Goal: Task Accomplishment & Management: Use online tool/utility

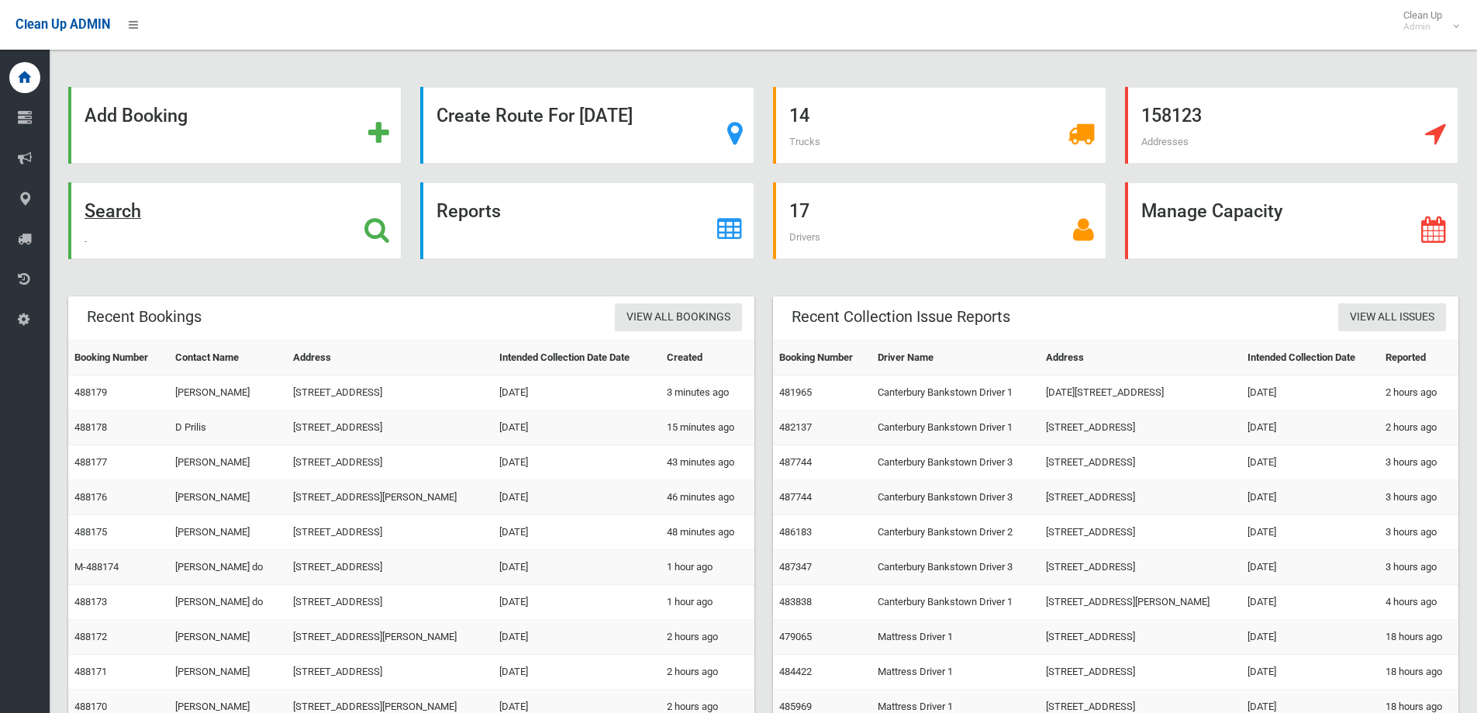
click at [226, 216] on div "Search" at bounding box center [234, 220] width 333 height 77
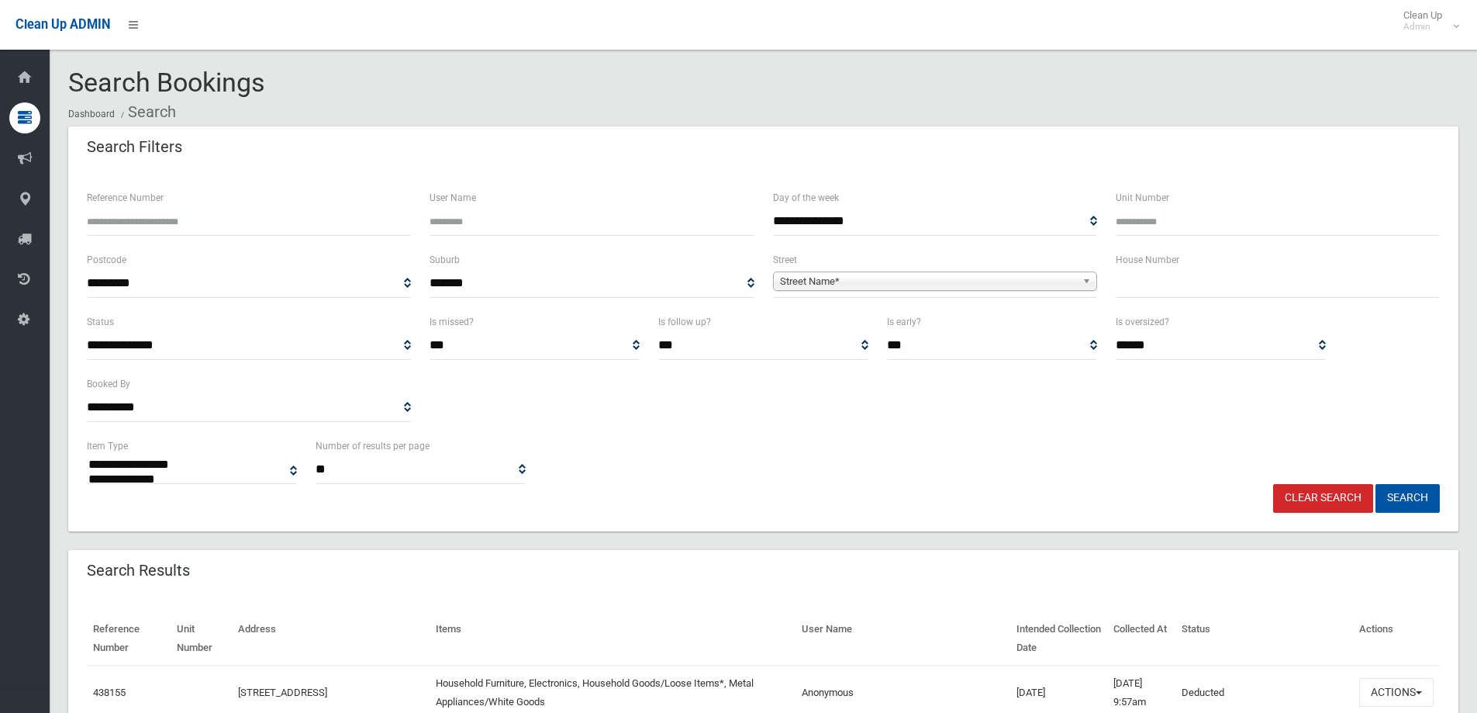
select select
click at [1166, 293] on input "text" at bounding box center [1278, 283] width 324 height 29
click at [1233, 289] on input "text" at bounding box center [1278, 283] width 324 height 29
click at [1148, 285] on input "text" at bounding box center [1278, 283] width 324 height 29
type input "**"
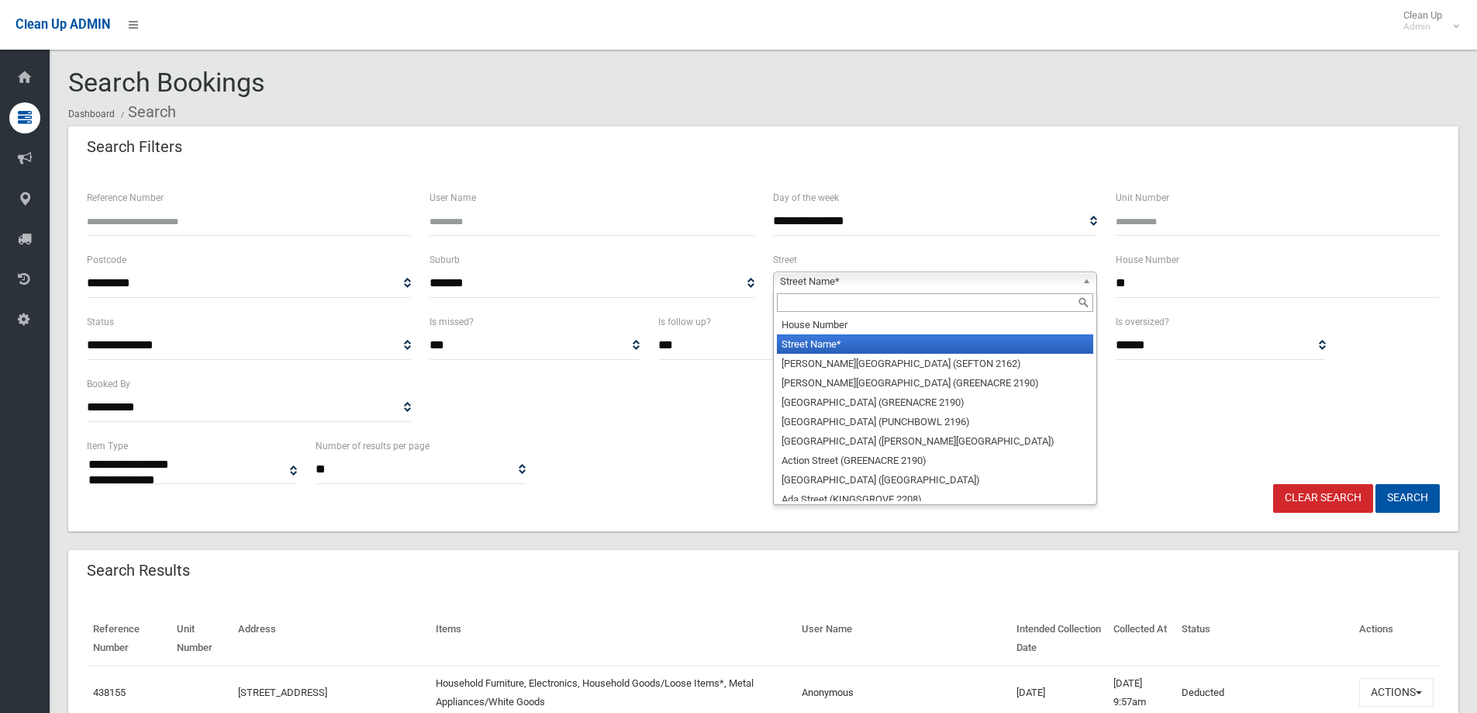
click at [942, 271] on link "Street Name*" at bounding box center [935, 280] width 324 height 19
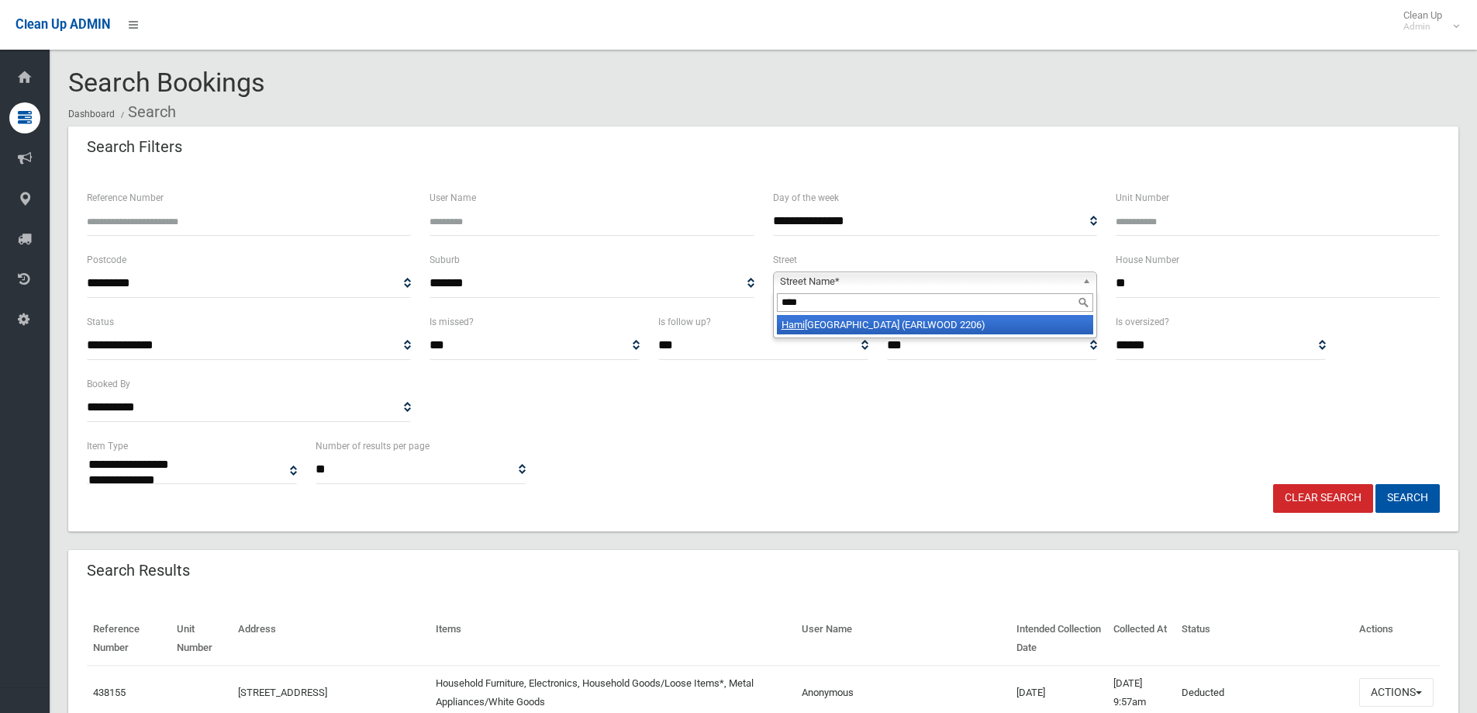
type input "****"
click at [912, 316] on li "Hami lton Avenue (EARLWOOD 2206)" at bounding box center [935, 324] width 316 height 19
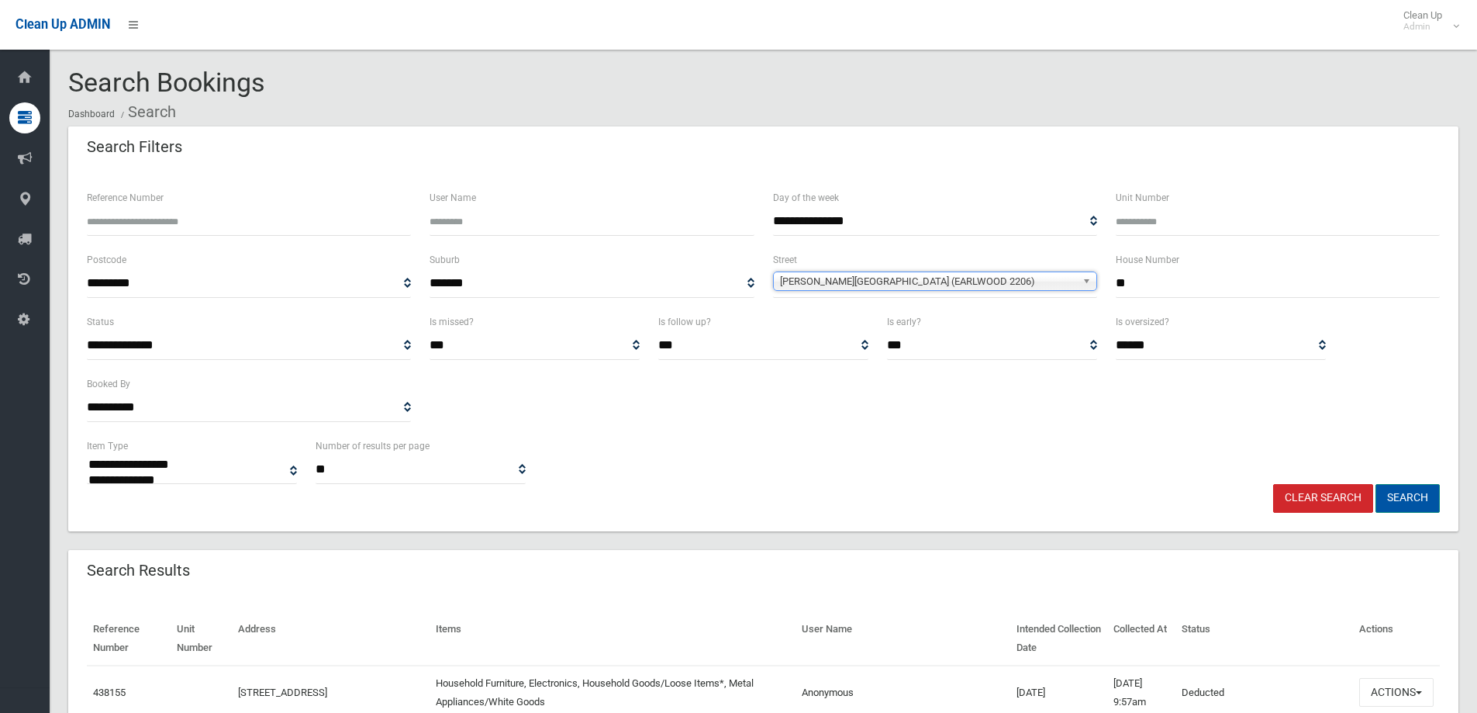
click at [1396, 502] on button "Search" at bounding box center [1408, 498] width 64 height 29
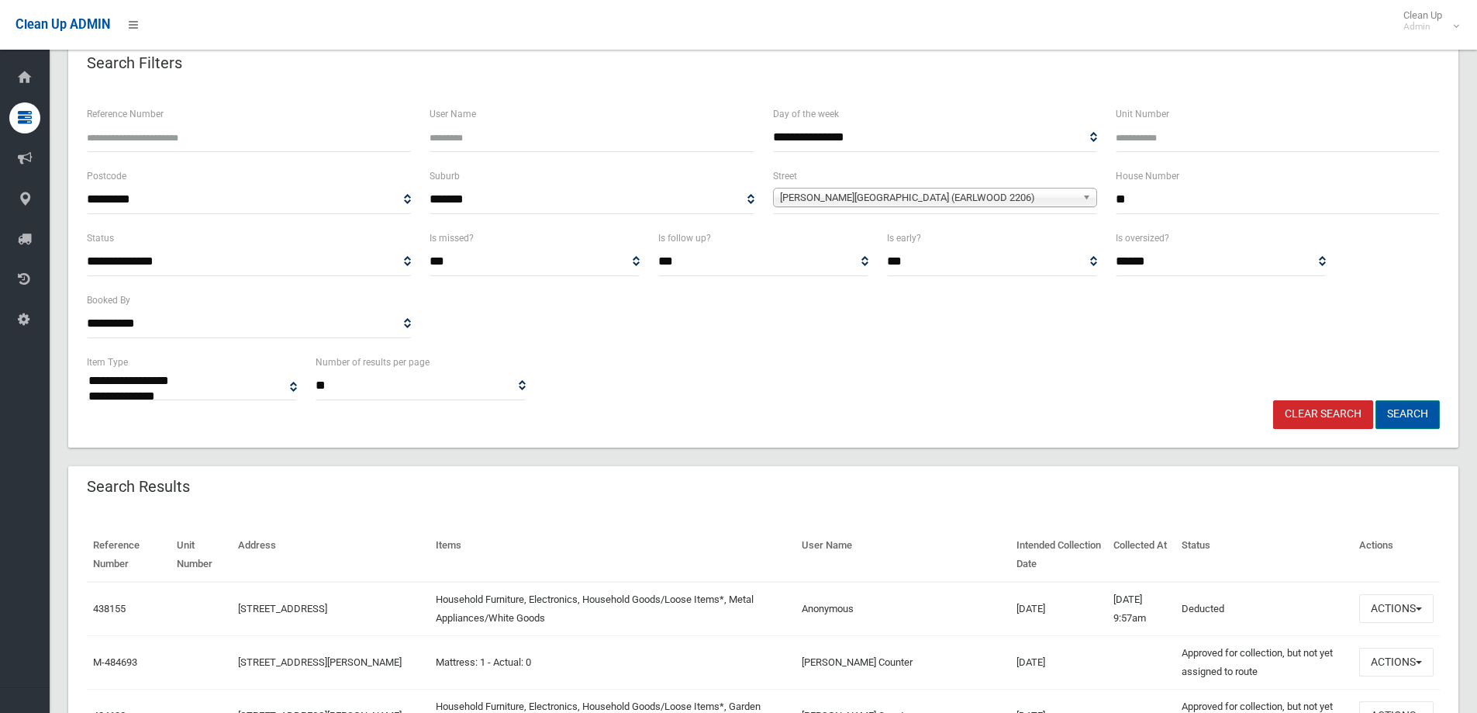
scroll to position [78, 0]
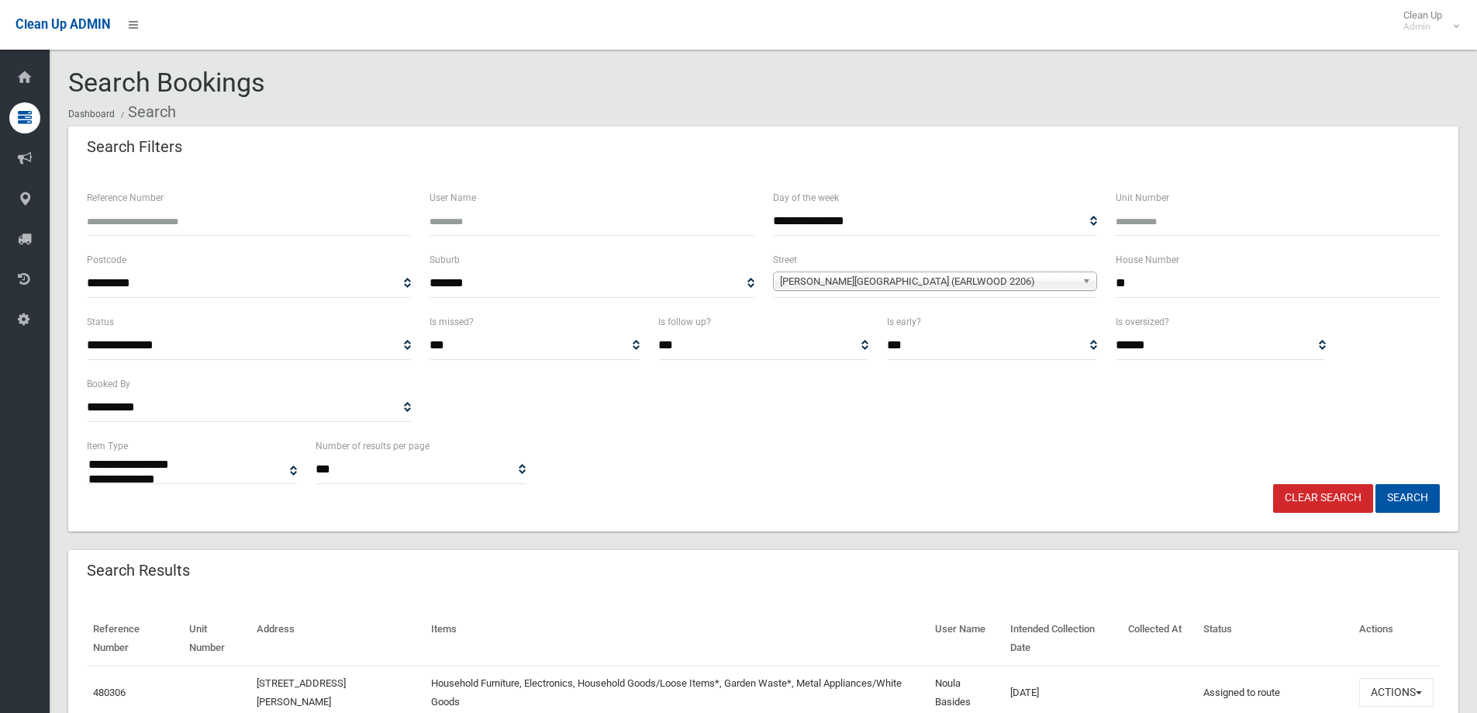
select select
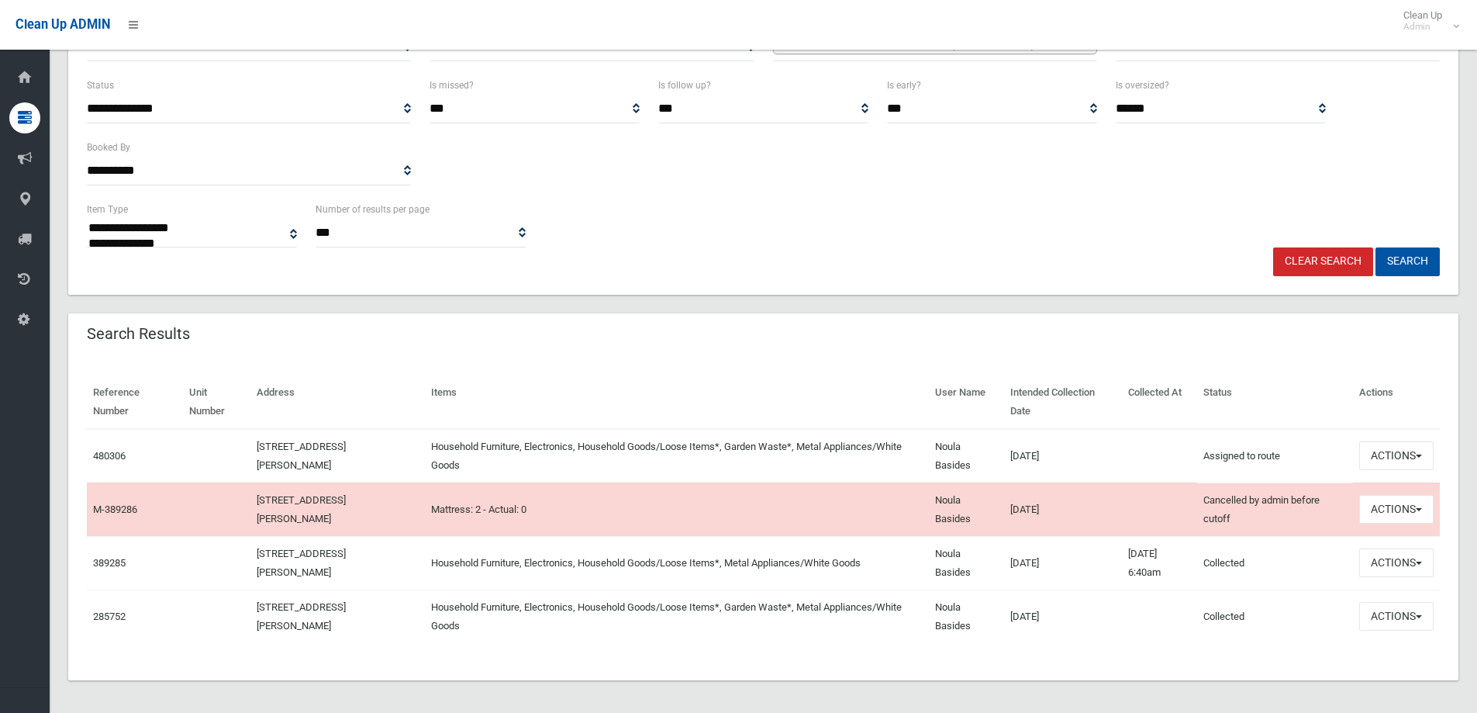
scroll to position [241, 0]
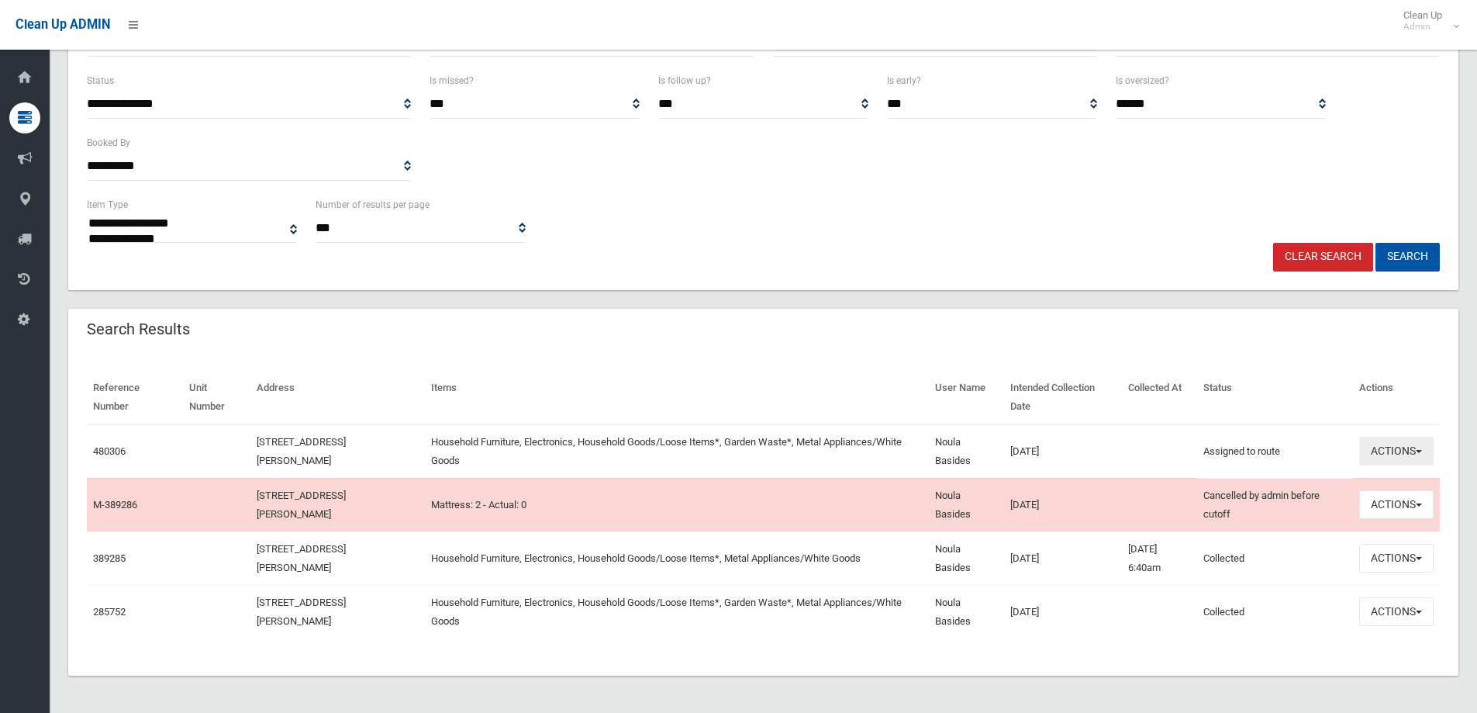
click at [1400, 446] on button "Actions" at bounding box center [1396, 451] width 74 height 29
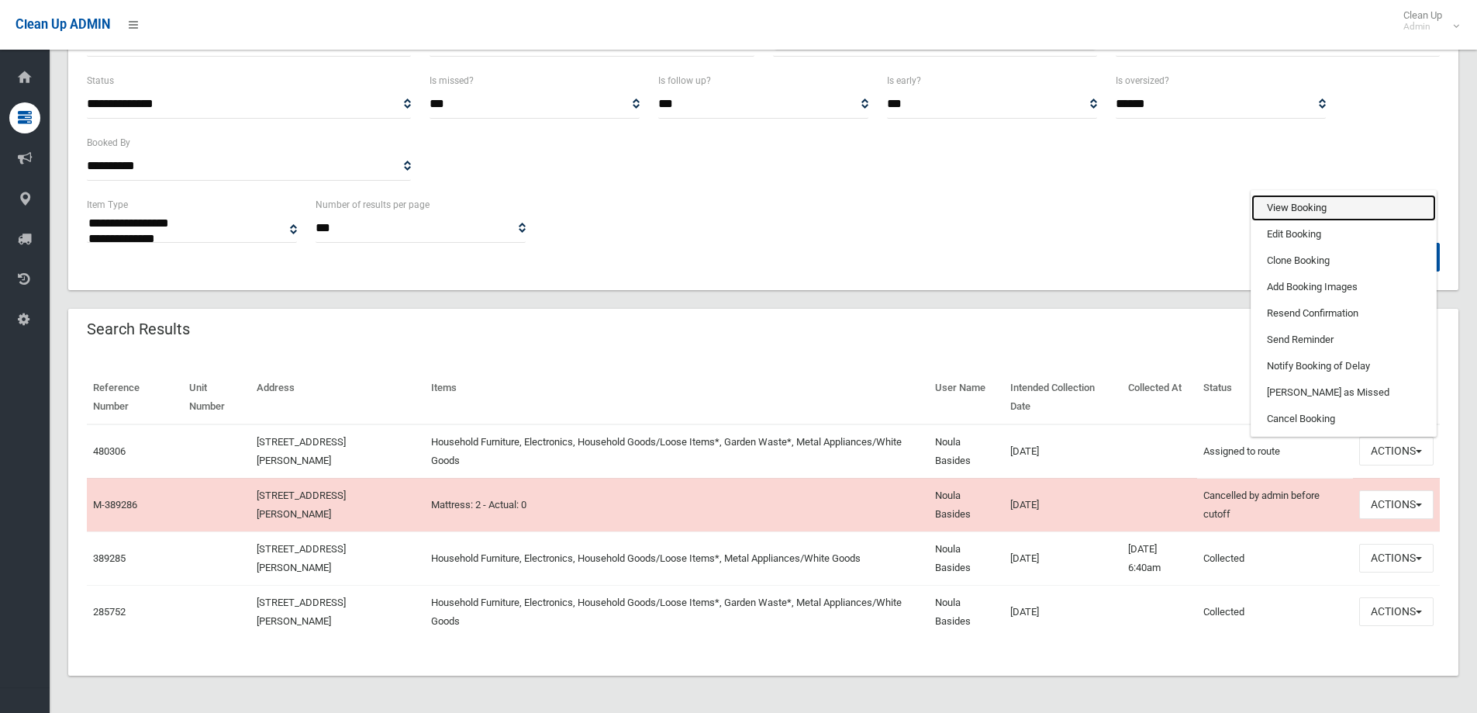
click at [1339, 198] on link "View Booking" at bounding box center [1343, 208] width 185 height 26
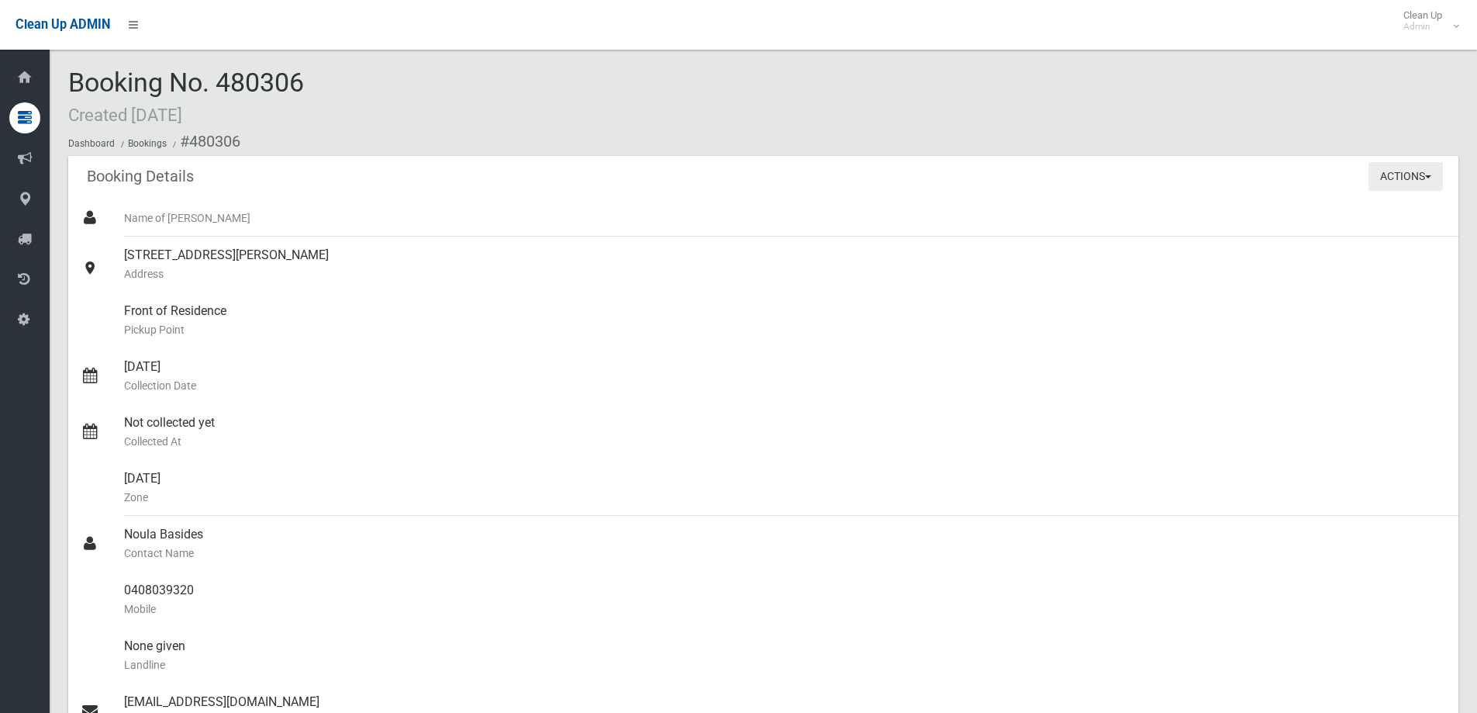
click at [1383, 171] on button "Actions" at bounding box center [1406, 176] width 74 height 29
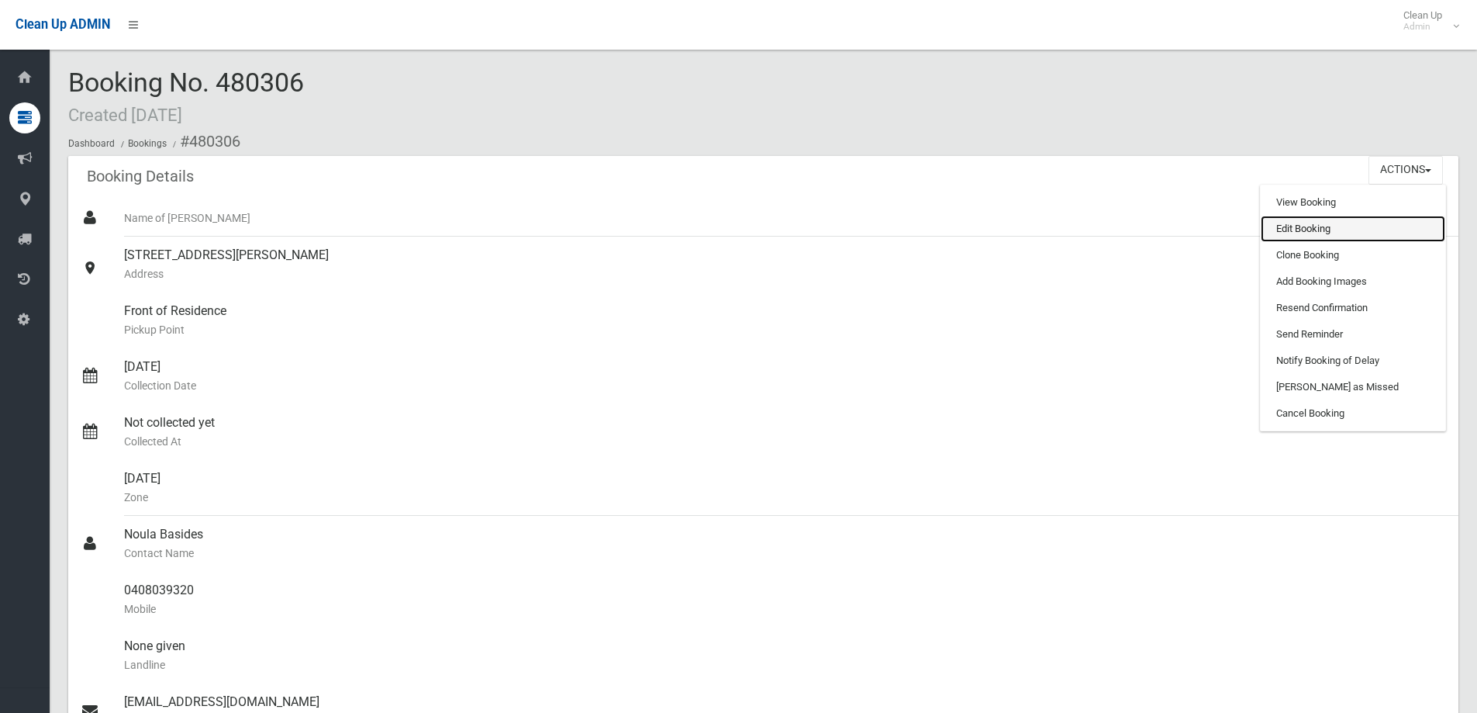
click at [1354, 225] on link "Edit Booking" at bounding box center [1353, 229] width 185 height 26
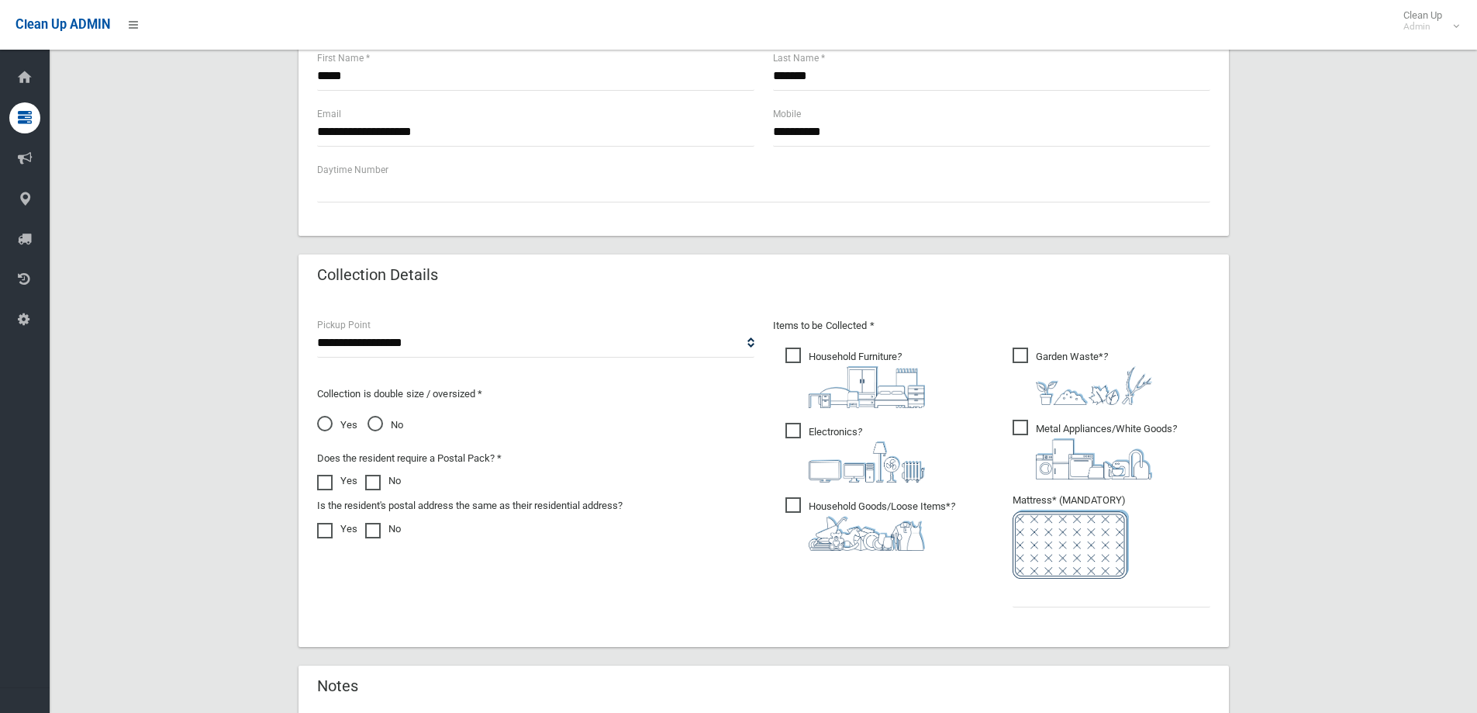
scroll to position [814, 0]
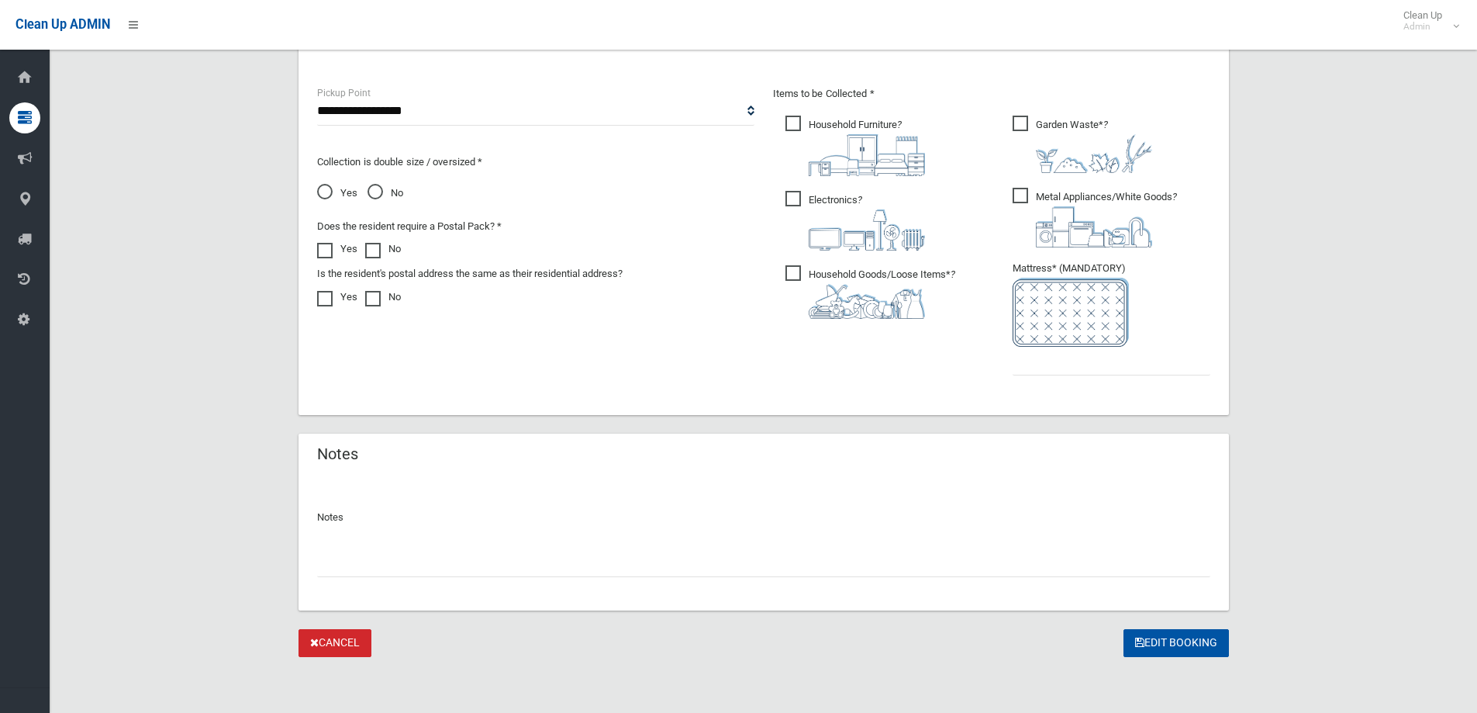
click at [567, 560] on input "text" at bounding box center [763, 562] width 893 height 29
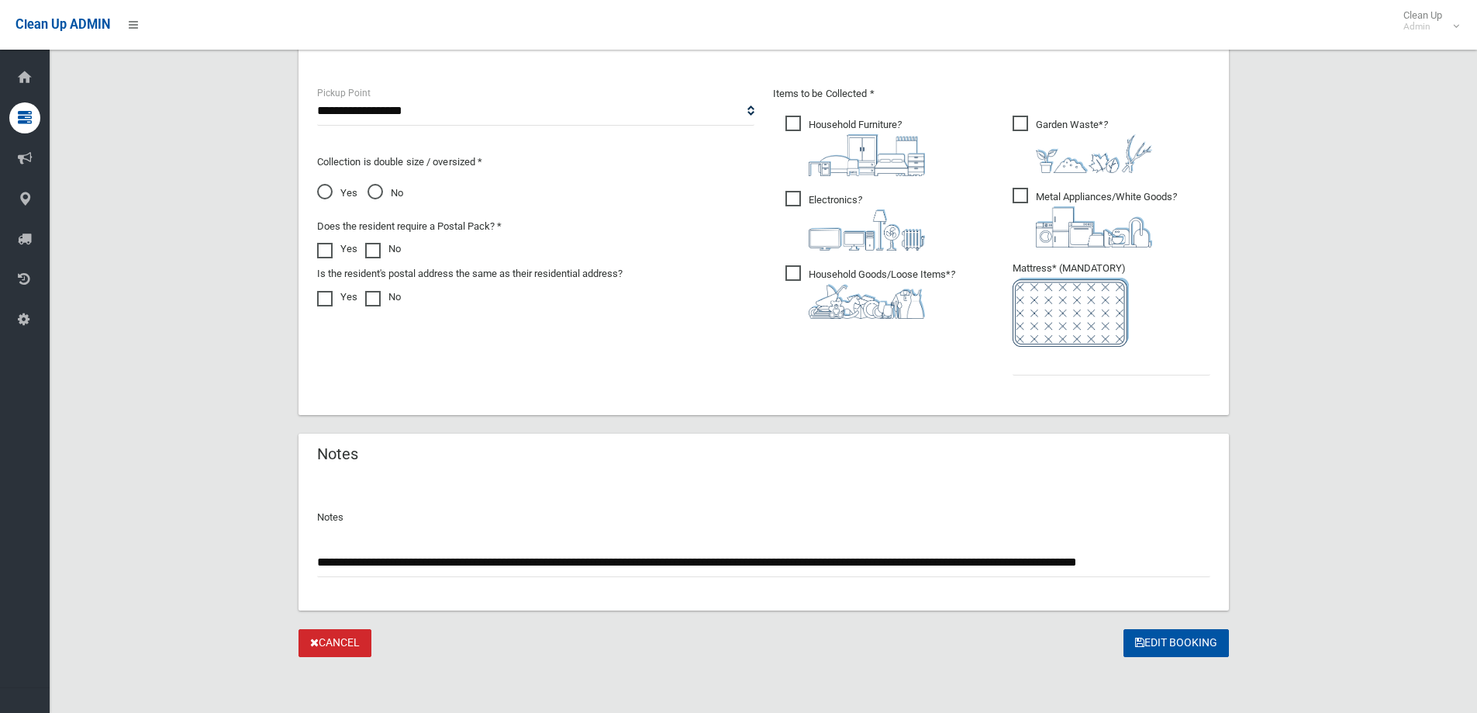
drag, startPoint x: 1114, startPoint y: 567, endPoint x: 1093, endPoint y: 567, distance: 20.9
click at [1093, 567] on input "**********" at bounding box center [763, 562] width 893 height 29
drag, startPoint x: 1163, startPoint y: 561, endPoint x: 1175, endPoint y: 560, distance: 12.5
click at [1175, 560] on input "**********" at bounding box center [763, 562] width 893 height 29
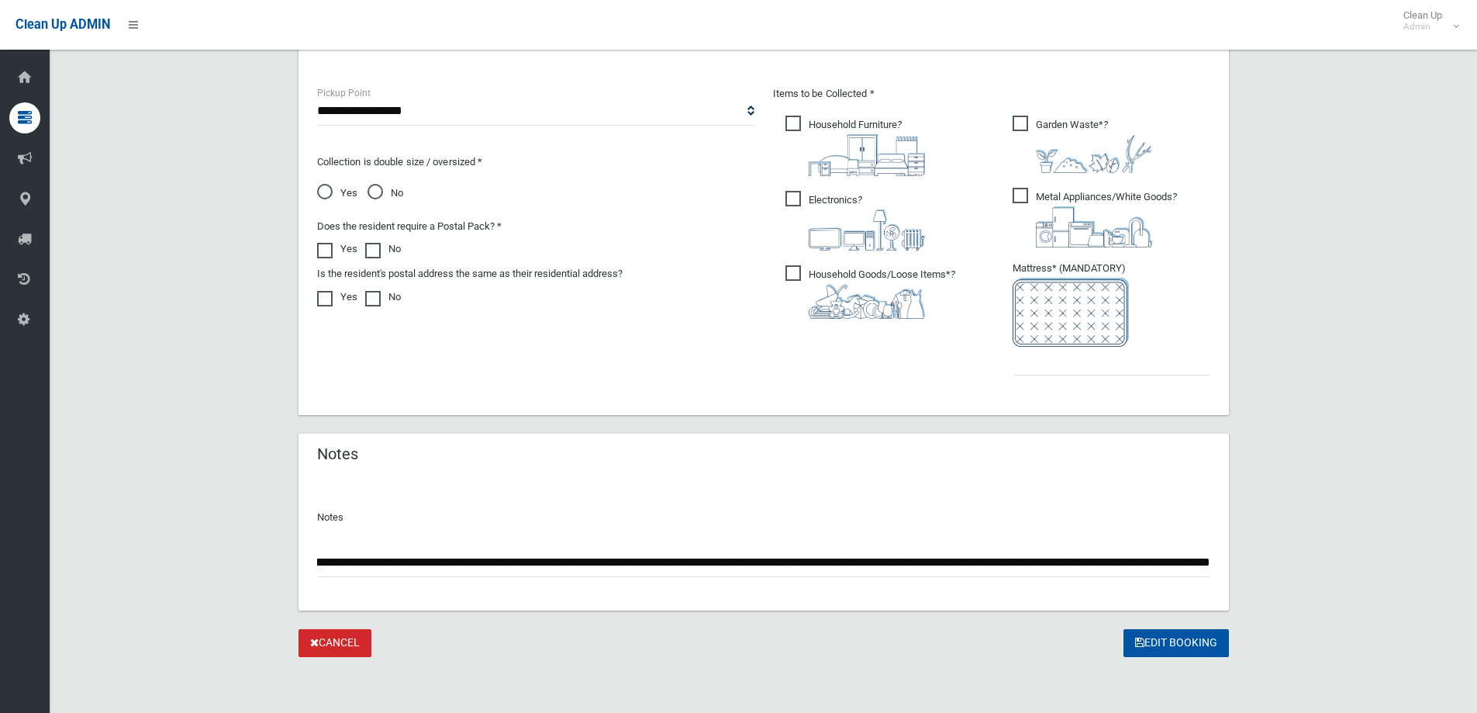
type input "**********"
click at [1108, 357] on input "text" at bounding box center [1112, 361] width 198 height 29
type input "*"
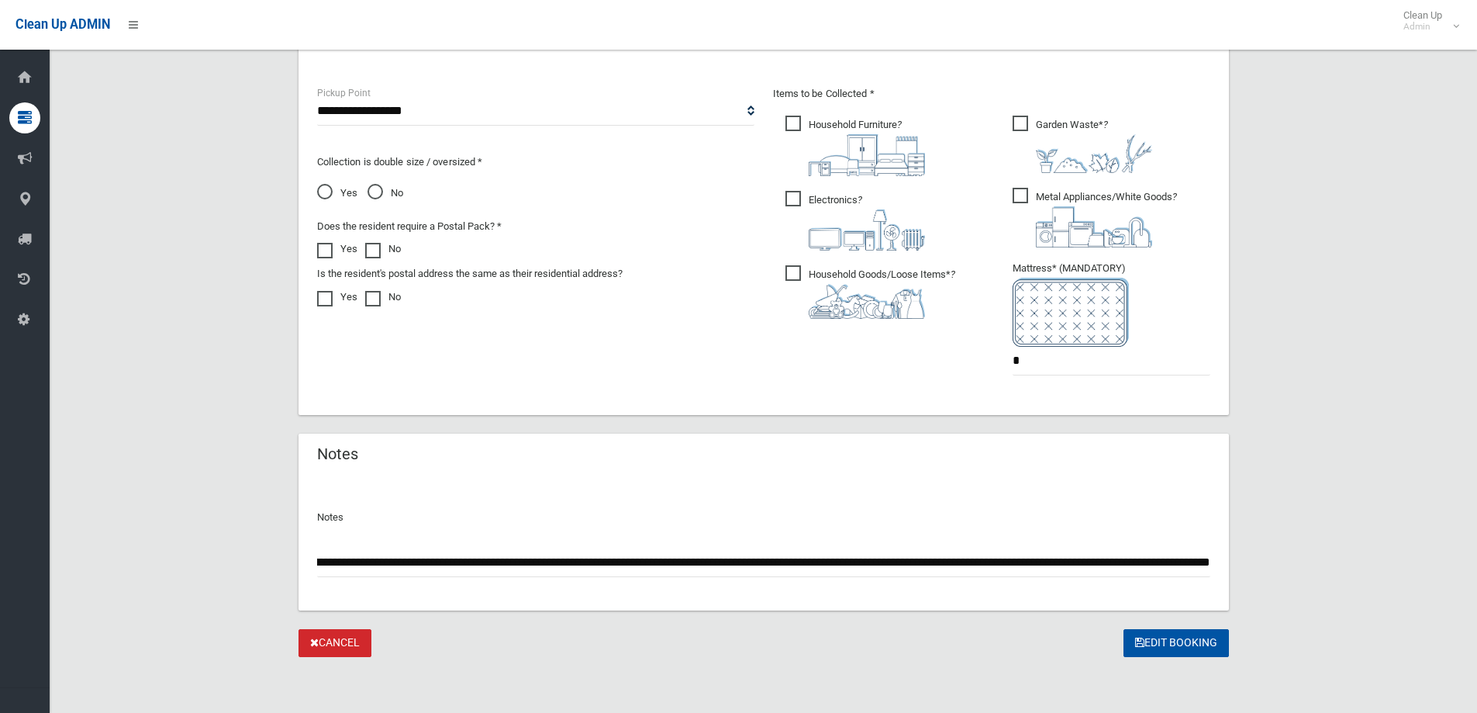
drag, startPoint x: 1134, startPoint y: 566, endPoint x: 1185, endPoint y: 565, distance: 50.4
click at [1188, 561] on input "**********" at bounding box center [763, 562] width 893 height 29
drag, startPoint x: 1188, startPoint y: 561, endPoint x: 1164, endPoint y: 567, distance: 24.8
click at [1164, 567] on input "**********" at bounding box center [763, 562] width 893 height 29
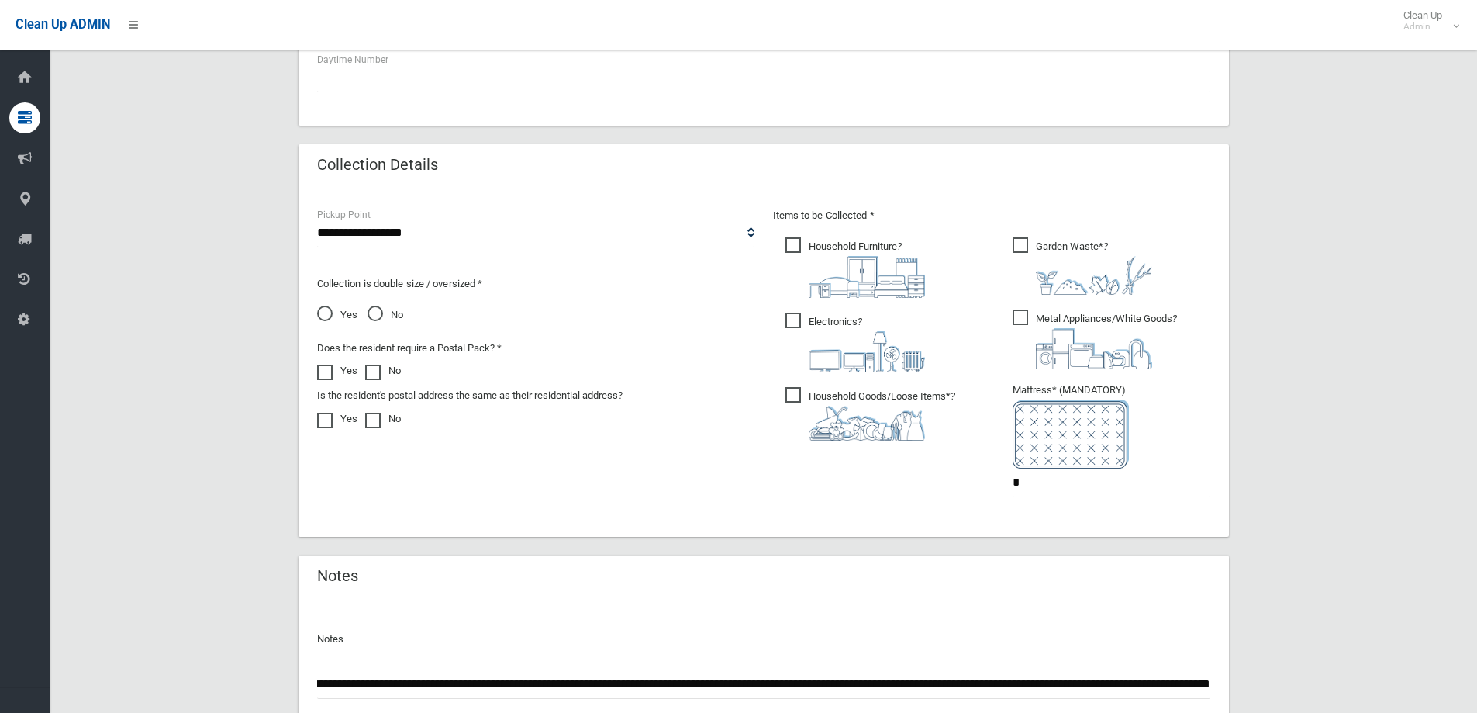
scroll to position [814, 0]
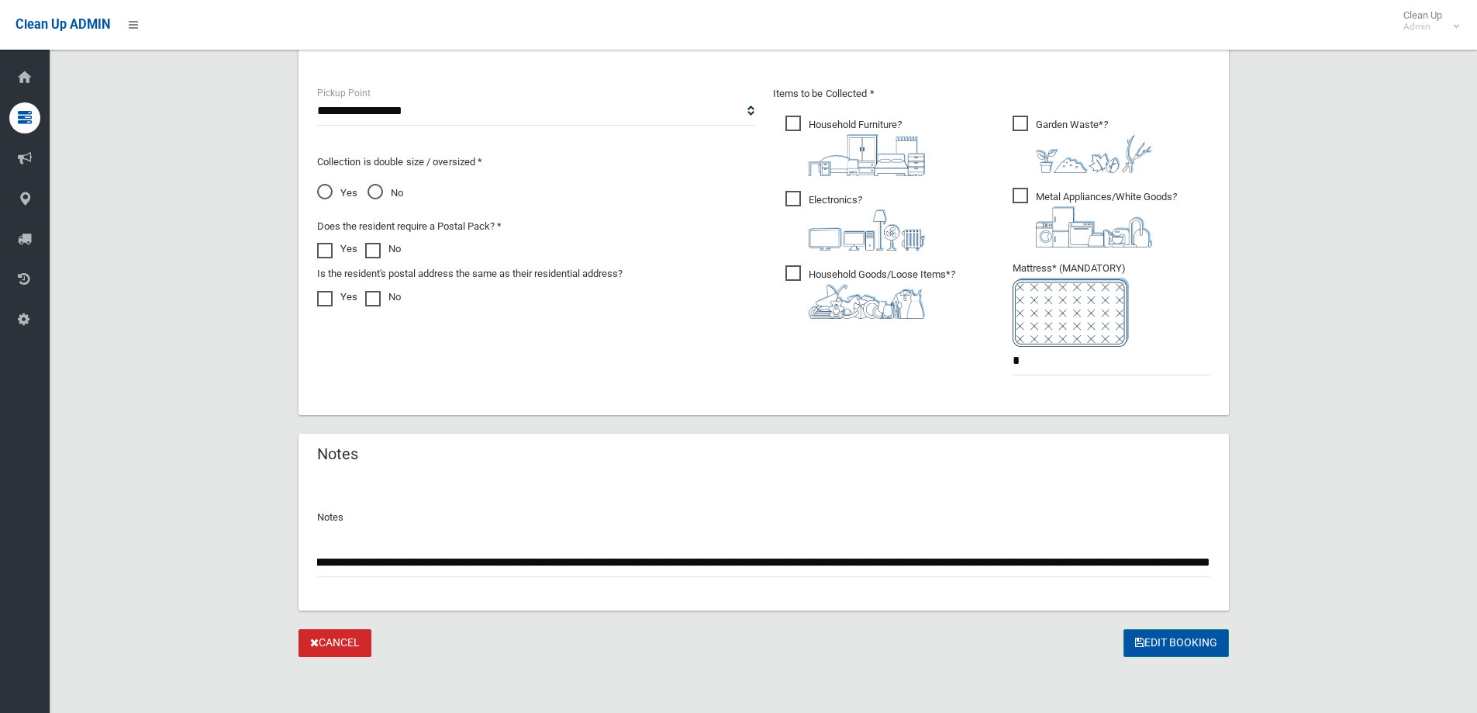
type input "**********"
click at [1148, 645] on button "Edit Booking" at bounding box center [1176, 643] width 105 height 29
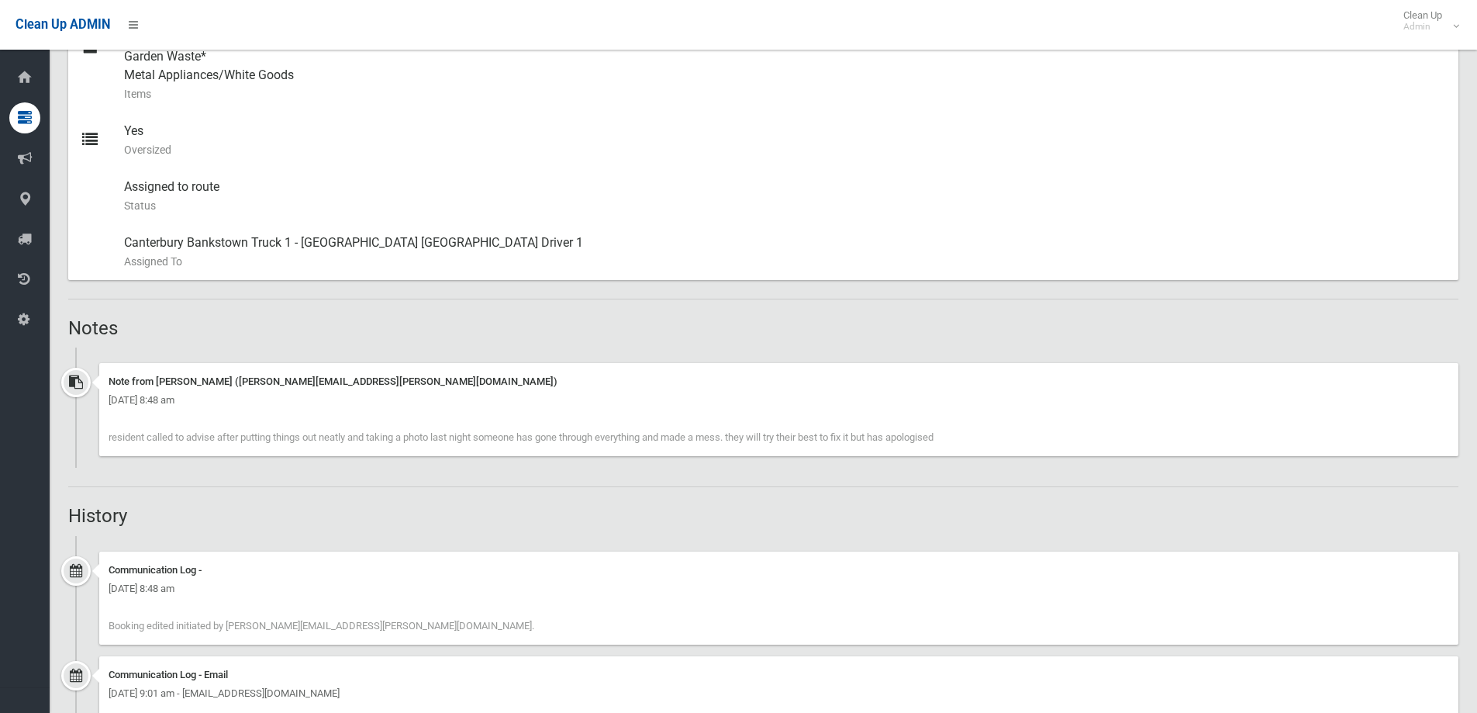
scroll to position [1008, 0]
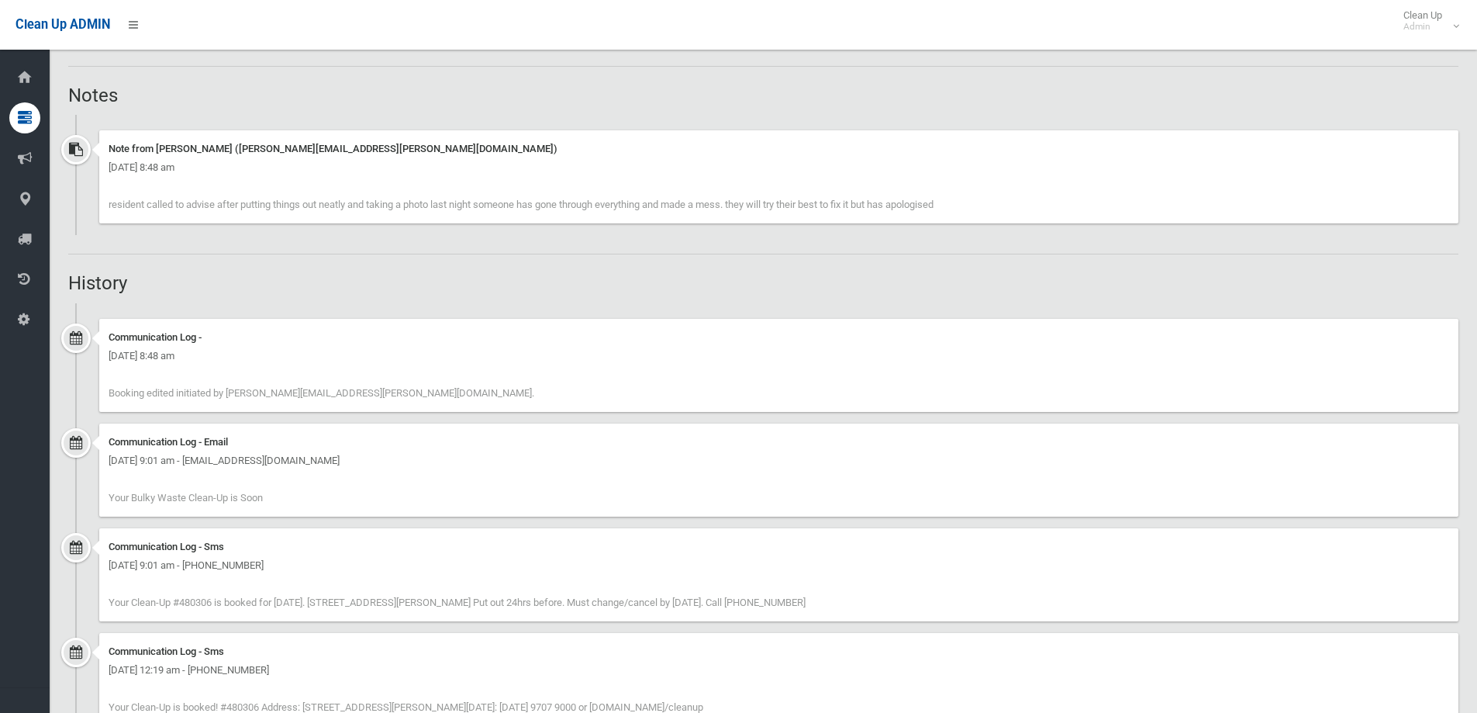
drag, startPoint x: 110, startPoint y: 199, endPoint x: 986, endPoint y: 210, distance: 875.5
click at [987, 211] on div "Note from [PERSON_NAME] ([PERSON_NAME][EMAIL_ADDRESS][PERSON_NAME][DOMAIN_NAME]…" at bounding box center [778, 176] width 1359 height 93
click at [977, 209] on div "Note from Brianna Harkin (brianna.harkin@cbcity.nsw.gov.au) Friday 26th Septemb…" at bounding box center [778, 176] width 1359 height 93
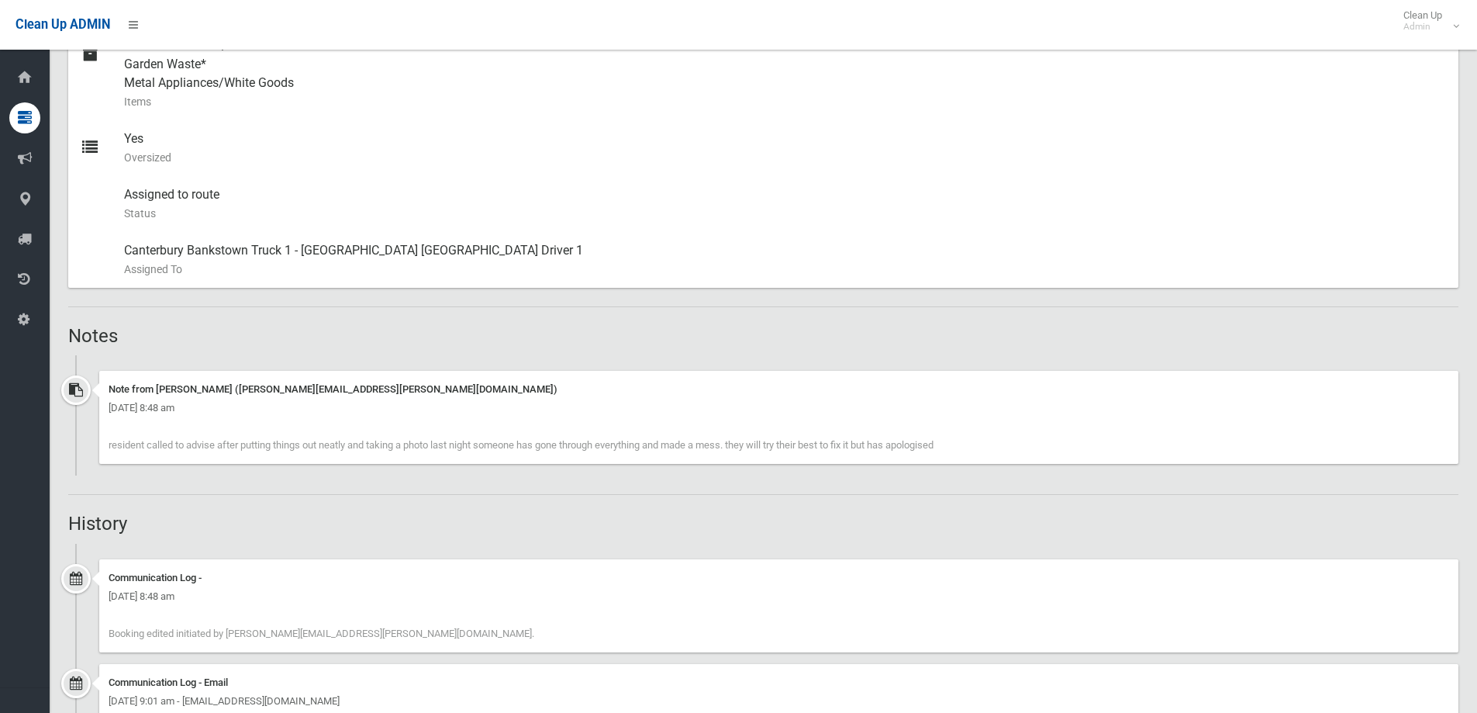
scroll to position [775, 0]
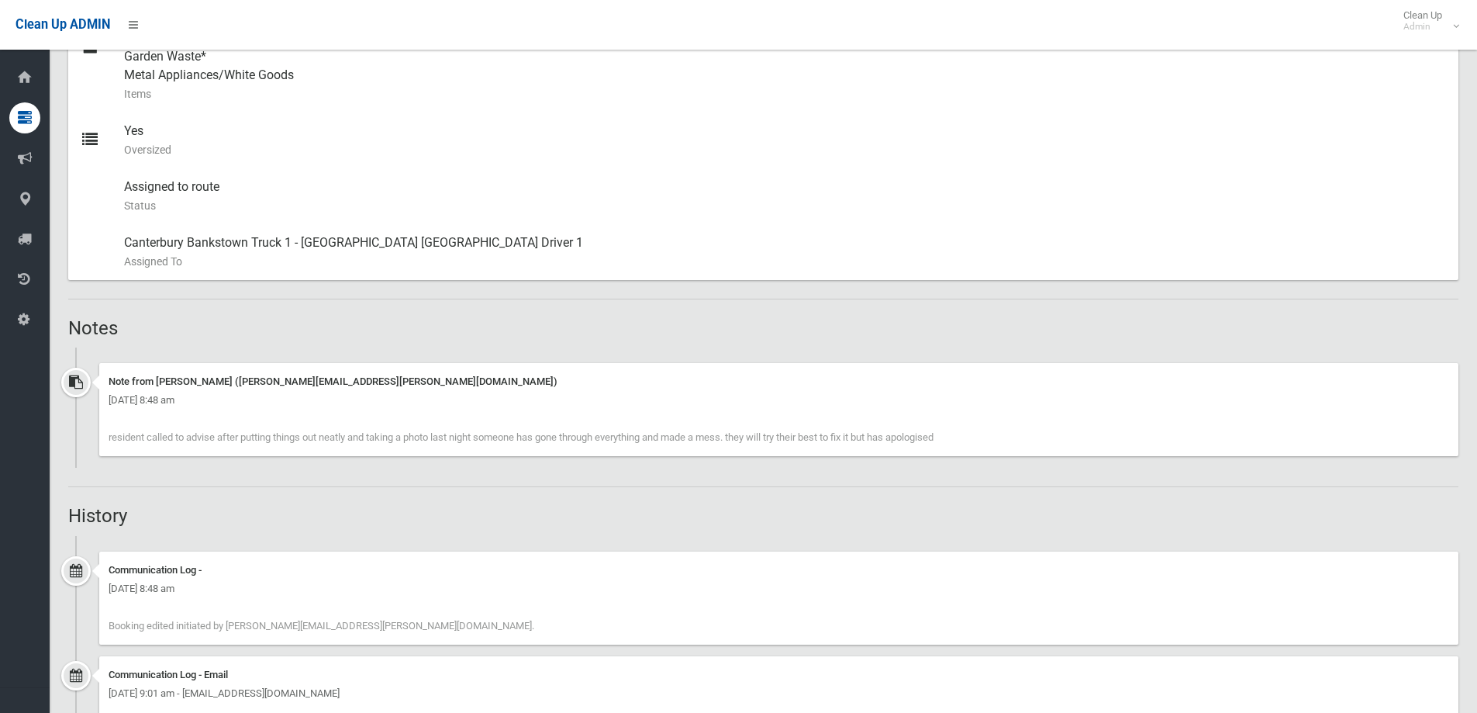
drag, startPoint x: 971, startPoint y: 436, endPoint x: 181, endPoint y: 428, distance: 789.4
click at [185, 430] on div "Note from Brianna Harkin (brianna.harkin@cbcity.nsw.gov.au) Friday 26th Septemb…" at bounding box center [778, 409] width 1359 height 93
click at [128, 433] on span "resident called to advise after putting things out neatly and taking a photo la…" at bounding box center [521, 437] width 825 height 12
drag, startPoint x: 104, startPoint y: 433, endPoint x: 996, endPoint y: 432, distance: 891.7
click at [996, 432] on div "Note from Brianna Harkin (brianna.harkin@cbcity.nsw.gov.au) Friday 26th Septemb…" at bounding box center [778, 409] width 1359 height 93
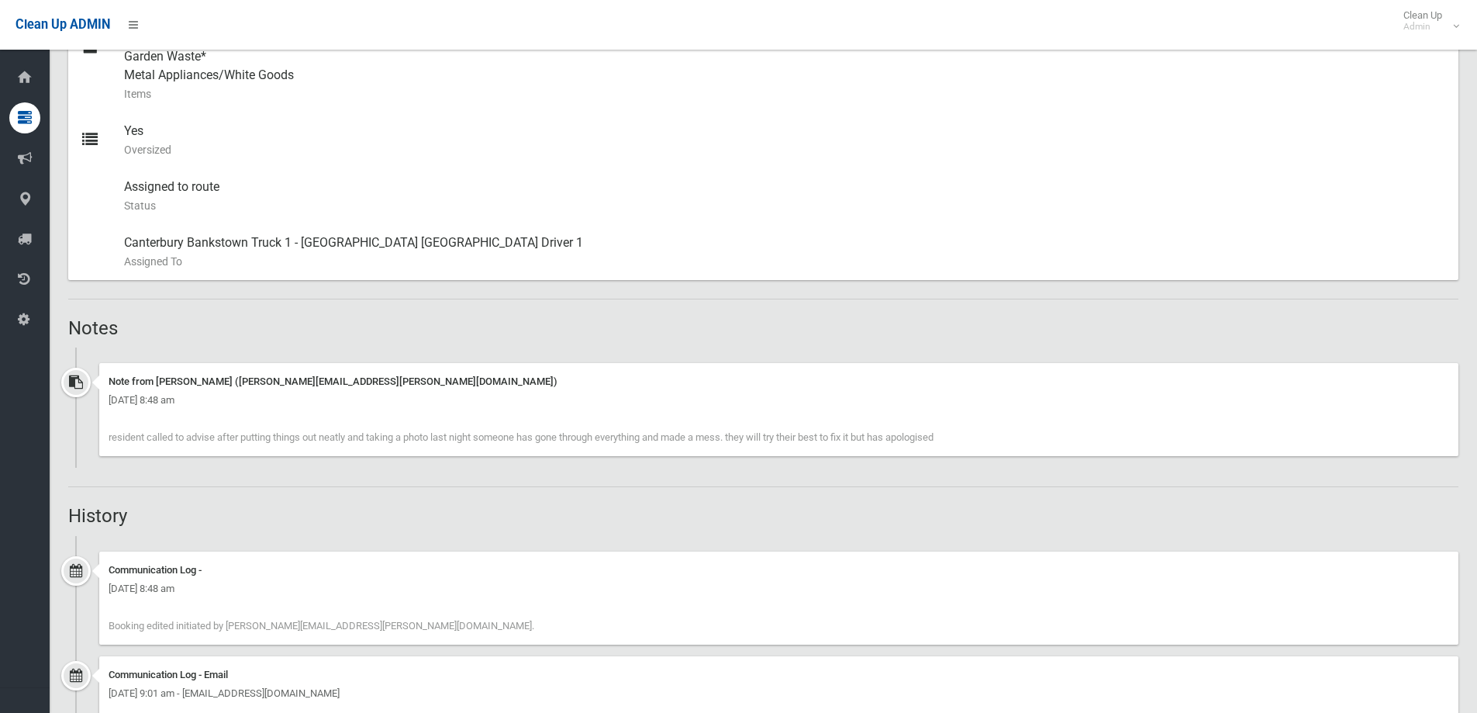
click at [996, 434] on div "Note from Brianna Harkin (brianna.harkin@cbcity.nsw.gov.au) Friday 26th Septemb…" at bounding box center [778, 409] width 1359 height 93
drag, startPoint x: 105, startPoint y: 382, endPoint x: 430, endPoint y: 404, distance: 325.6
click at [432, 404] on div "Note from Brianna Harkin (brianna.harkin@cbcity.nsw.gov.au) Friday 26th Septemb…" at bounding box center [778, 409] width 1359 height 93
click at [421, 401] on div "Friday 26th September 2025 - 8:48 am" at bounding box center [779, 400] width 1341 height 19
drag, startPoint x: 388, startPoint y: 381, endPoint x: 56, endPoint y: 383, distance: 332.6
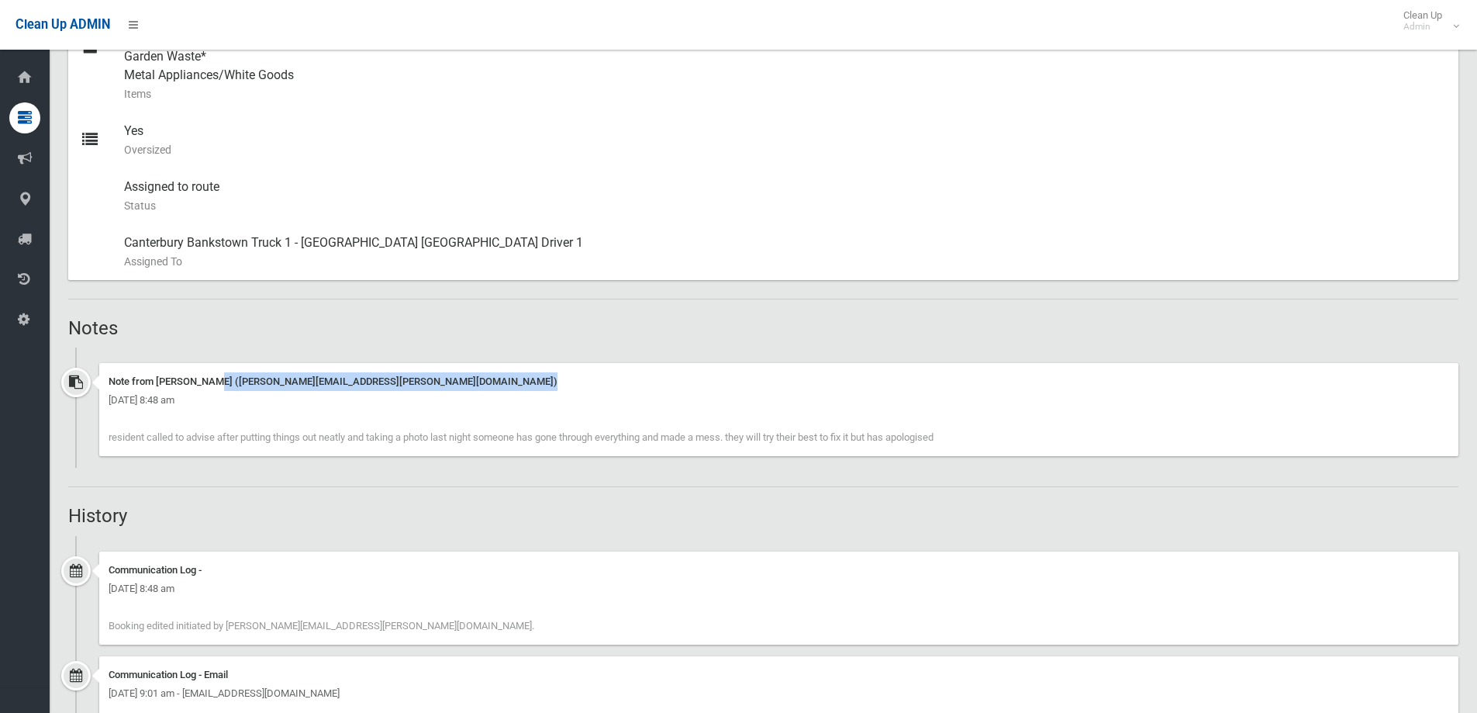
click at [56, 383] on section "Booking No. 480306 Created 21/08/2025 Dashboard Bookings #480306 Booking Detail…" at bounding box center [763, 198] width 1427 height 1810
click at [395, 403] on div "Friday 26th September 2025 - 8:48 am" at bounding box center [779, 400] width 1341 height 19
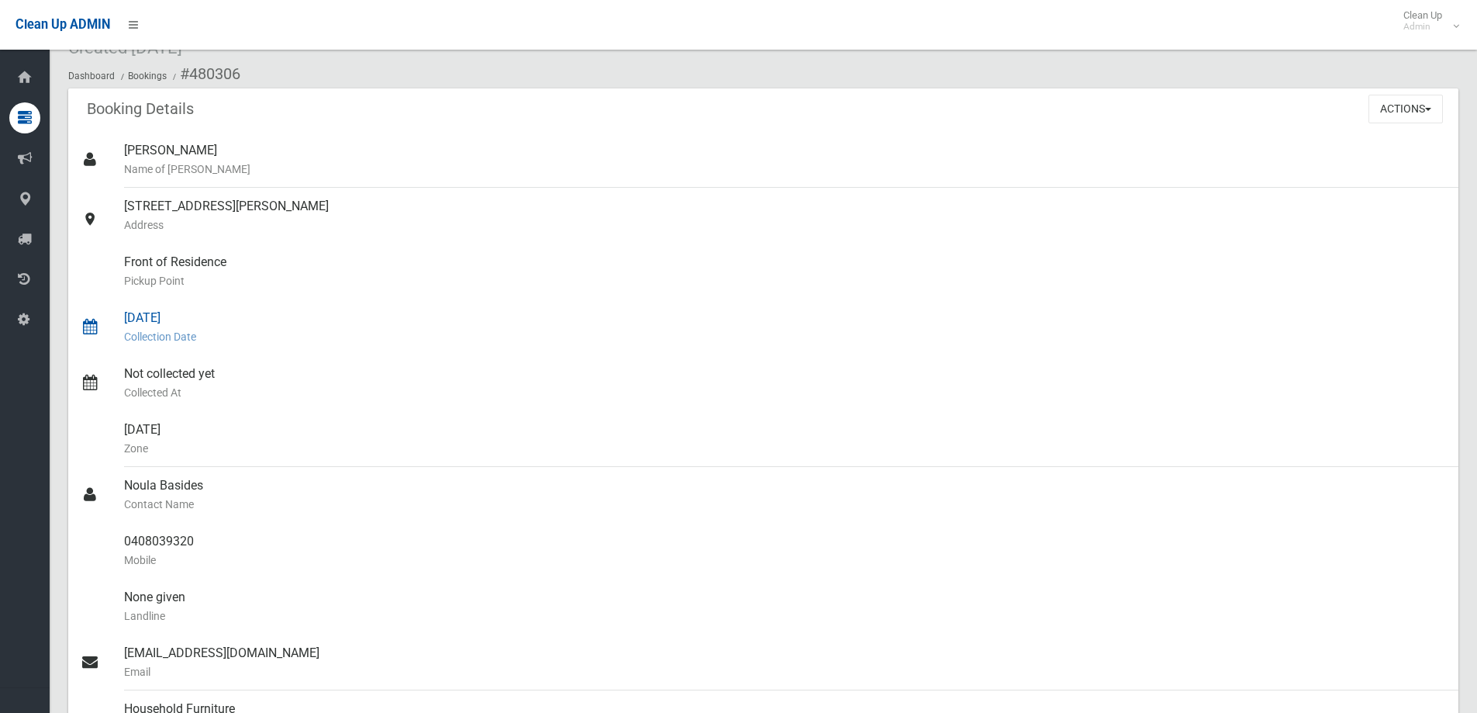
scroll to position [0, 0]
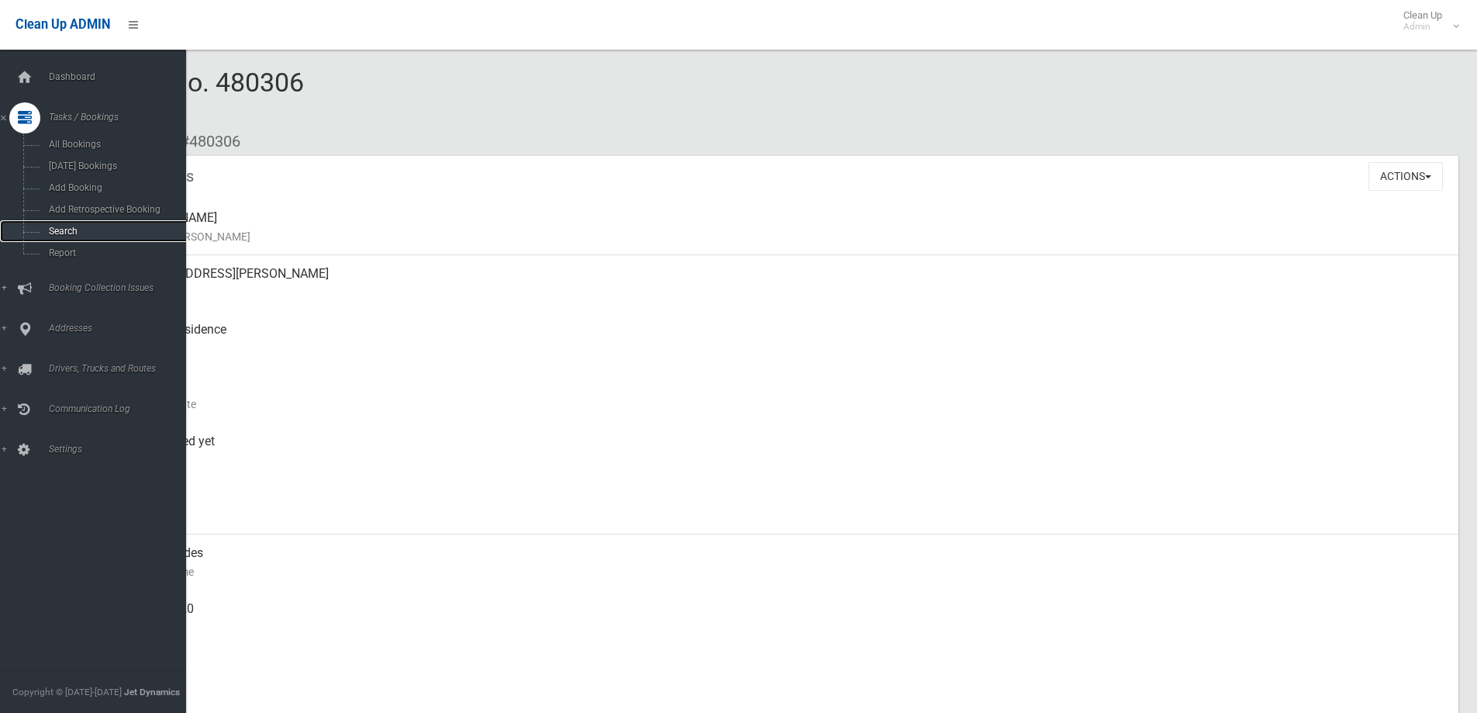
click at [50, 230] on span "Search" at bounding box center [114, 231] width 140 height 11
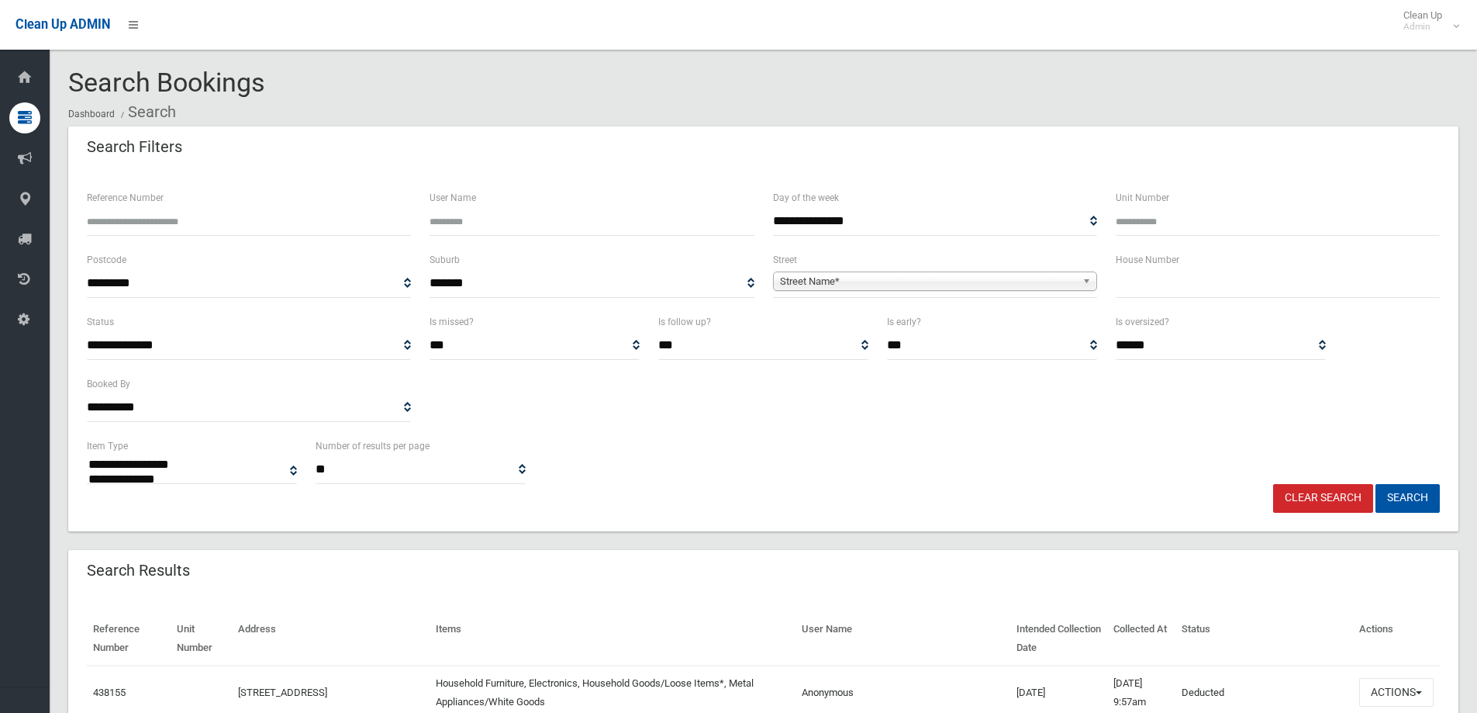
select select
click at [1181, 299] on div "House Number" at bounding box center [1277, 281] width 343 height 62
click at [1181, 295] on input "text" at bounding box center [1278, 283] width 324 height 29
type input "***"
click at [1086, 282] on b at bounding box center [1089, 281] width 14 height 18
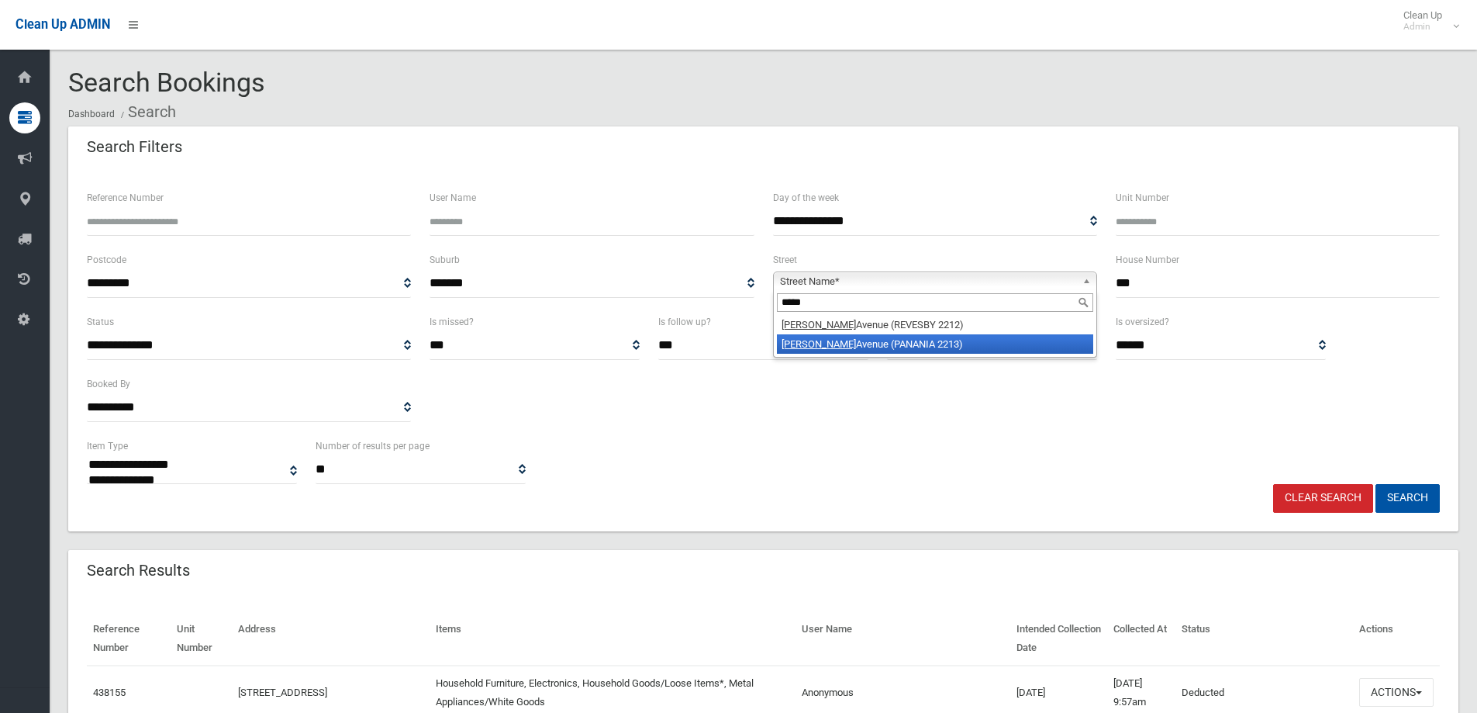
type input "*****"
click at [987, 340] on li "Marco Avenue (PANANIA 2213)" at bounding box center [935, 343] width 316 height 19
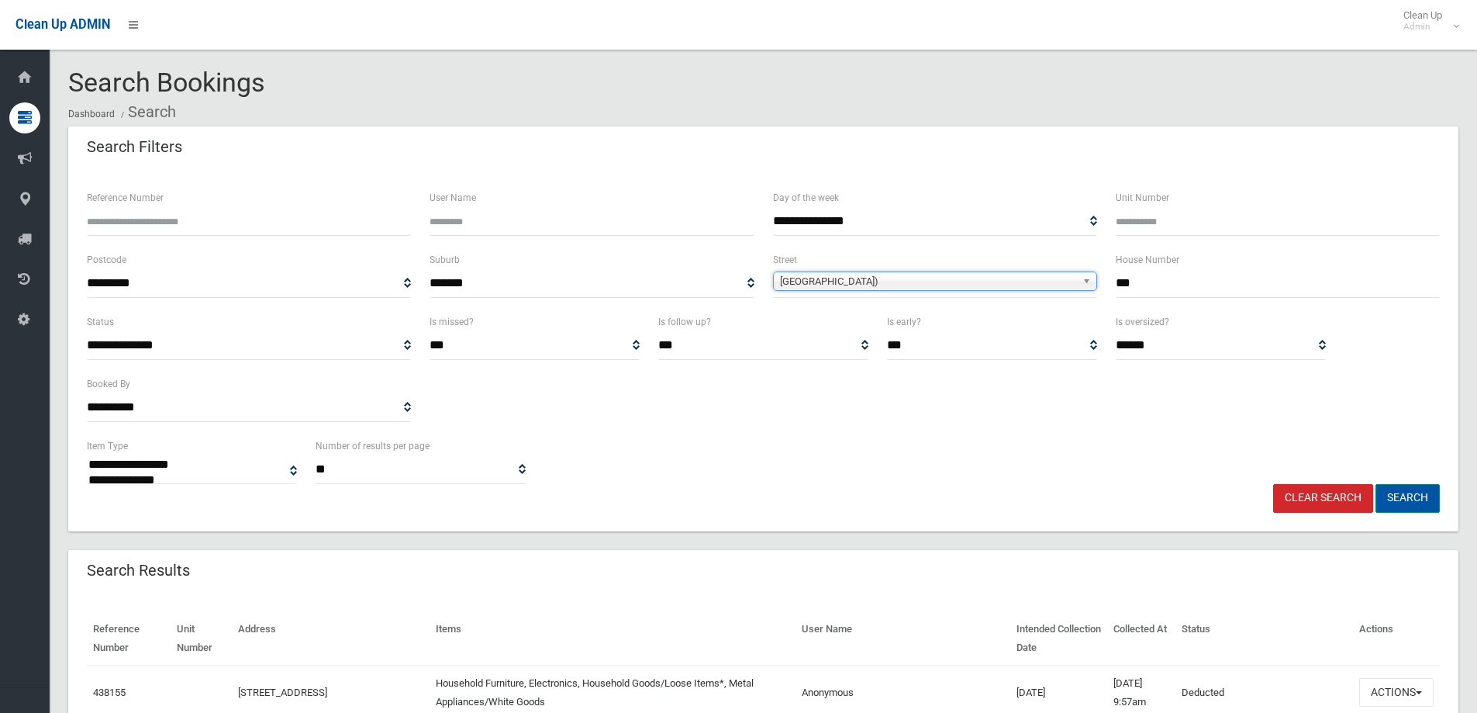
click at [1410, 490] on button "Search" at bounding box center [1408, 498] width 64 height 29
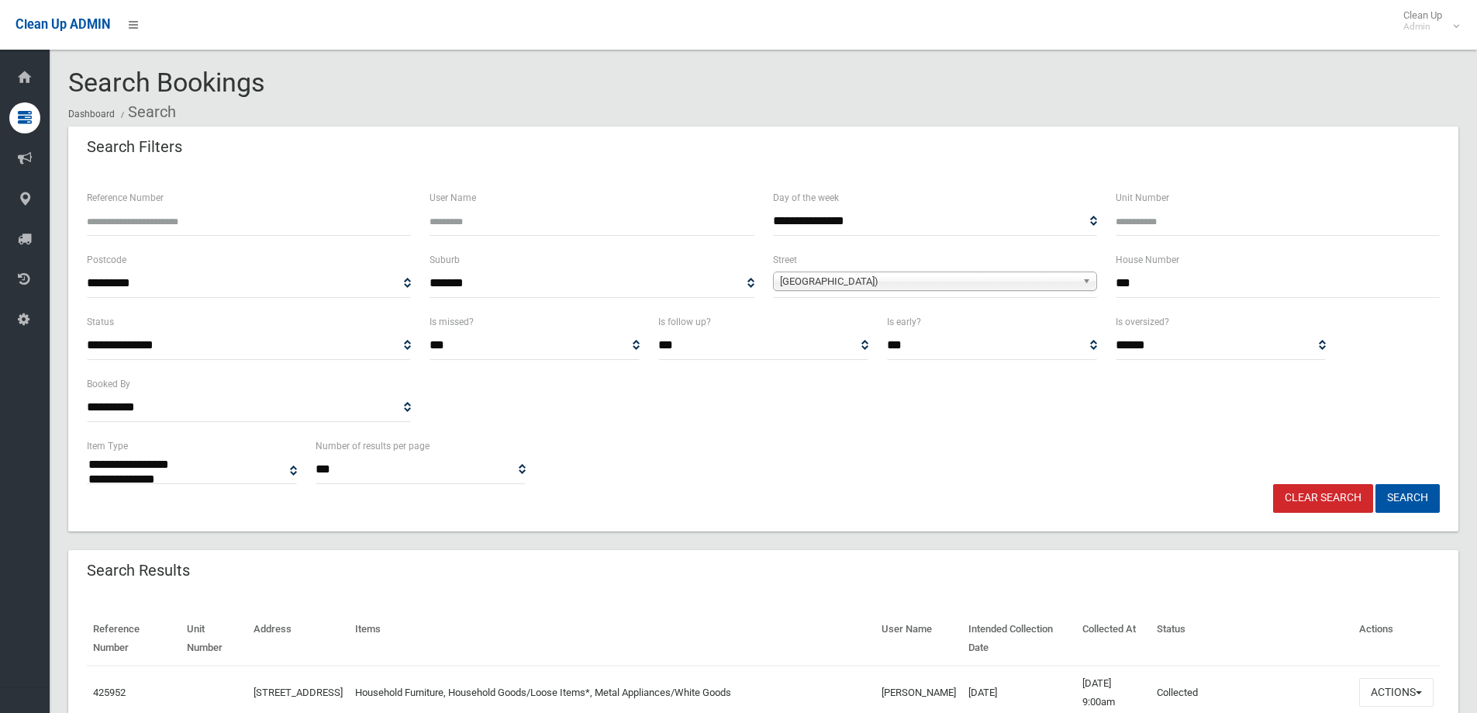
select select
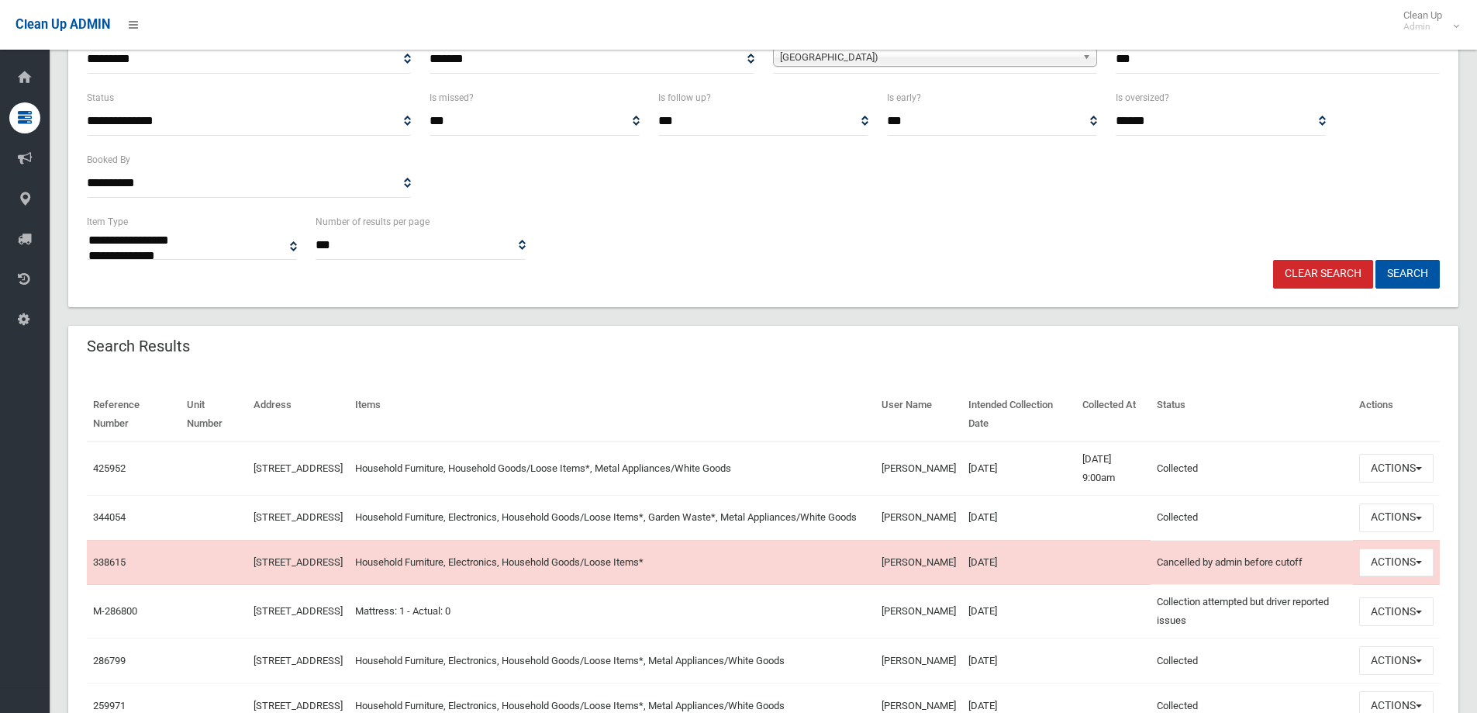
scroll to position [233, 0]
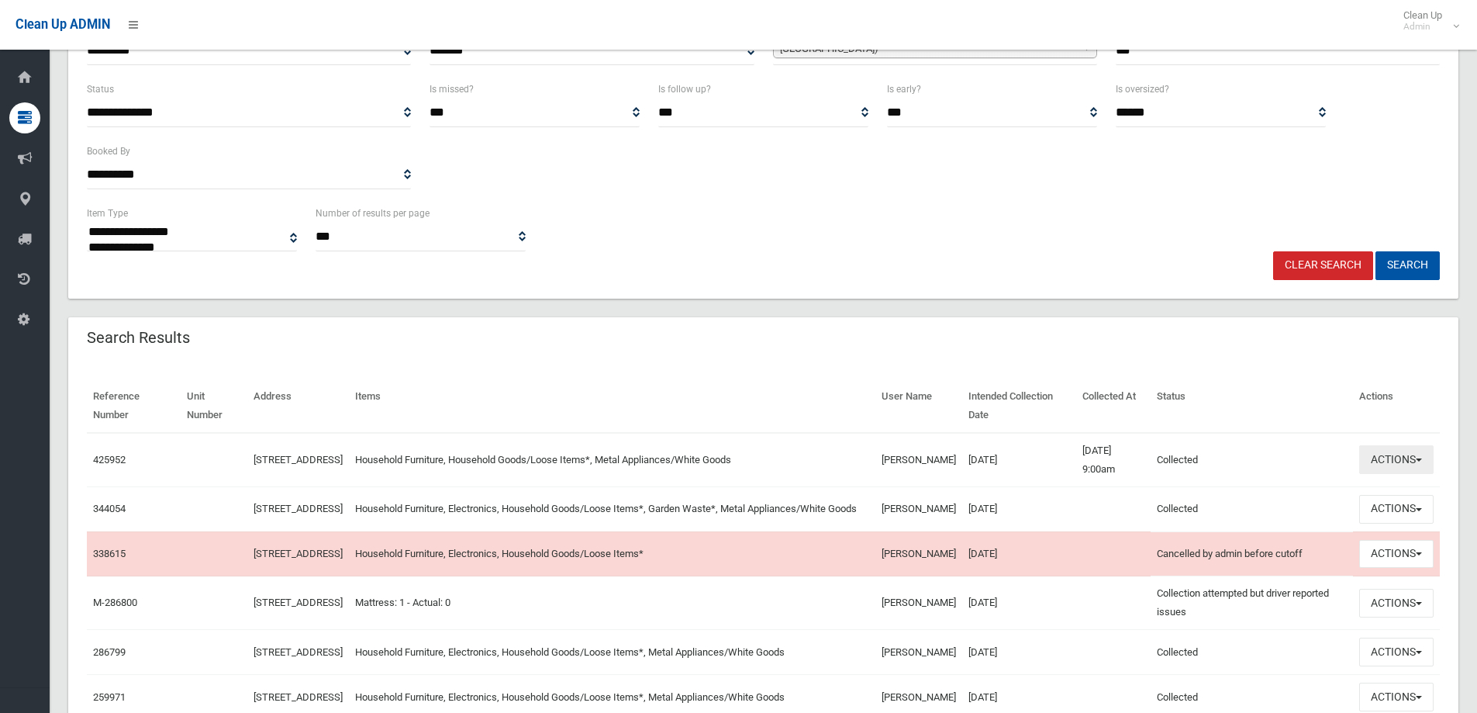
click at [1410, 468] on button "Actions" at bounding box center [1396, 459] width 74 height 29
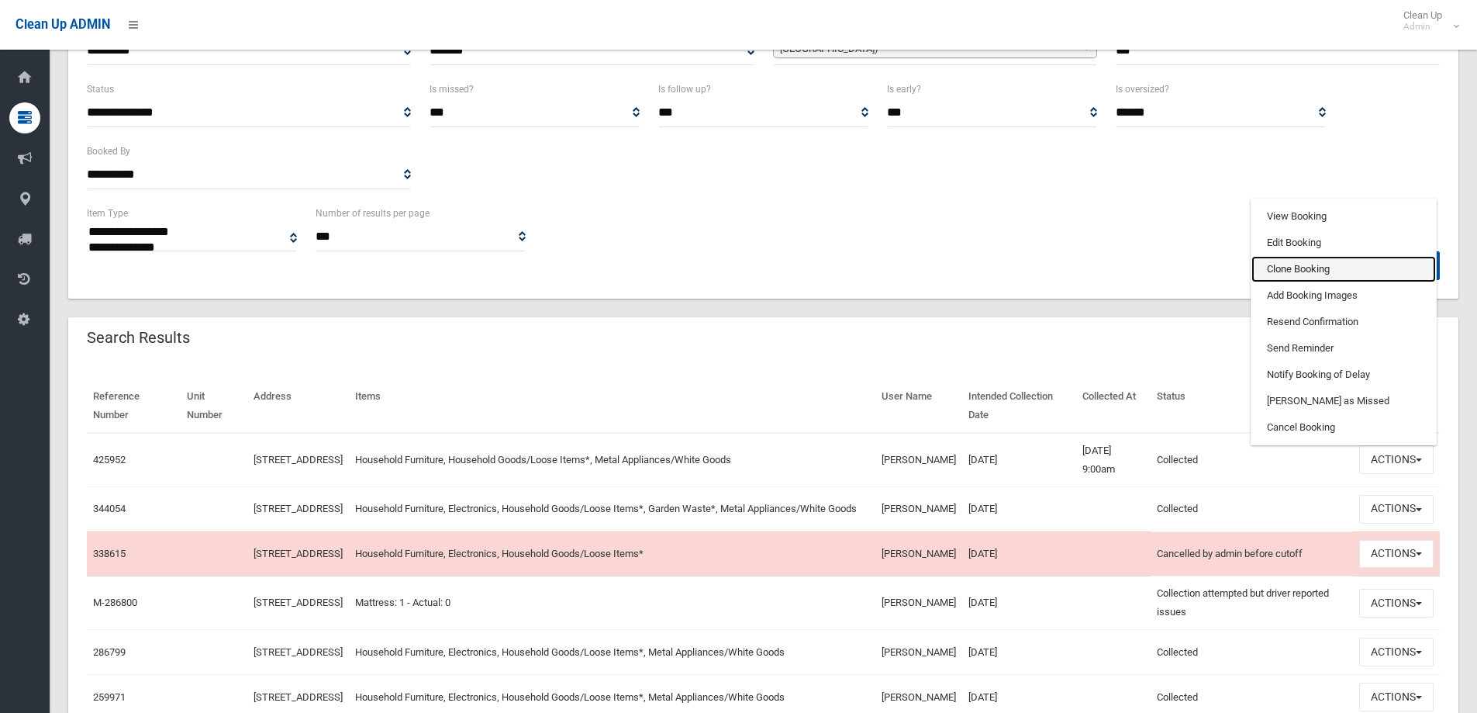
click at [1305, 269] on link "Clone Booking" at bounding box center [1343, 269] width 185 height 26
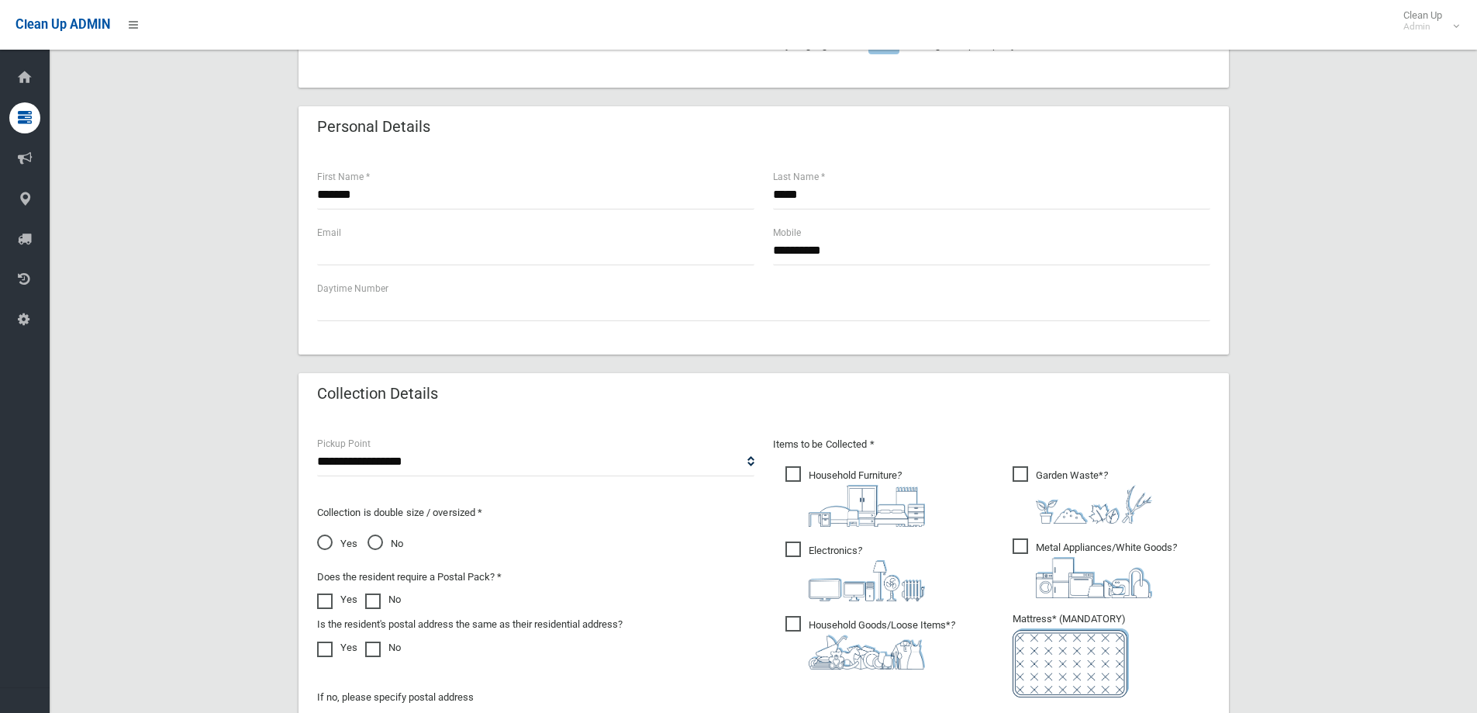
scroll to position [465, 0]
click at [813, 543] on span "Electronics ?" at bounding box center [855, 570] width 140 height 60
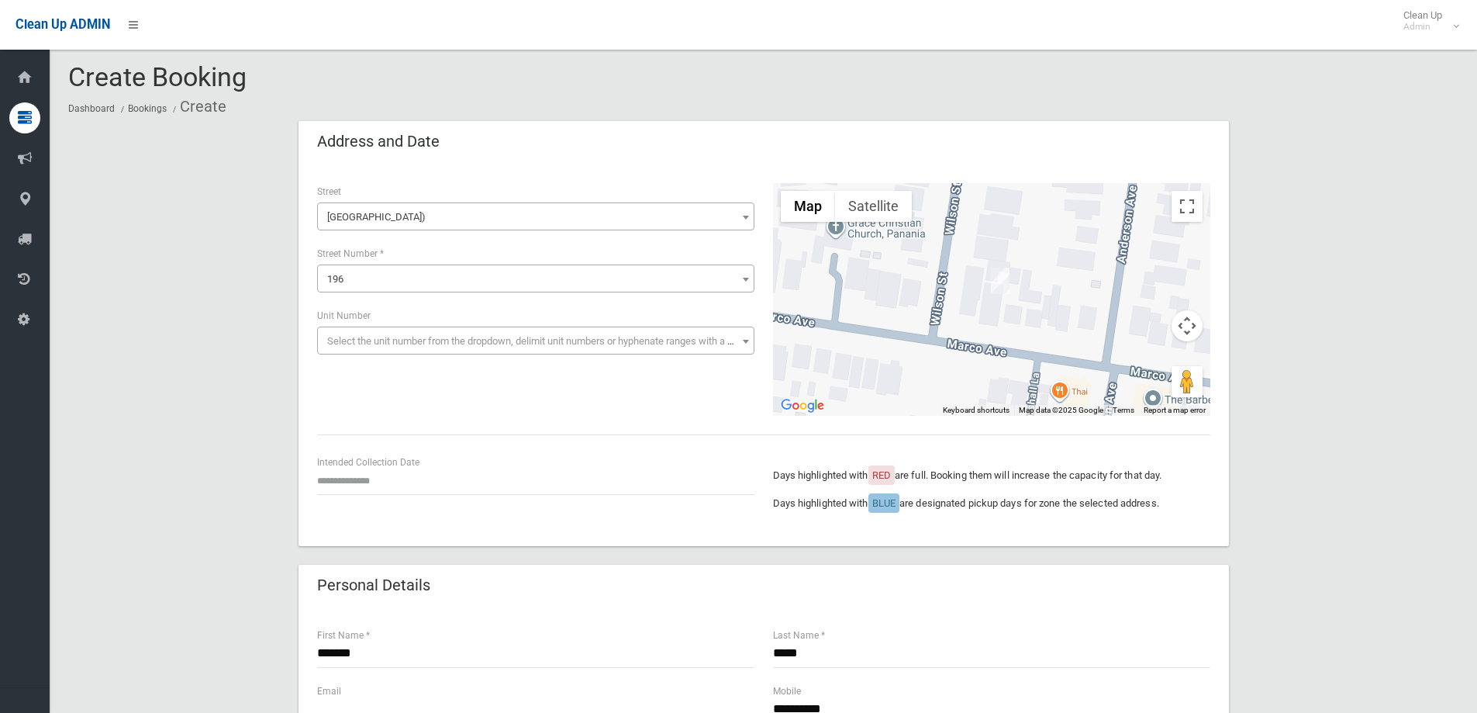
scroll to position [0, 0]
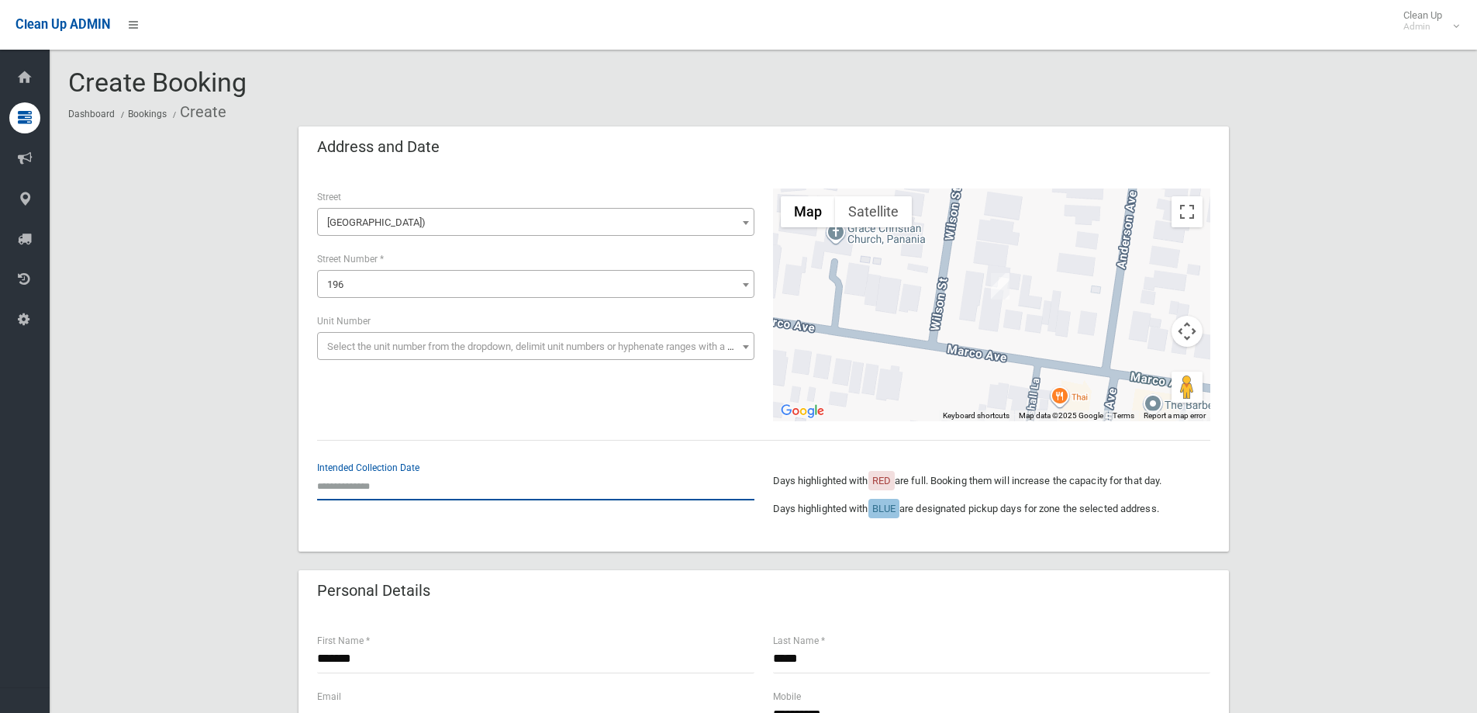
click at [404, 486] on input "text" at bounding box center [535, 485] width 437 height 29
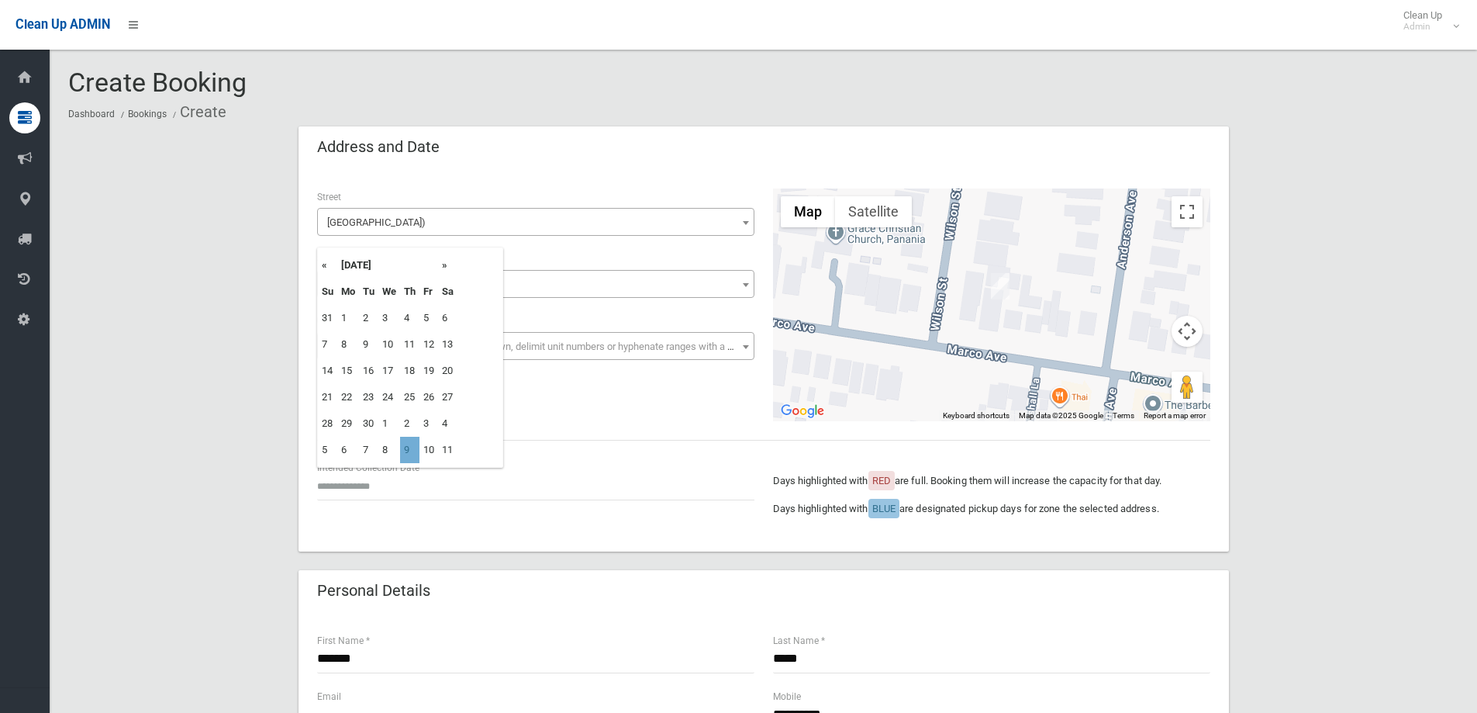
click at [413, 452] on td "9" at bounding box center [409, 450] width 19 height 26
type input "**********"
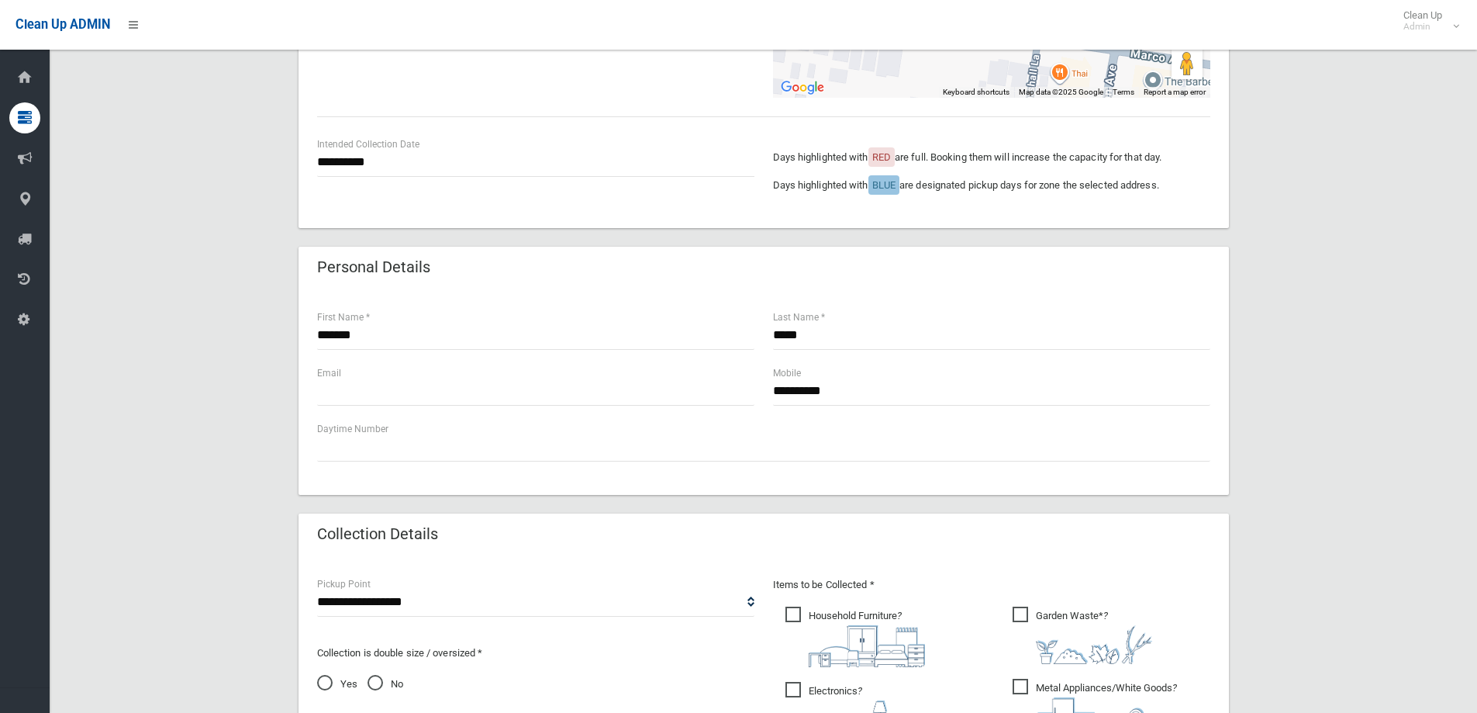
scroll to position [310, 0]
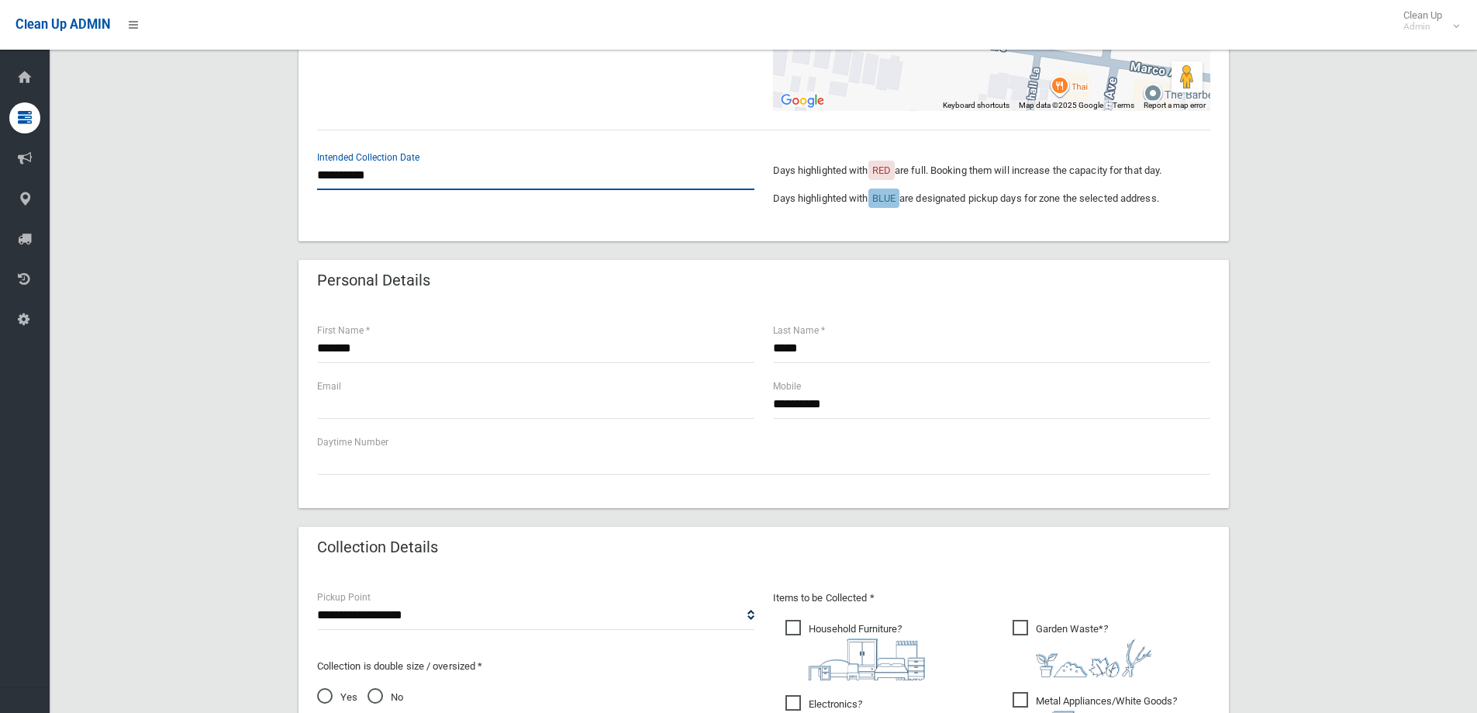
click at [426, 167] on input "**********" at bounding box center [535, 175] width 437 height 29
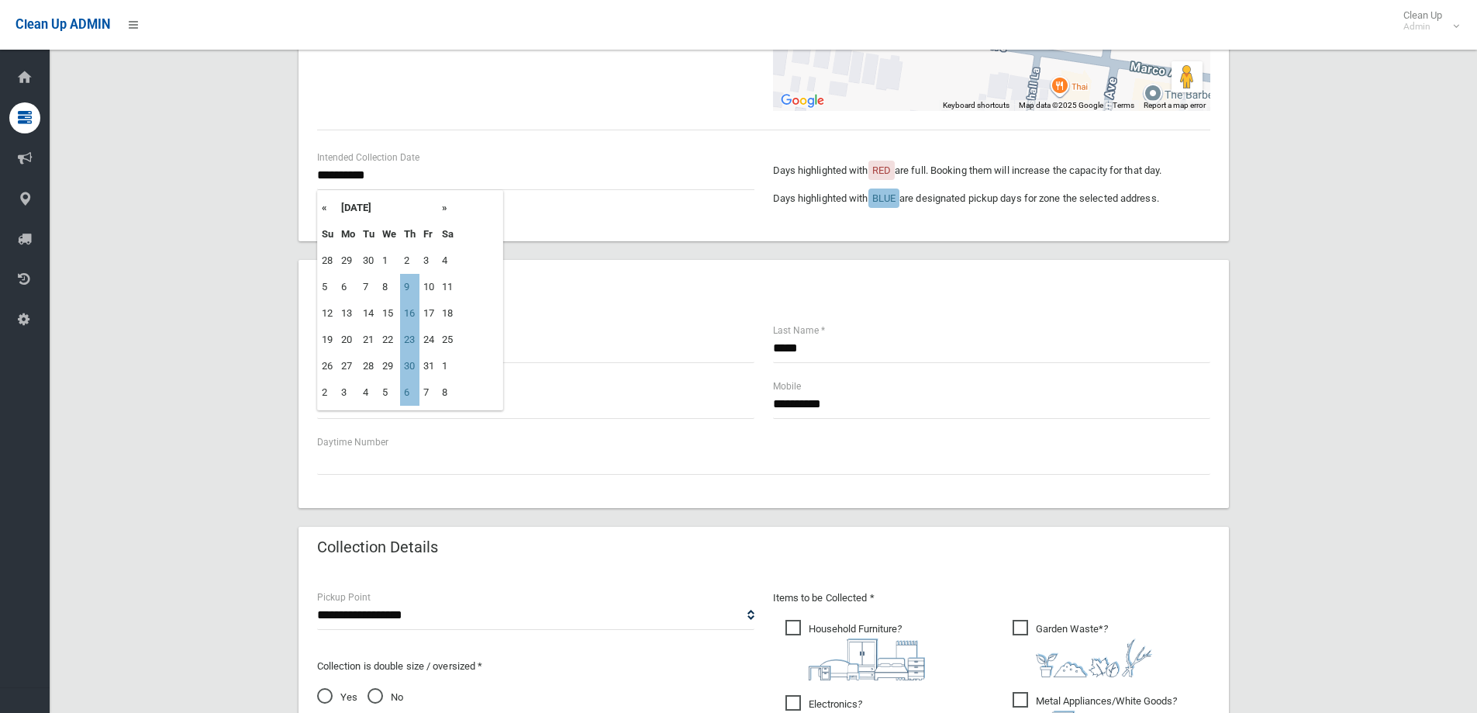
click at [537, 263] on div "Personal Details" at bounding box center [764, 281] width 930 height 43
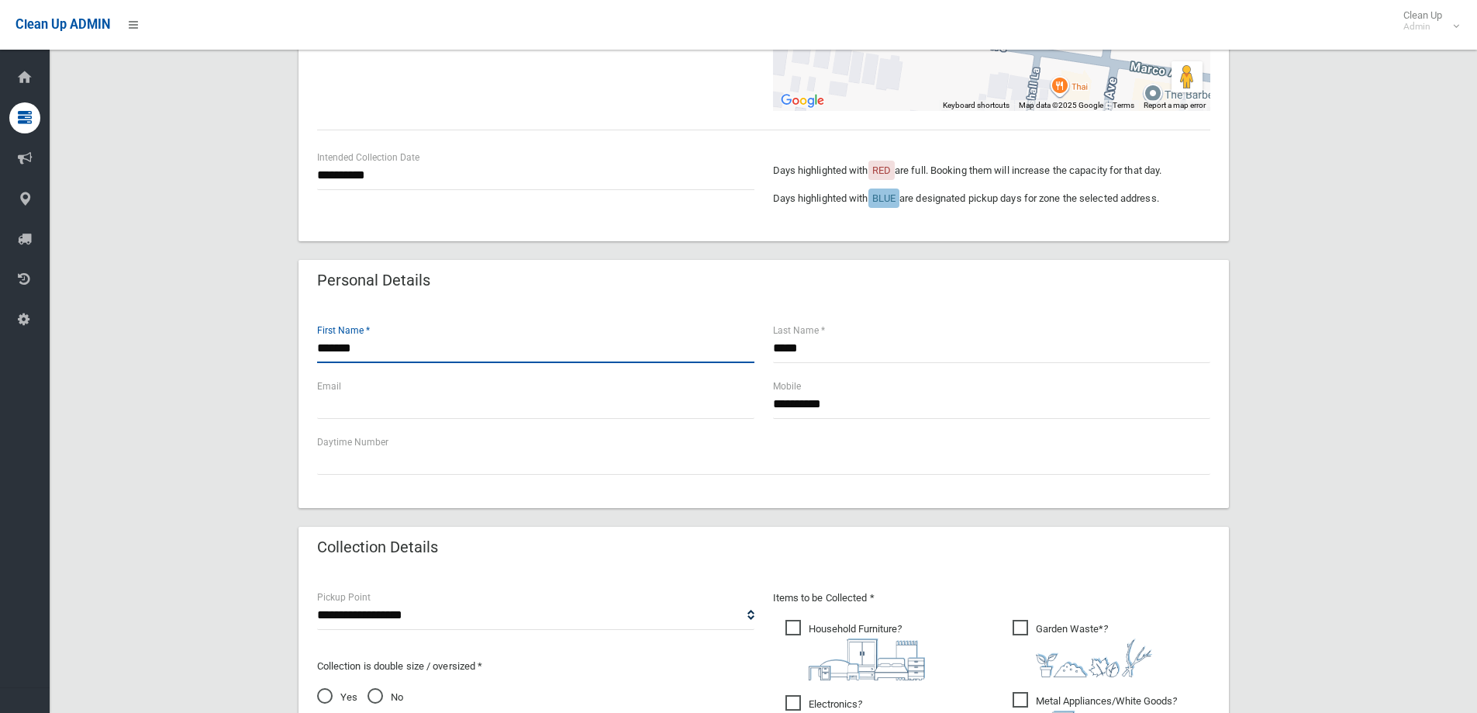
drag, startPoint x: 326, startPoint y: 347, endPoint x: 264, endPoint y: 333, distance: 64.5
click at [264, 333] on div "**********" at bounding box center [763, 492] width 1390 height 1352
type input "*******"
click at [892, 413] on input "**********" at bounding box center [991, 404] width 437 height 29
drag, startPoint x: 780, startPoint y: 344, endPoint x: 734, endPoint y: 330, distance: 47.8
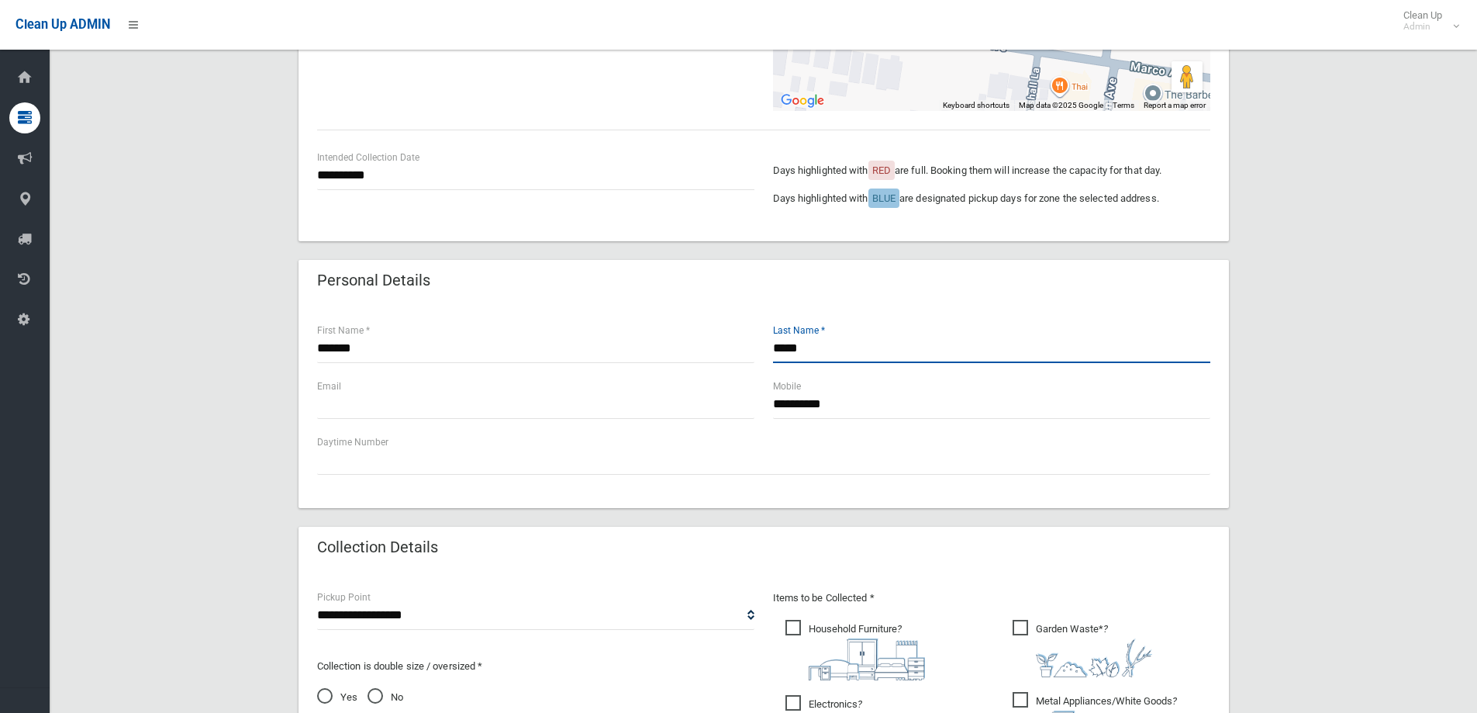
click at [732, 333] on div "******* First Name * ***** Last Name *" at bounding box center [764, 350] width 912 height 56
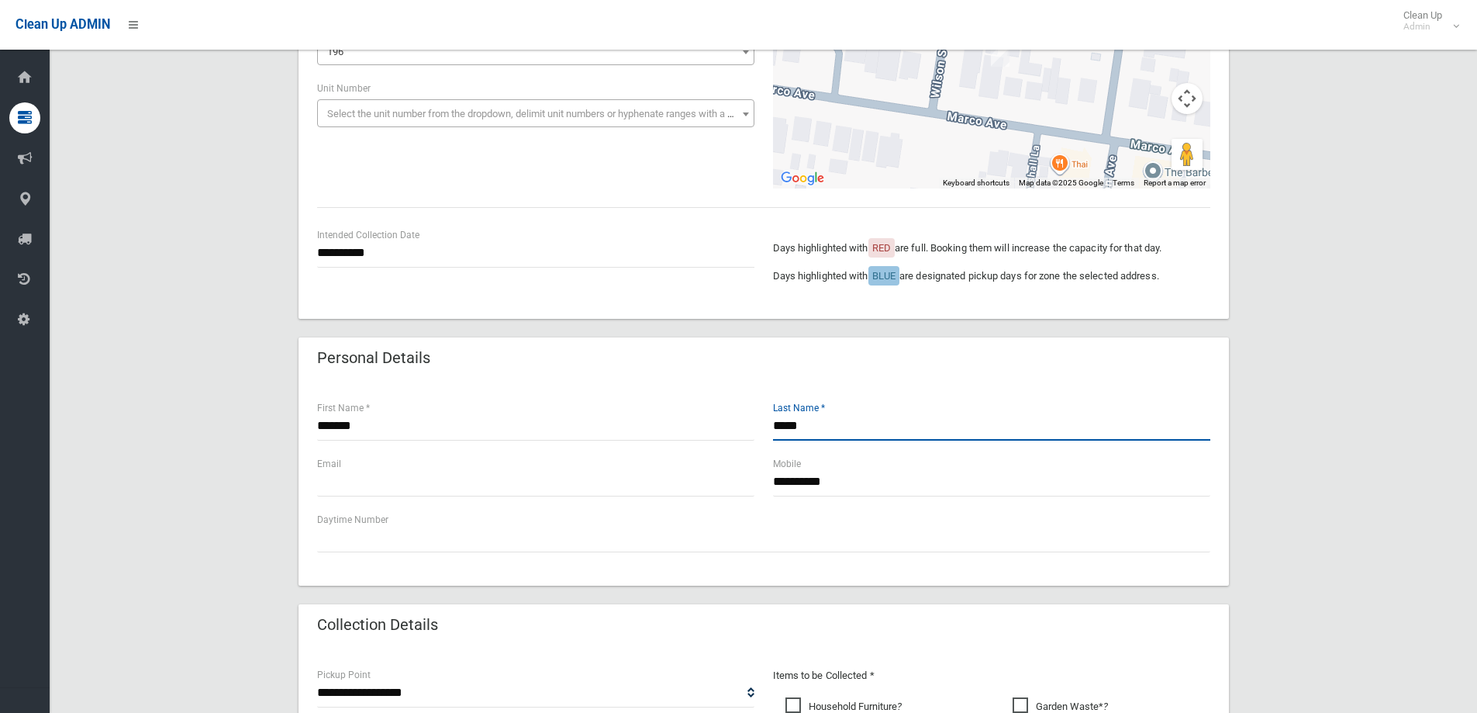
scroll to position [543, 0]
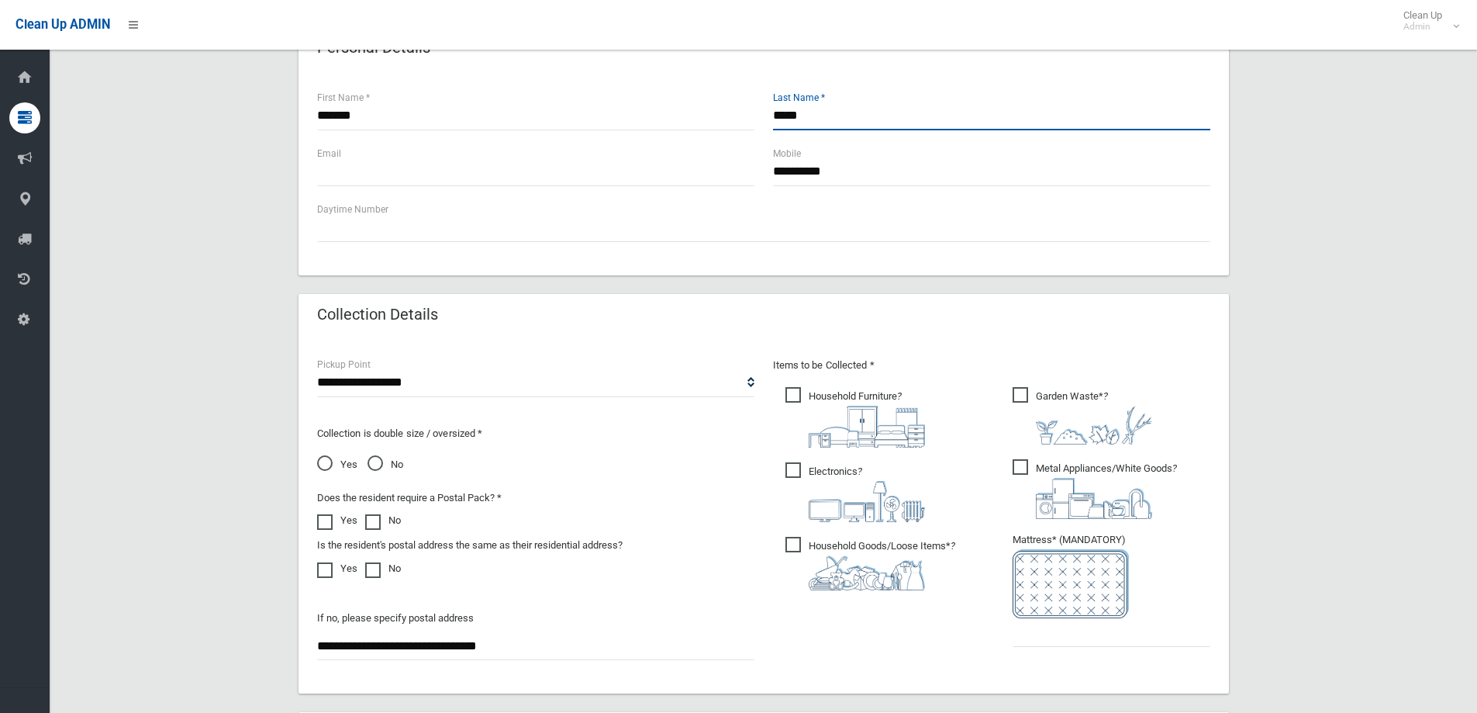
type input "*****"
click at [1033, 630] on input "text" at bounding box center [1112, 632] width 198 height 29
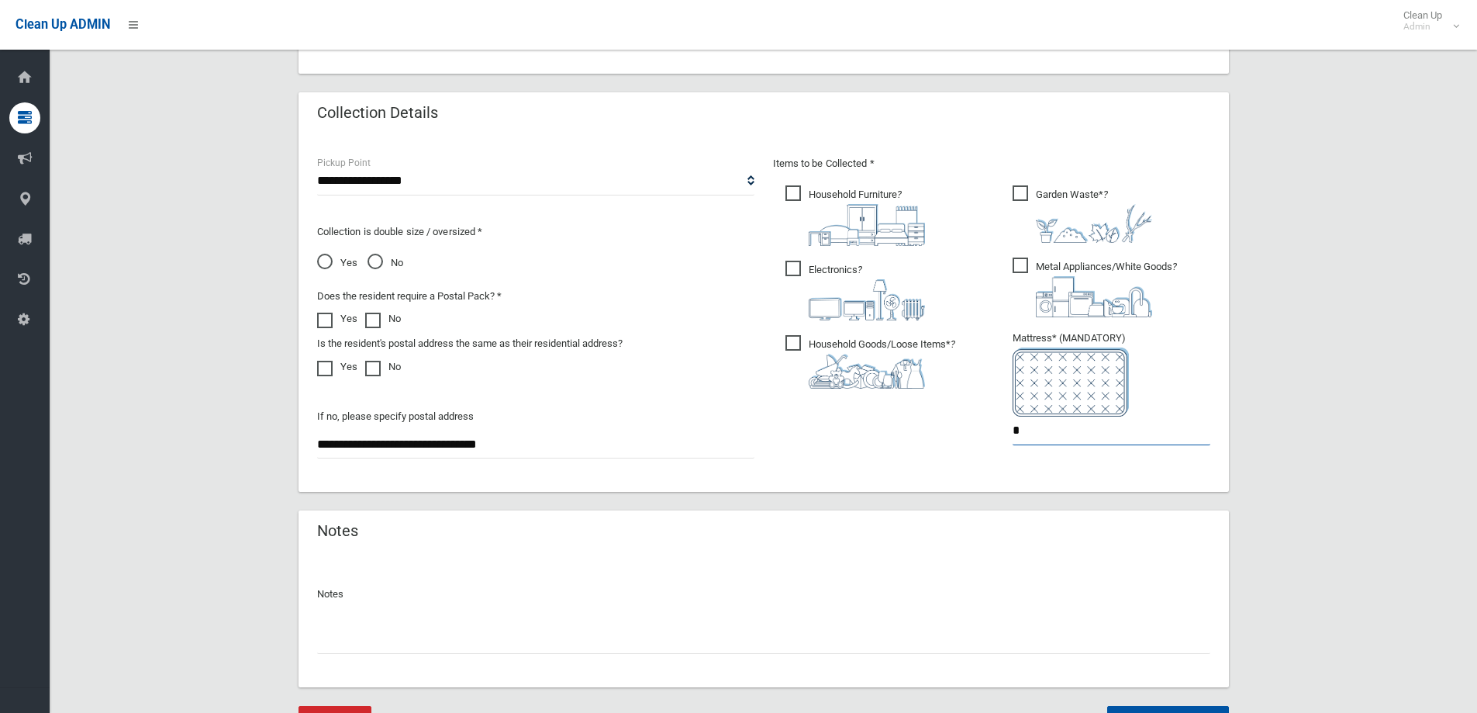
scroll to position [822, 0]
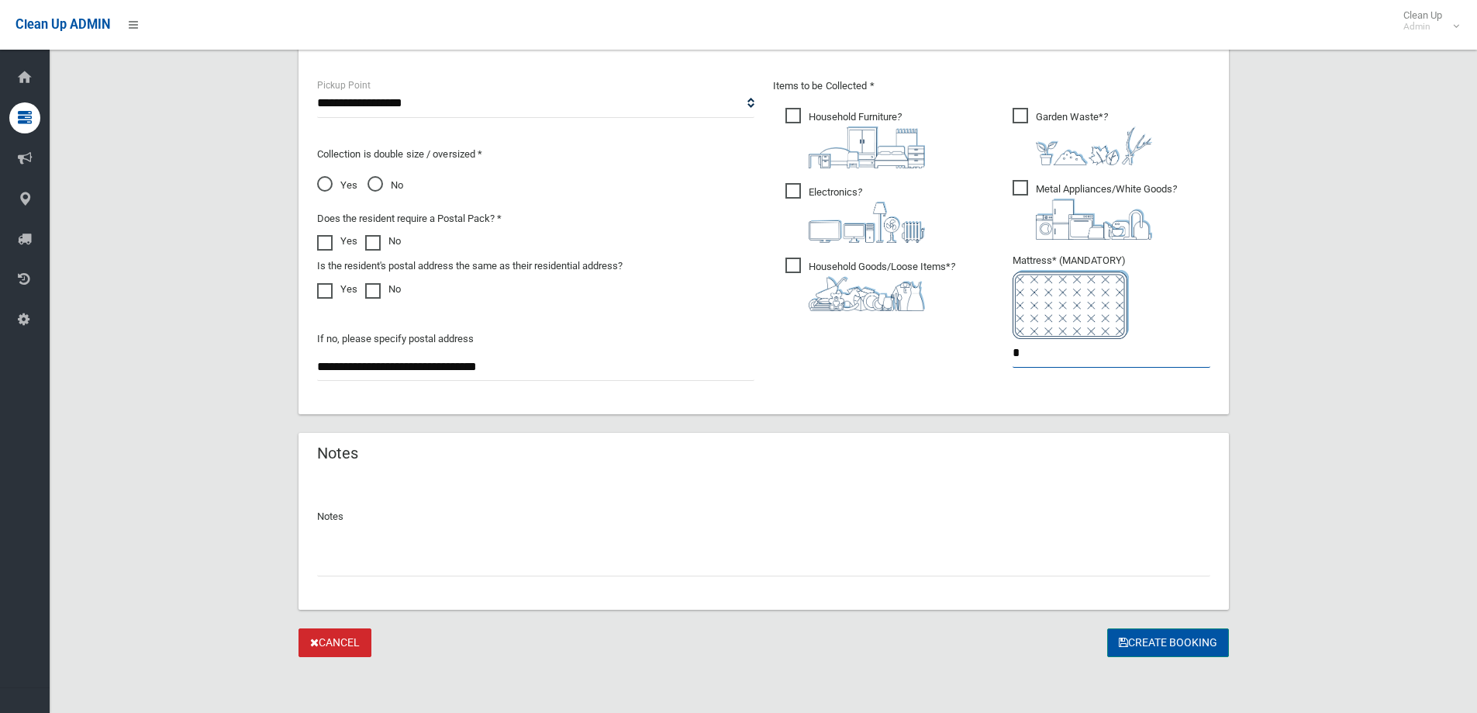
type input "*"
click at [1148, 636] on button "Create Booking" at bounding box center [1168, 642] width 122 height 29
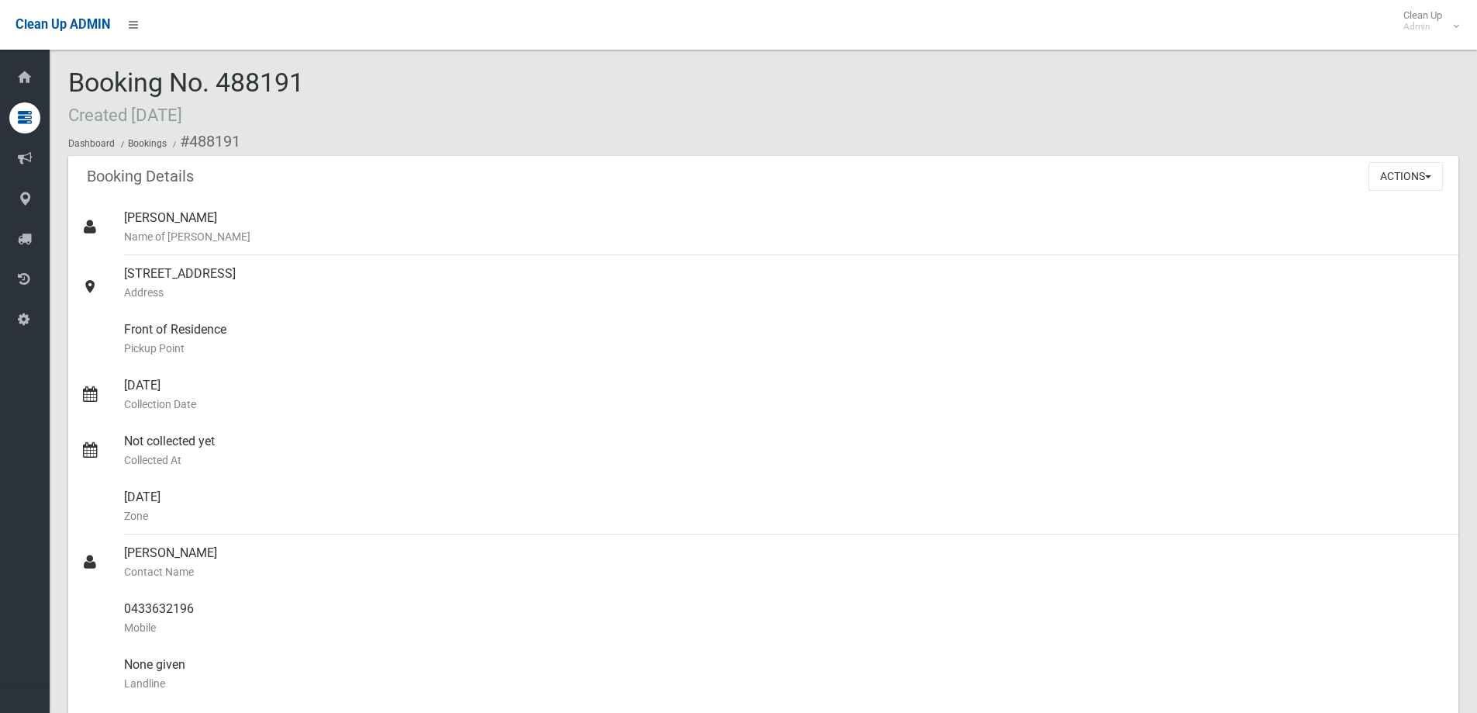
click at [517, 29] on div "Clean Up ADMIN Clean Up Admin Logout" at bounding box center [738, 25] width 1477 height 50
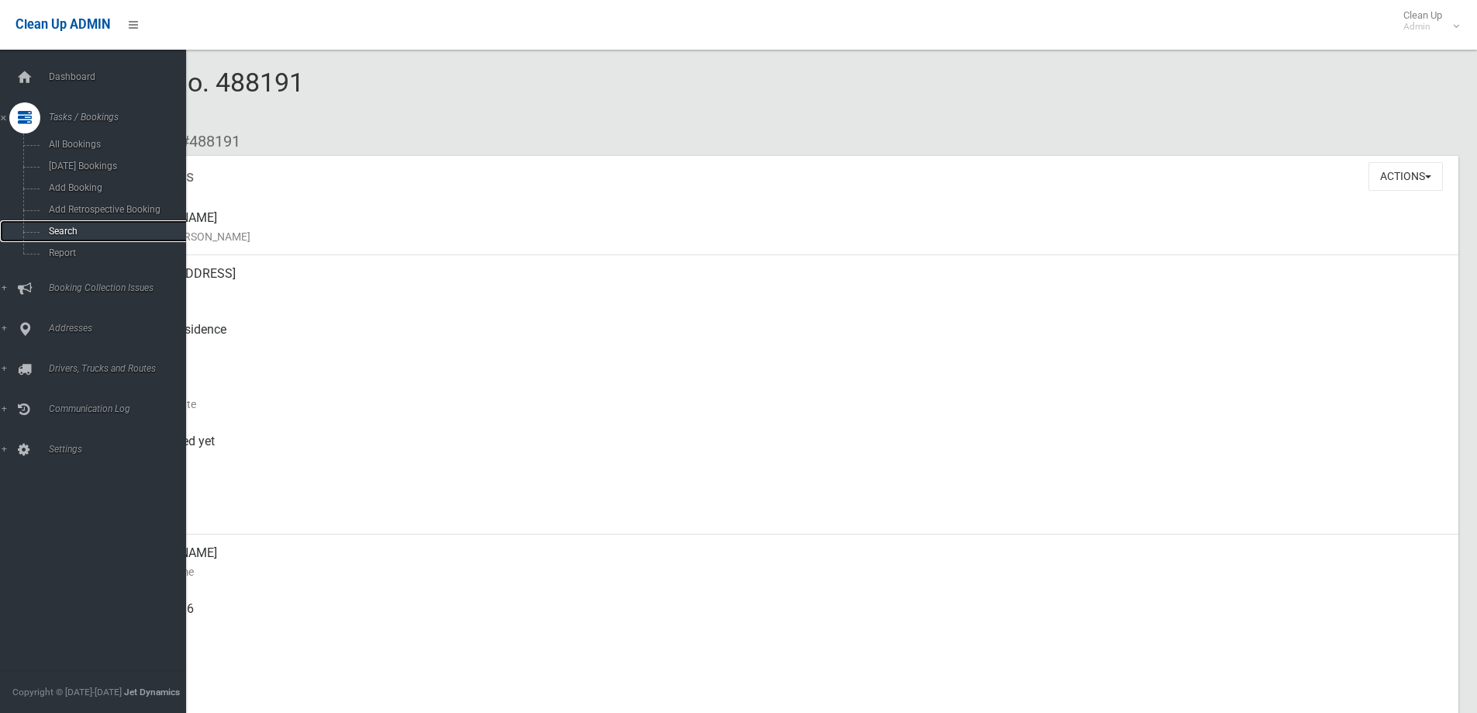
click at [42, 233] on link "Search" at bounding box center [99, 231] width 198 height 22
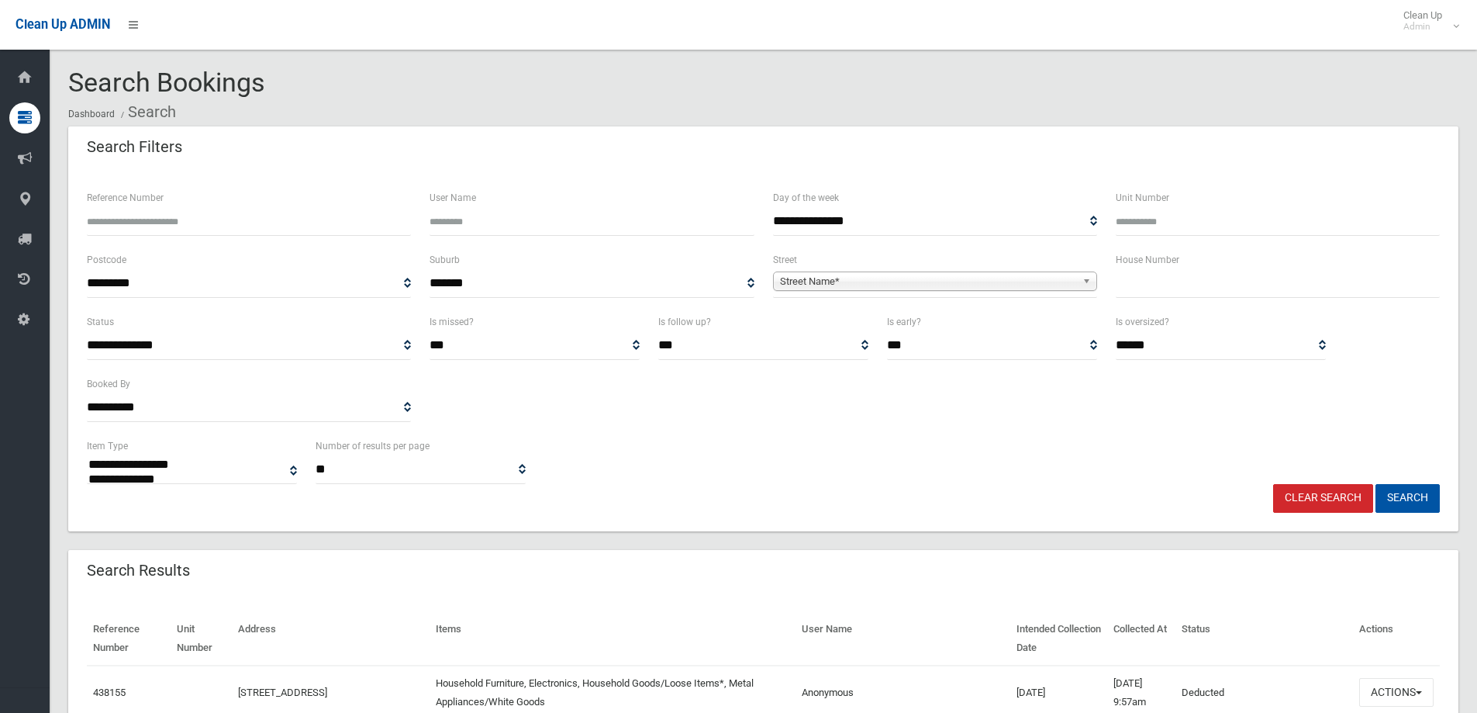
select select
click at [1301, 284] on input "text" at bounding box center [1278, 283] width 324 height 29
type input "**"
click at [950, 279] on span "Street Name*" at bounding box center [928, 281] width 296 height 19
click at [989, 306] on input "******" at bounding box center [935, 302] width 316 height 19
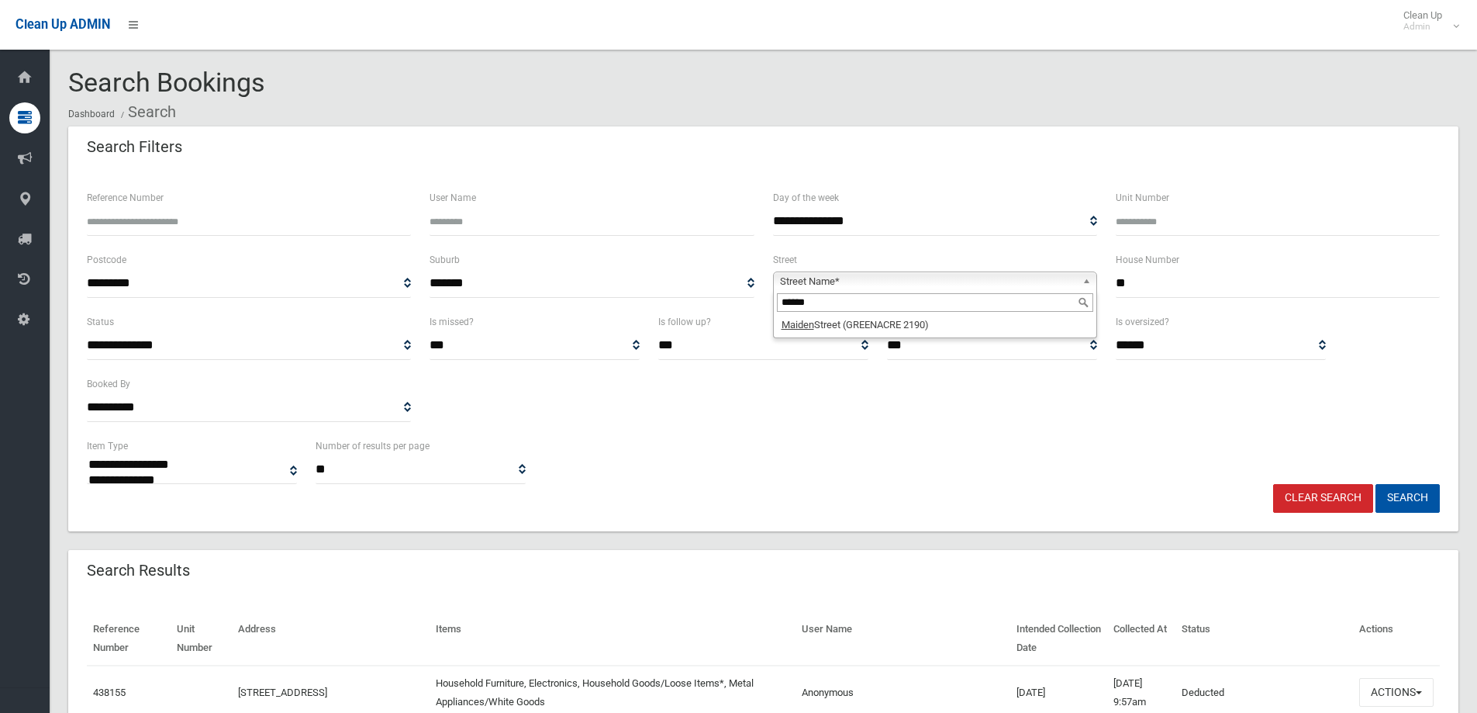
type input "******"
click at [990, 322] on li "Maiden Street (GREENACRE 2190)" at bounding box center [935, 324] width 316 height 19
click at [1385, 486] on button "Search" at bounding box center [1408, 498] width 64 height 29
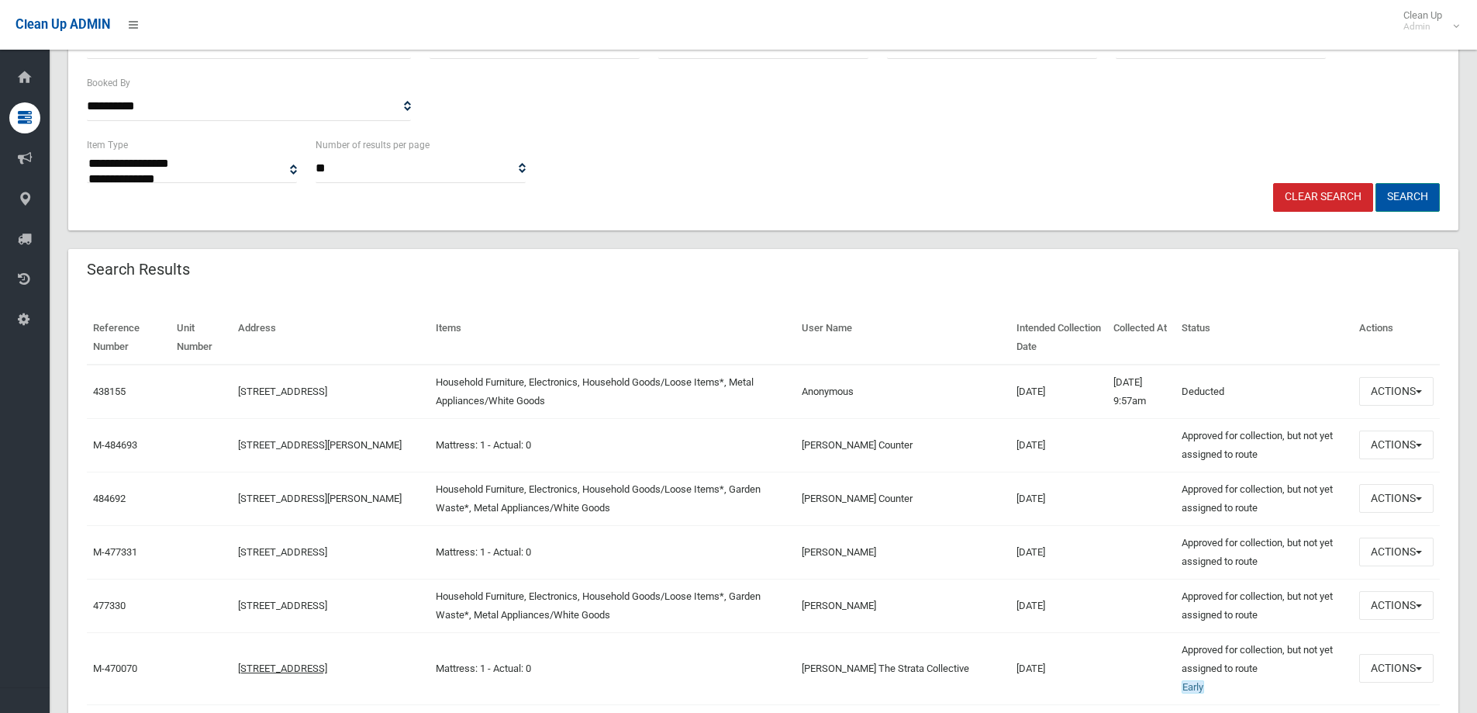
scroll to position [310, 0]
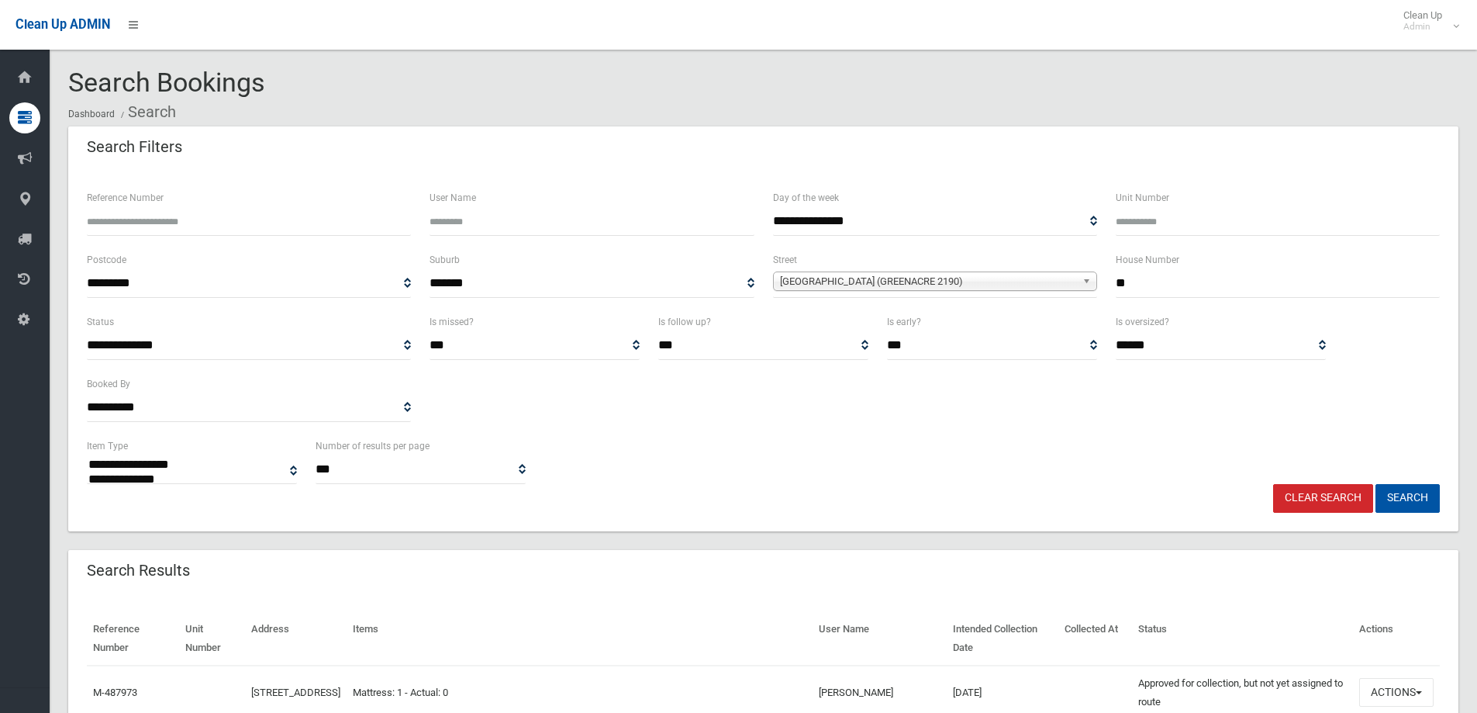
select select
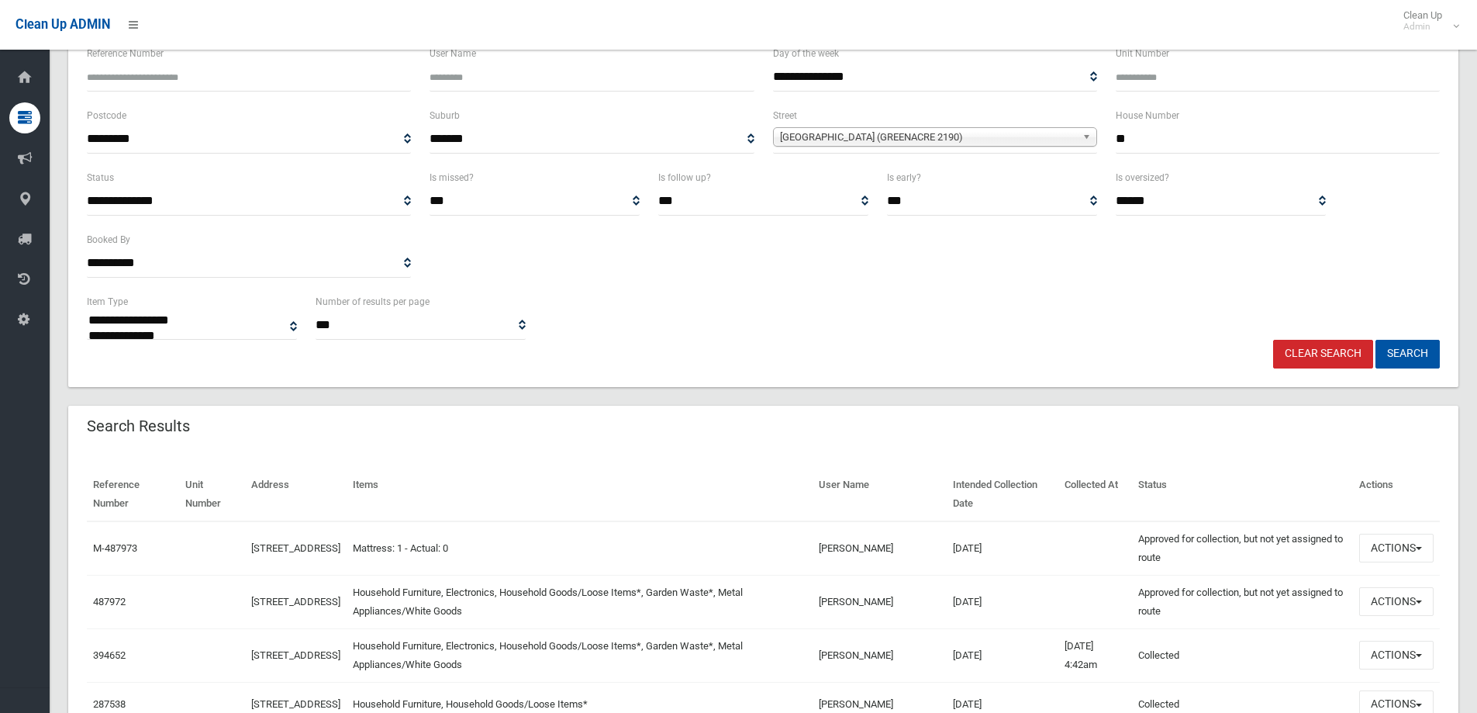
scroll to position [310, 0]
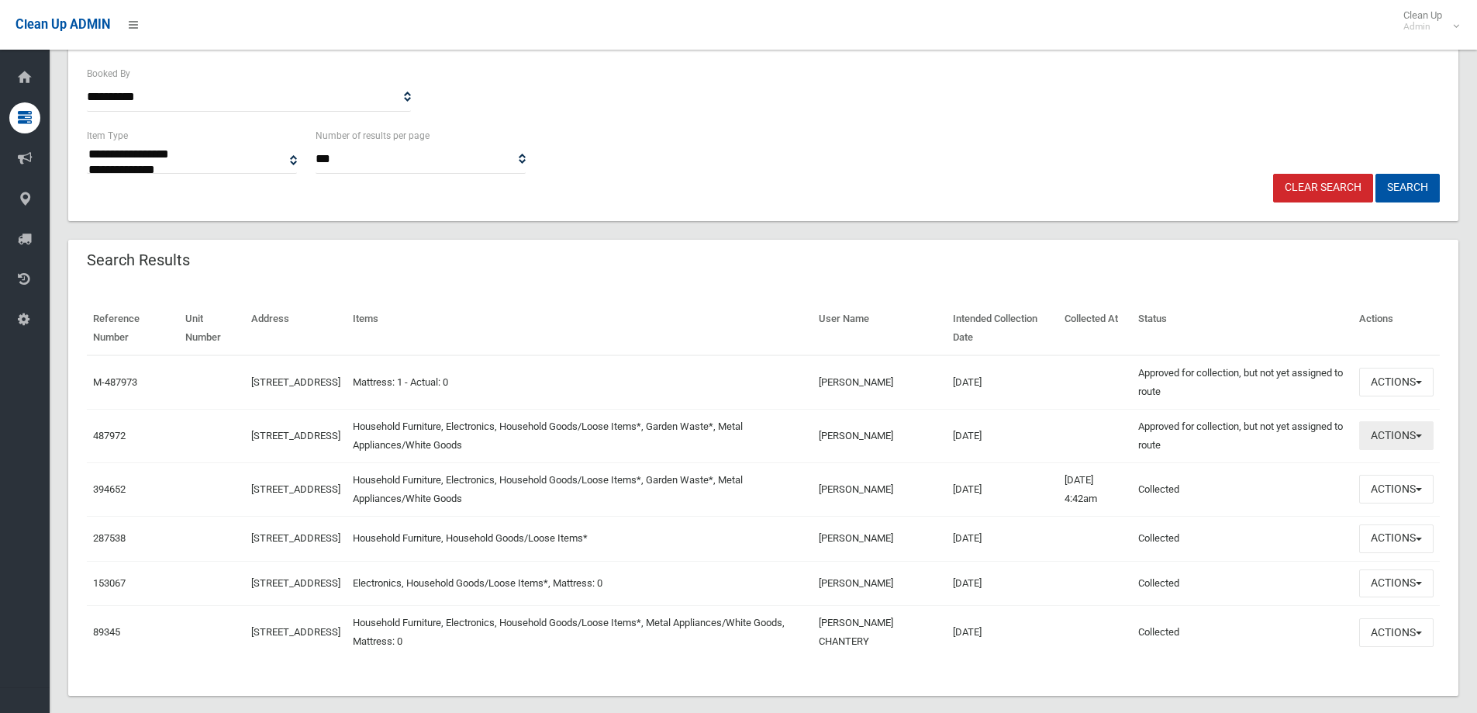
click at [1394, 444] on button "Actions" at bounding box center [1396, 435] width 74 height 29
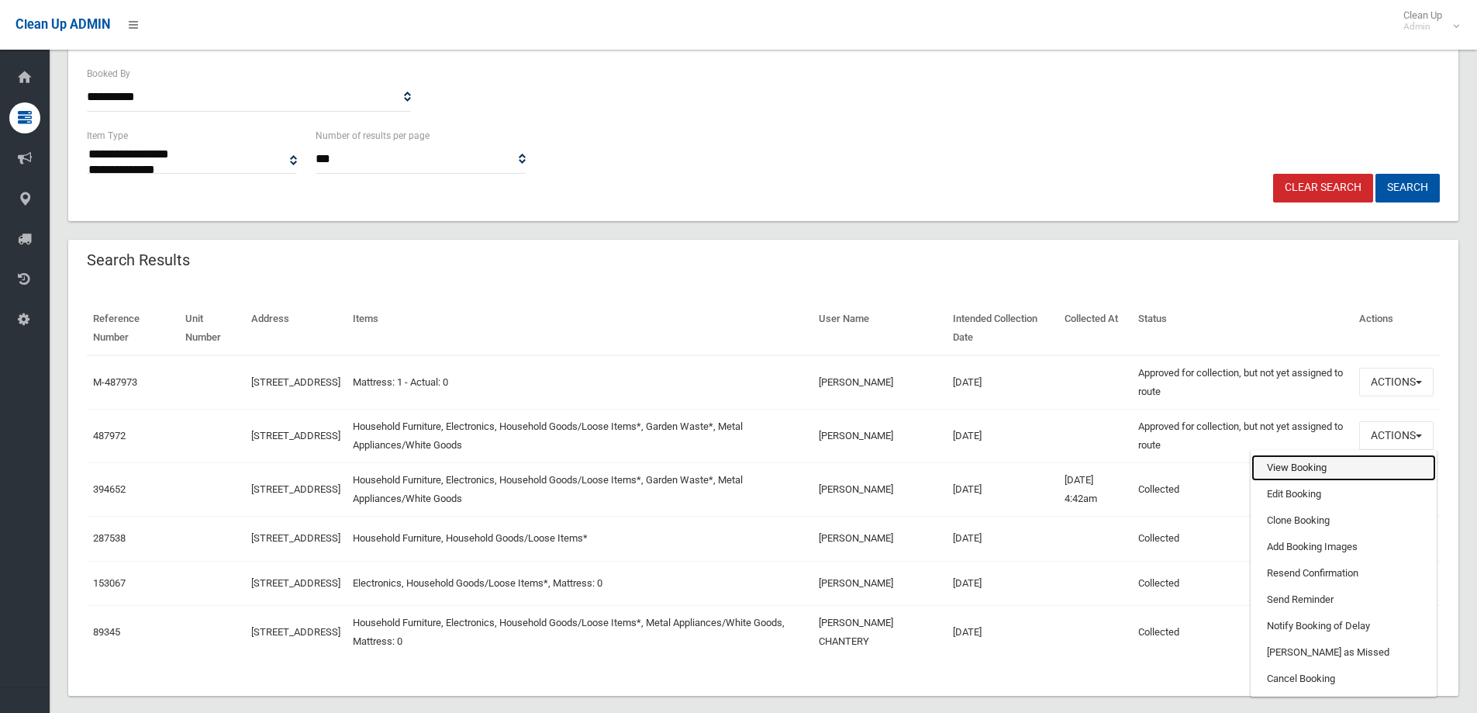
click at [1358, 463] on link "View Booking" at bounding box center [1343, 467] width 185 height 26
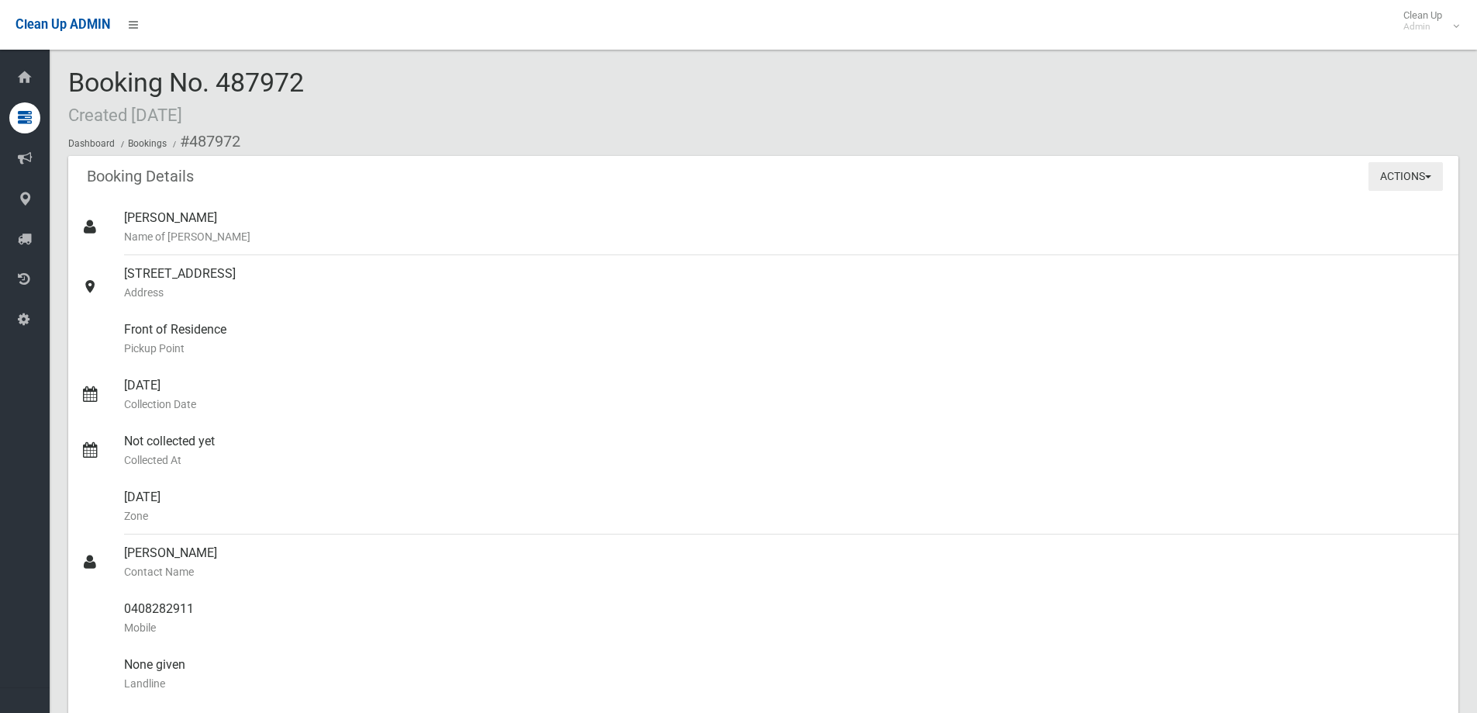
click at [1386, 186] on button "Actions" at bounding box center [1406, 176] width 74 height 29
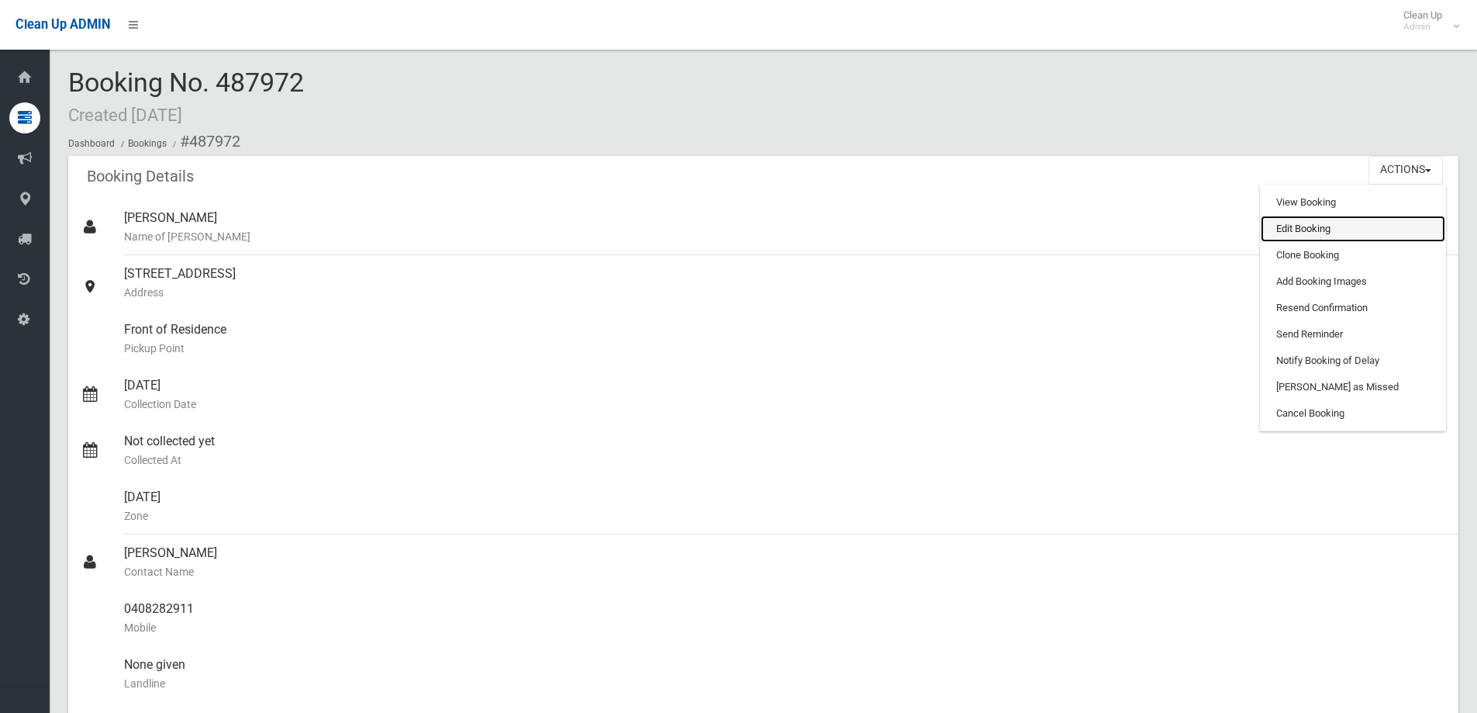
click at [1354, 228] on link "Edit Booking" at bounding box center [1353, 229] width 185 height 26
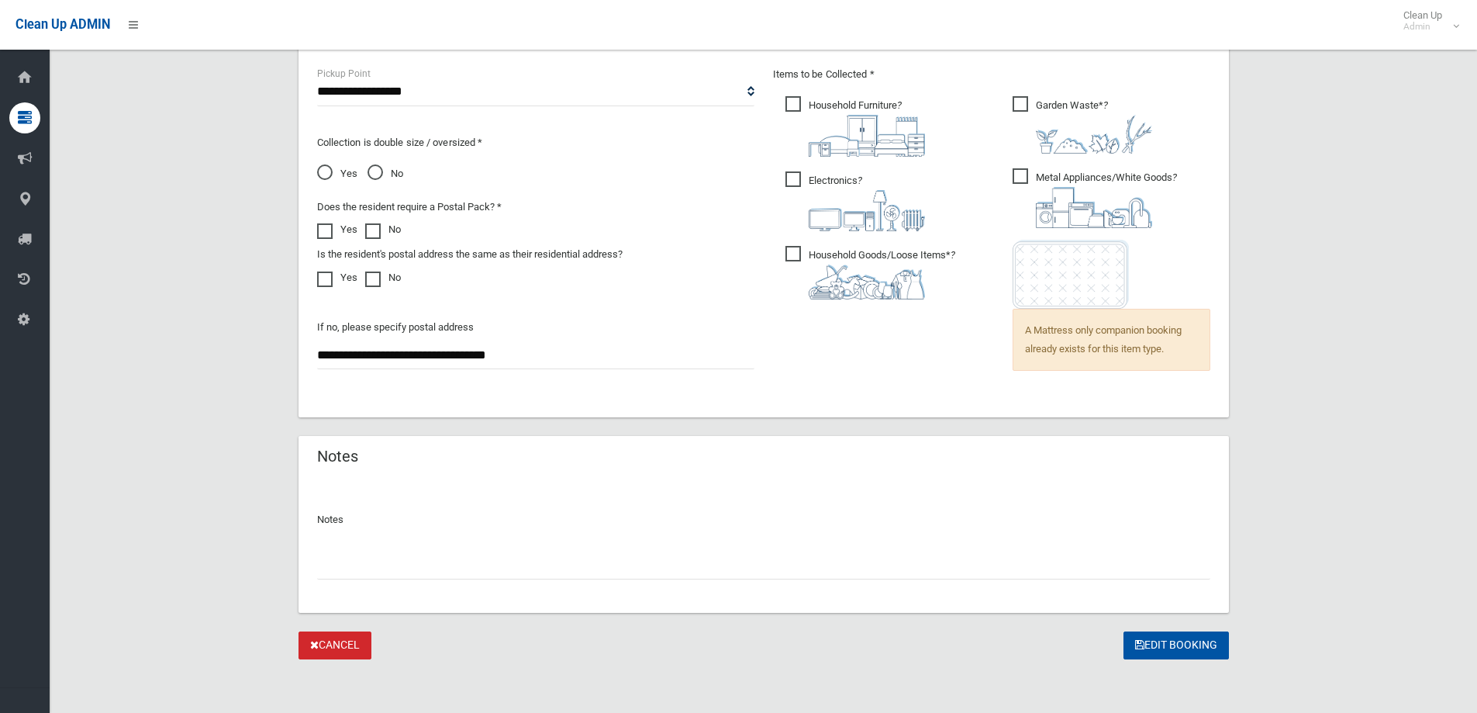
scroll to position [1072, 0]
click at [504, 577] on div "Notes" at bounding box center [764, 543] width 930 height 133
click at [463, 574] on input "text" at bounding box center [763, 562] width 893 height 29
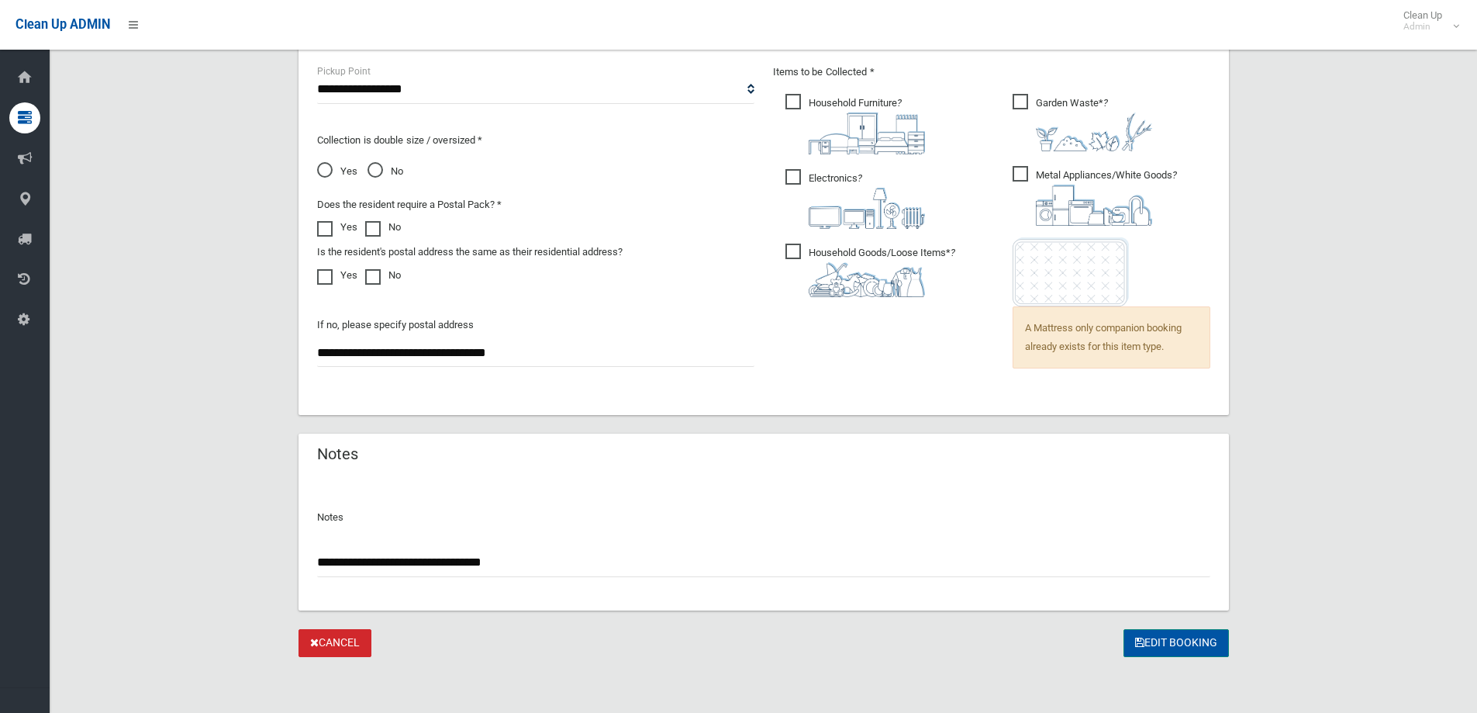
type input "**********"
click at [1152, 637] on button "Edit Booking" at bounding box center [1176, 643] width 105 height 29
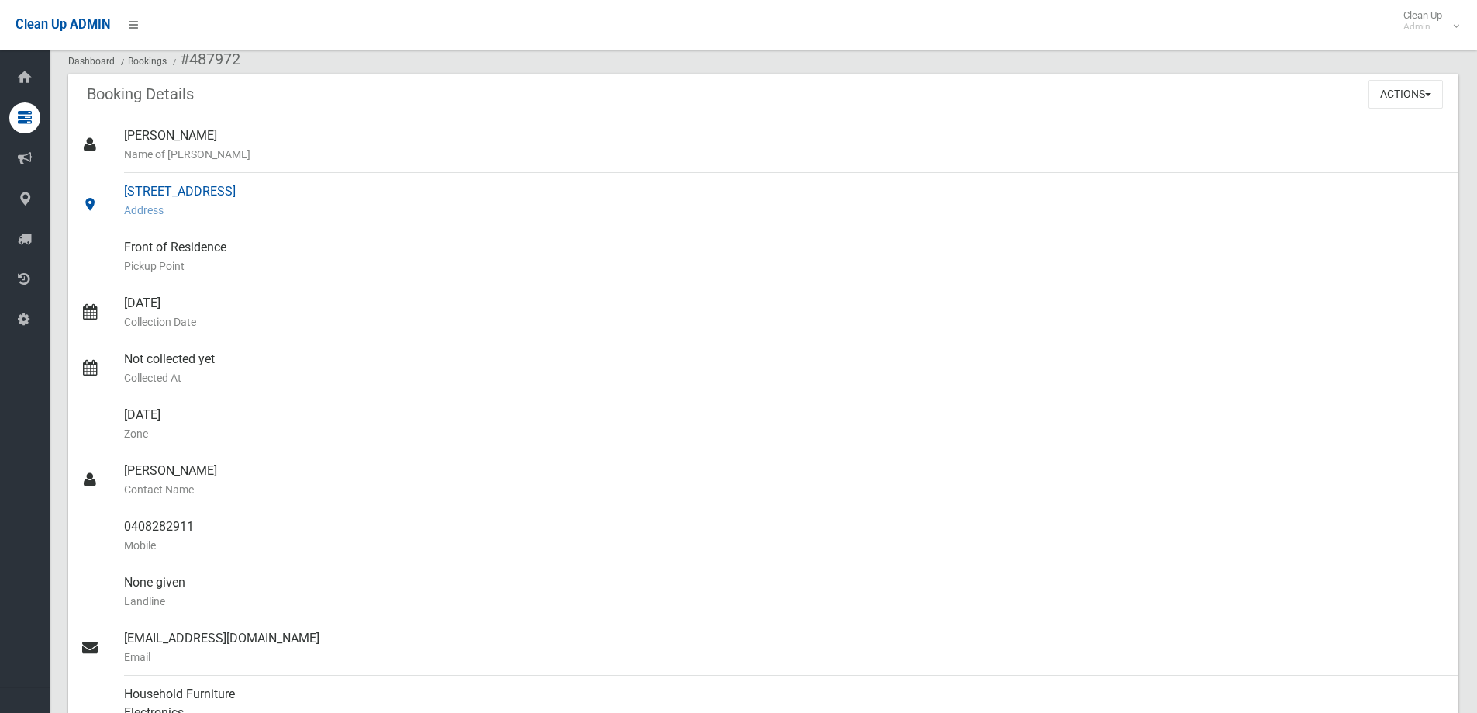
scroll to position [78, 0]
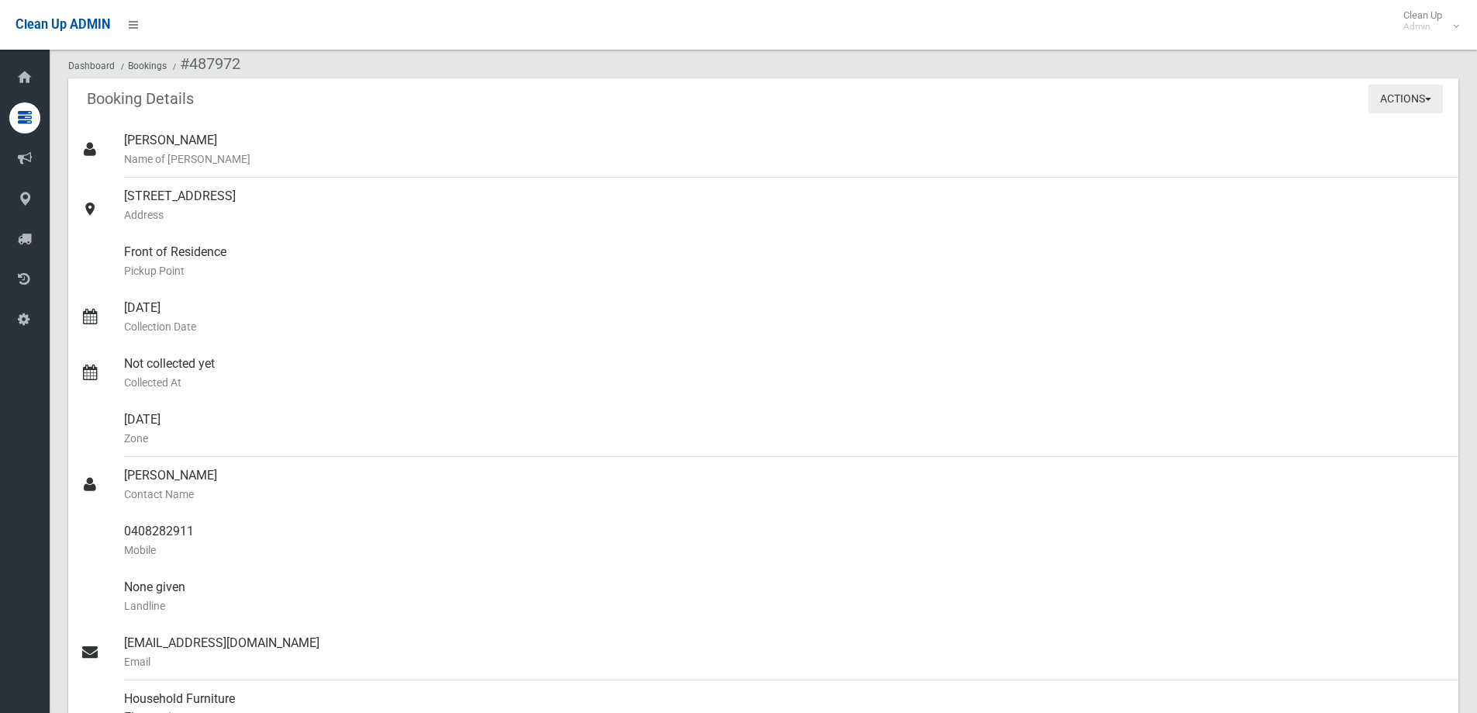
click at [1427, 98] on span "button" at bounding box center [1428, 99] width 6 height 3
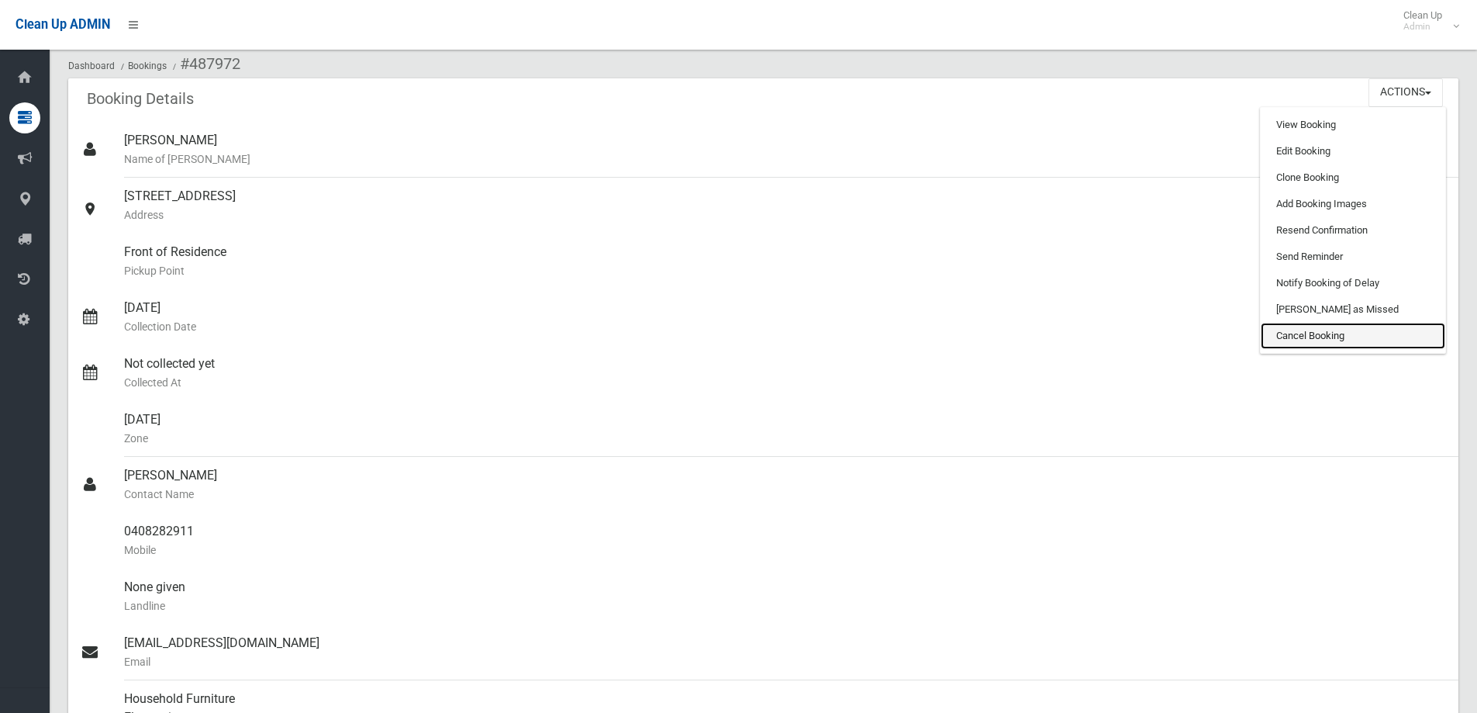
click at [1326, 338] on link "Cancel Booking" at bounding box center [1353, 336] width 185 height 26
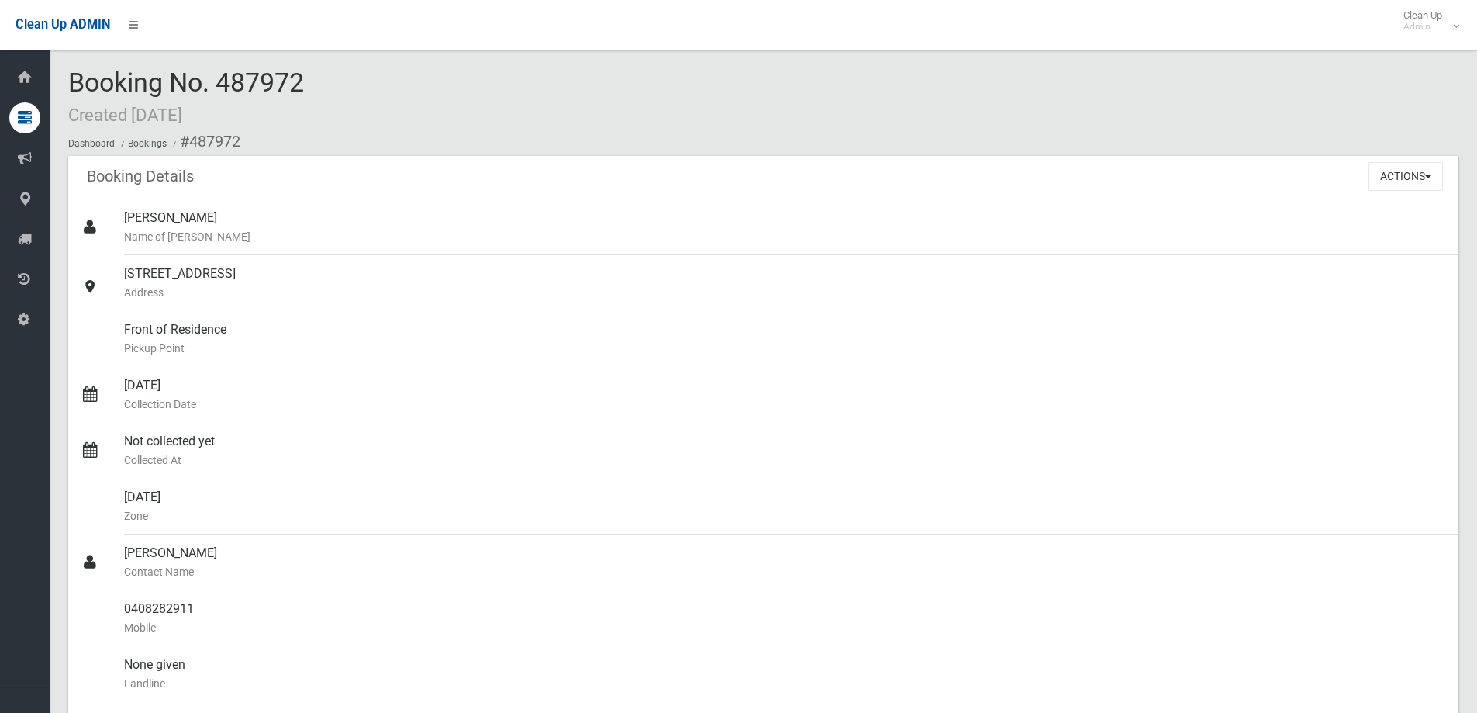
scroll to position [78, 0]
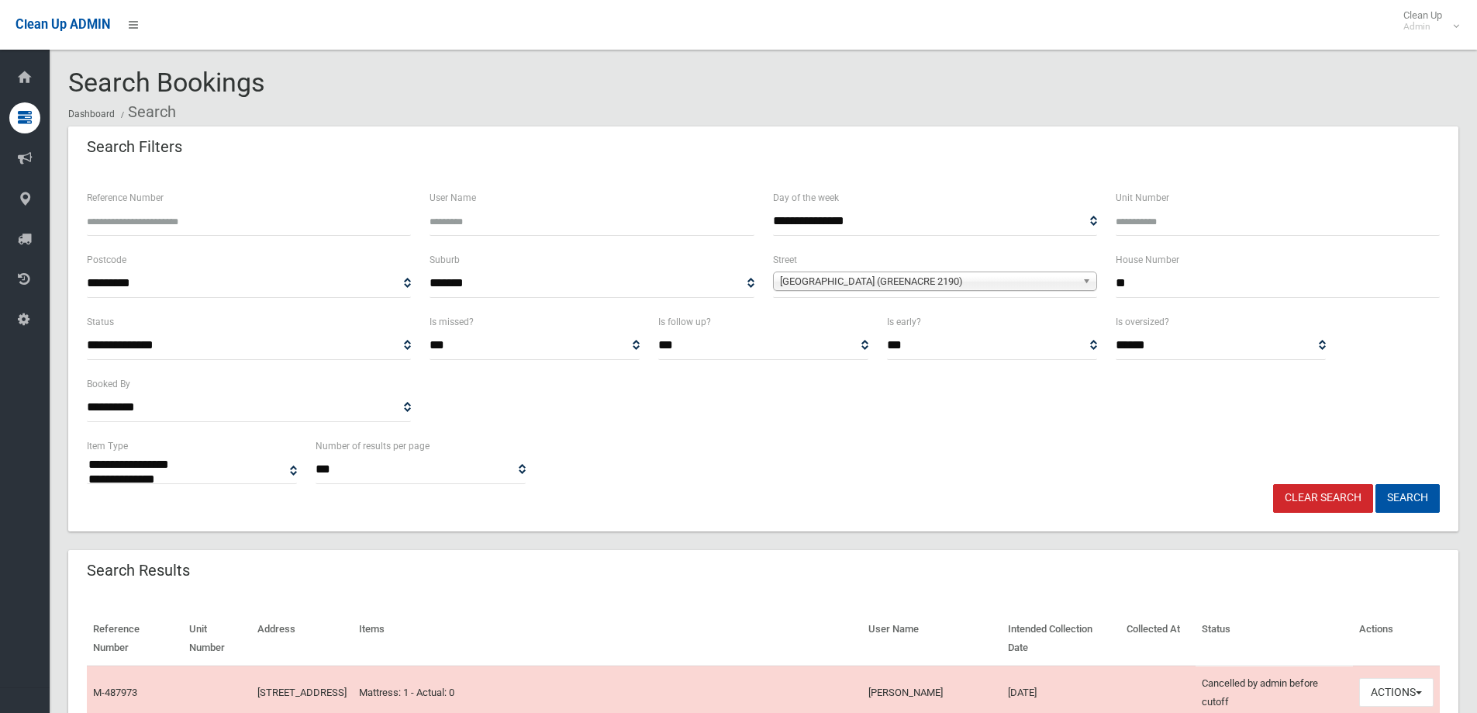
select select
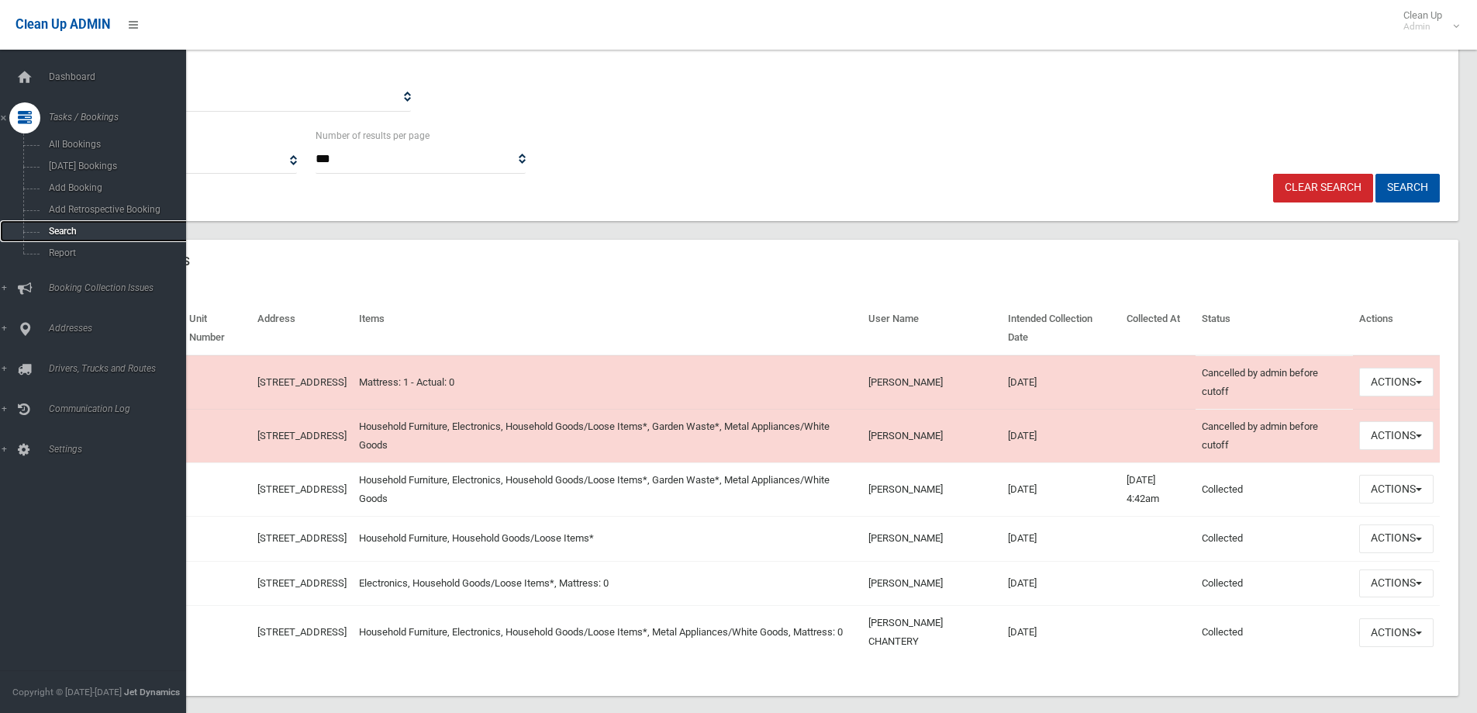
click at [41, 223] on link "Search" at bounding box center [99, 231] width 198 height 22
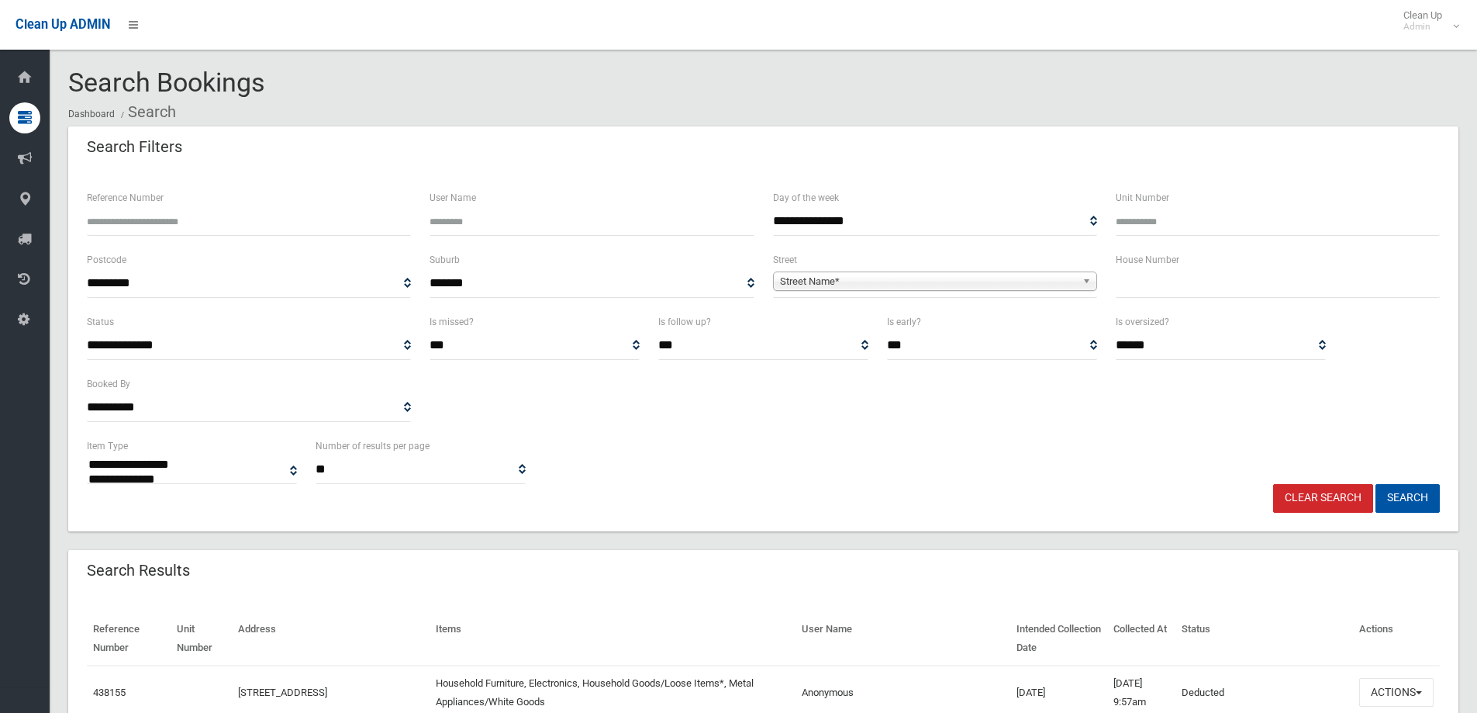
select select
